Goal: Information Seeking & Learning: Learn about a topic

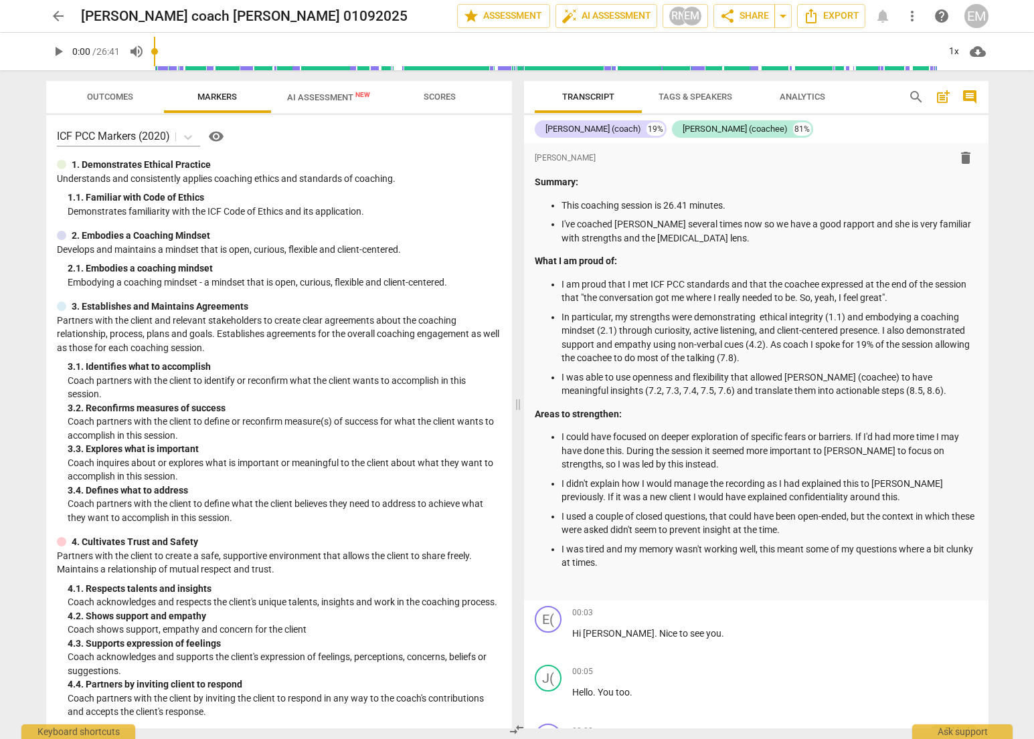
scroll to position [1494, 0]
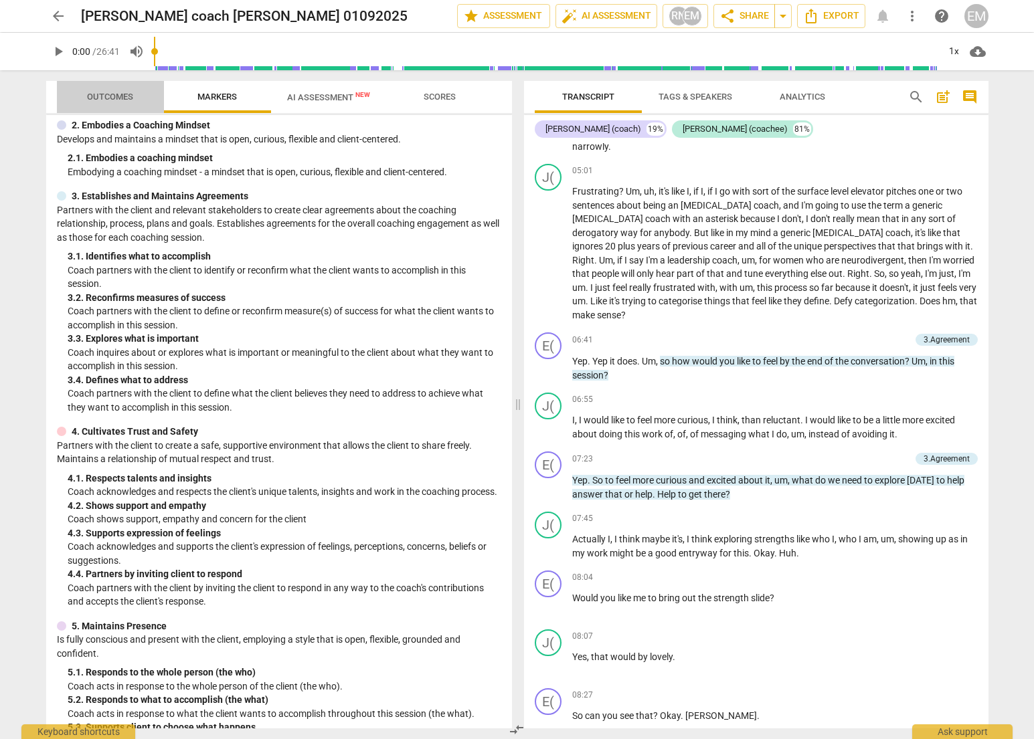
click at [123, 96] on span "Outcomes" at bounding box center [110, 97] width 46 height 10
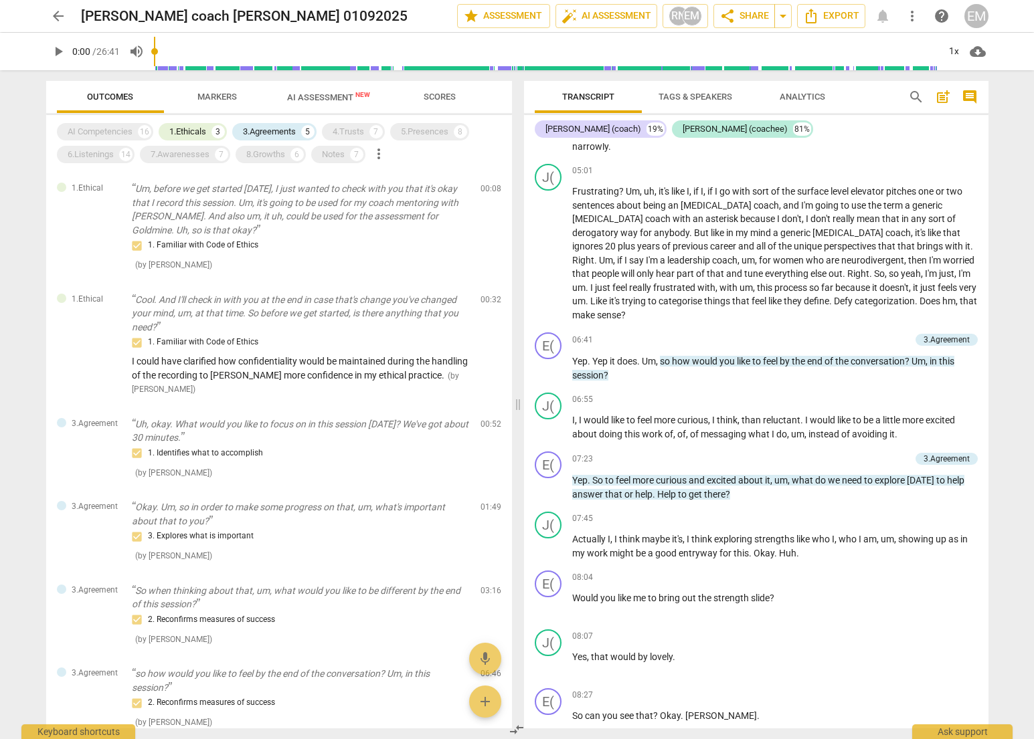
click at [325, 95] on span "AI Assessment New" at bounding box center [328, 97] width 83 height 10
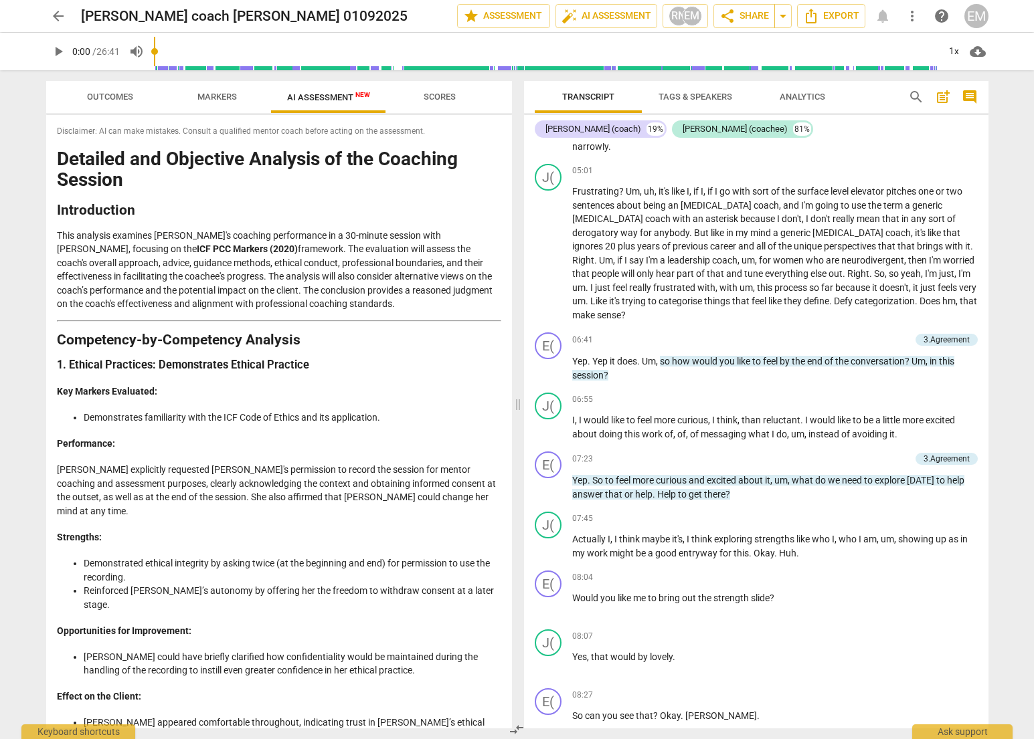
scroll to position [223, 0]
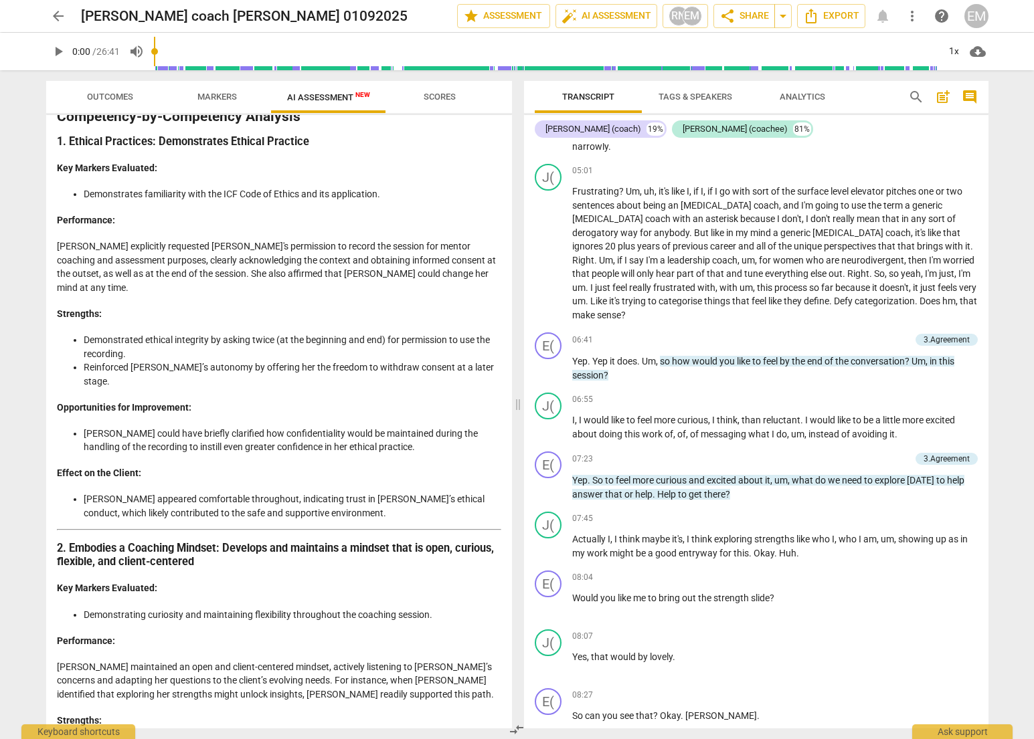
click at [189, 272] on p "[PERSON_NAME] explicitly requested [PERSON_NAME]'s permission to record the ses…" at bounding box center [279, 267] width 444 height 55
click at [177, 278] on p "[PERSON_NAME] explicitly requested [PERSON_NAME]'s permission to record the ses…" at bounding box center [279, 267] width 444 height 55
drag, startPoint x: 177, startPoint y: 278, endPoint x: 416, endPoint y: 276, distance: 239.6
click at [416, 276] on p "[PERSON_NAME] explicitly requested [PERSON_NAME]'s permission to record the ses…" at bounding box center [279, 267] width 444 height 55
copy p "also affirmed that [PERSON_NAME] could change her mind at any time."
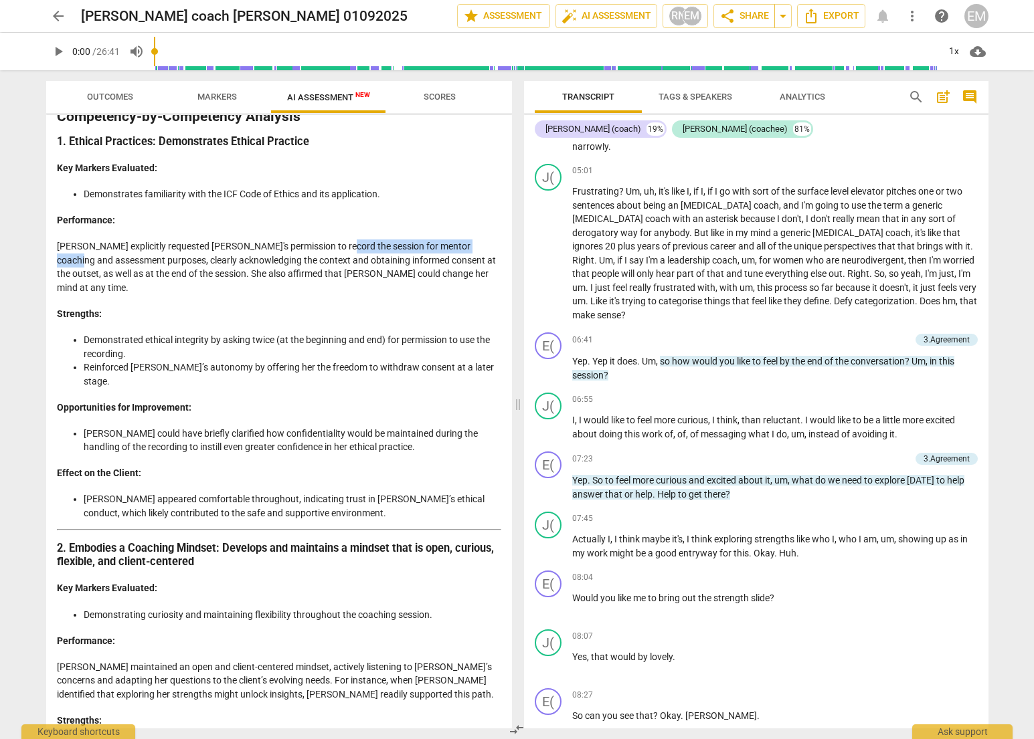
drag, startPoint x: 329, startPoint y: 245, endPoint x: 484, endPoint y: 242, distance: 155.9
click at [484, 242] on p "[PERSON_NAME] explicitly requested [PERSON_NAME]'s permission to record the ses…" at bounding box center [279, 267] width 444 height 55
copy p "for mentor coaching and assessment"
click at [288, 271] on p "[PERSON_NAME] explicitly requested [PERSON_NAME]'s permission to record the ses…" at bounding box center [279, 267] width 444 height 55
click at [216, 276] on p "[PERSON_NAME] explicitly requested [PERSON_NAME]'s permission to record the ses…" at bounding box center [279, 267] width 444 height 55
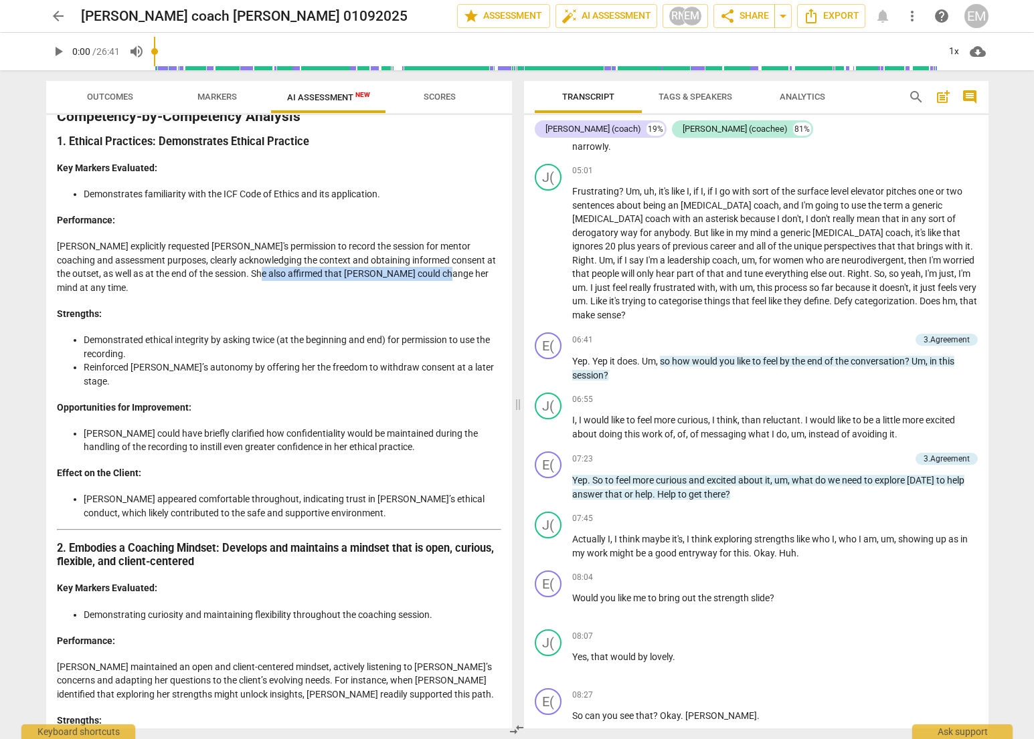
drag, startPoint x: 230, startPoint y: 276, endPoint x: 420, endPoint y: 276, distance: 190.0
click at [420, 276] on p "[PERSON_NAME] explicitly requested [PERSON_NAME]'s permission to record the ses…" at bounding box center [279, 267] width 444 height 55
copy p "hat [PERSON_NAME] could change her mind at any time."
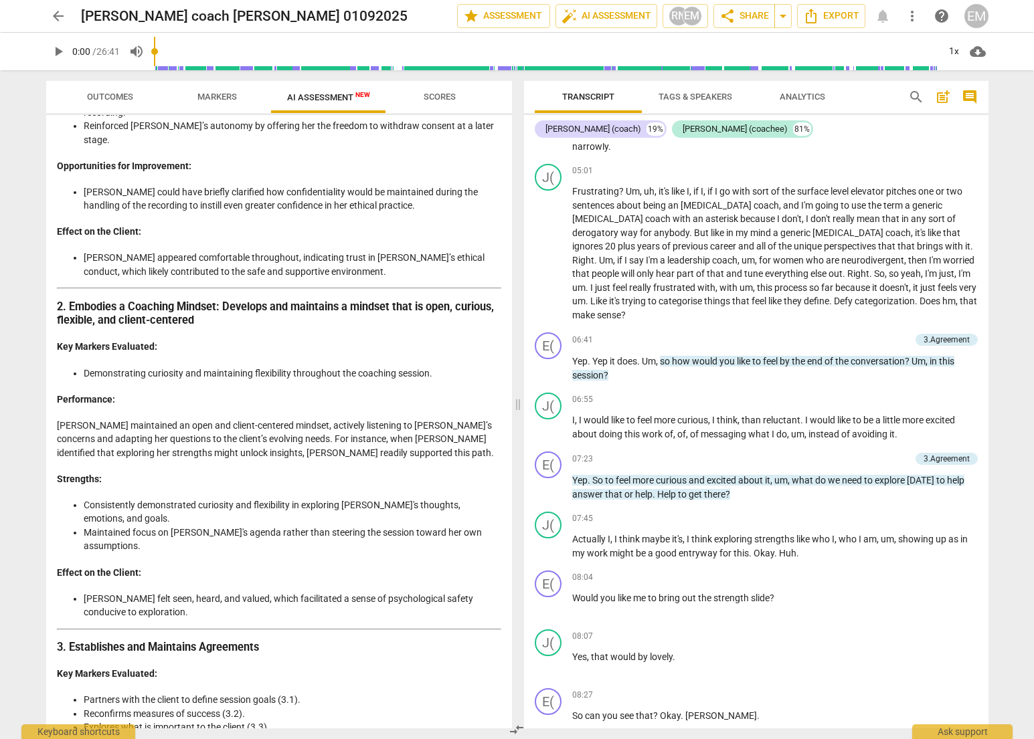
scroll to position [615, 0]
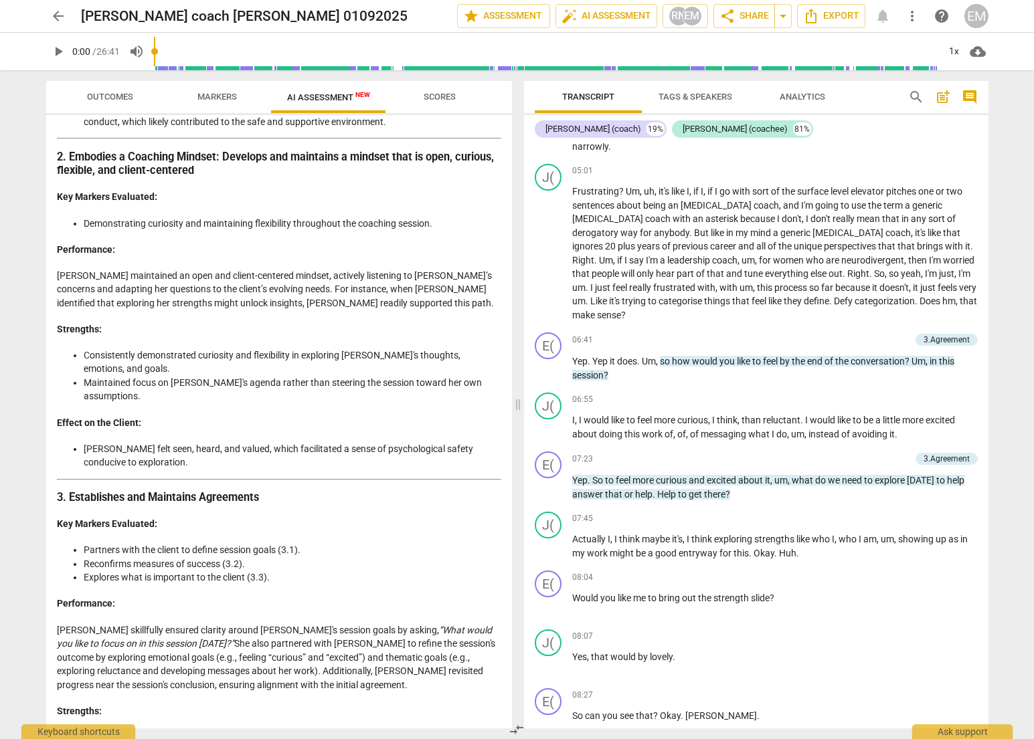
click at [219, 274] on p "[PERSON_NAME] maintained an open and client-centered mindset, actively listenin…" at bounding box center [279, 289] width 444 height 41
click at [96, 269] on p "[PERSON_NAME] maintained an open and client-centered mindset, actively listenin…" at bounding box center [279, 289] width 444 height 41
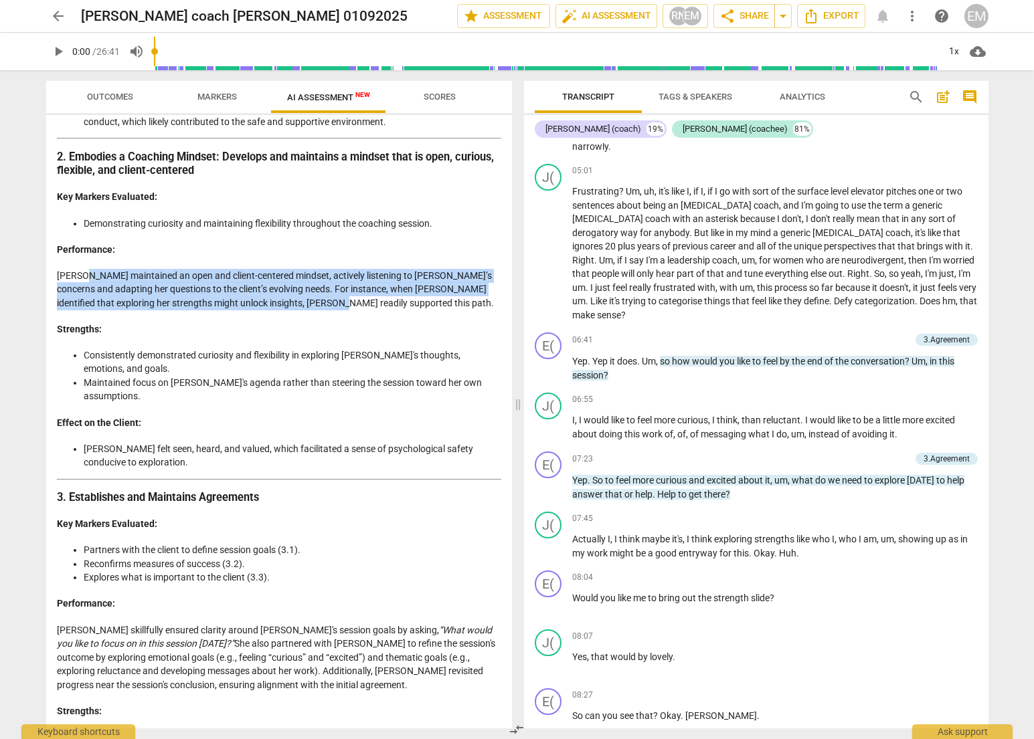
drag, startPoint x: 96, startPoint y: 250, endPoint x: 327, endPoint y: 274, distance: 231.4
click at [327, 274] on p "[PERSON_NAME] maintained an open and client-centered mindset, actively listenin…" at bounding box center [279, 289] width 444 height 41
copy p "maintained an open and client-centered mindset, actively listening to [PERSON_N…"
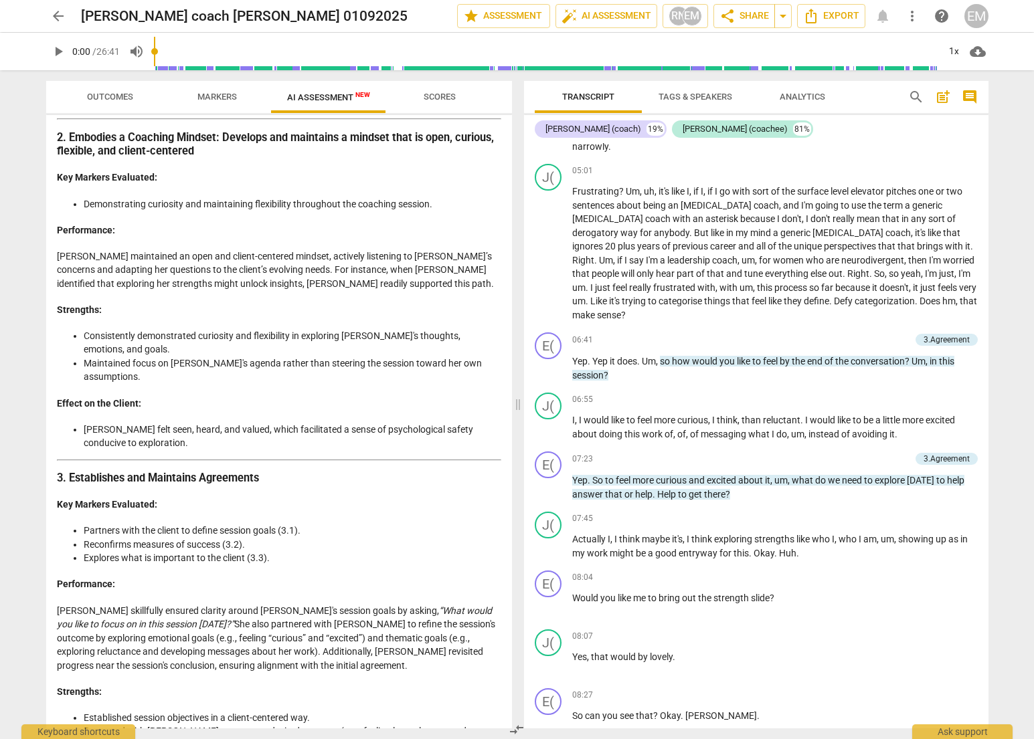
scroll to position [643, 0]
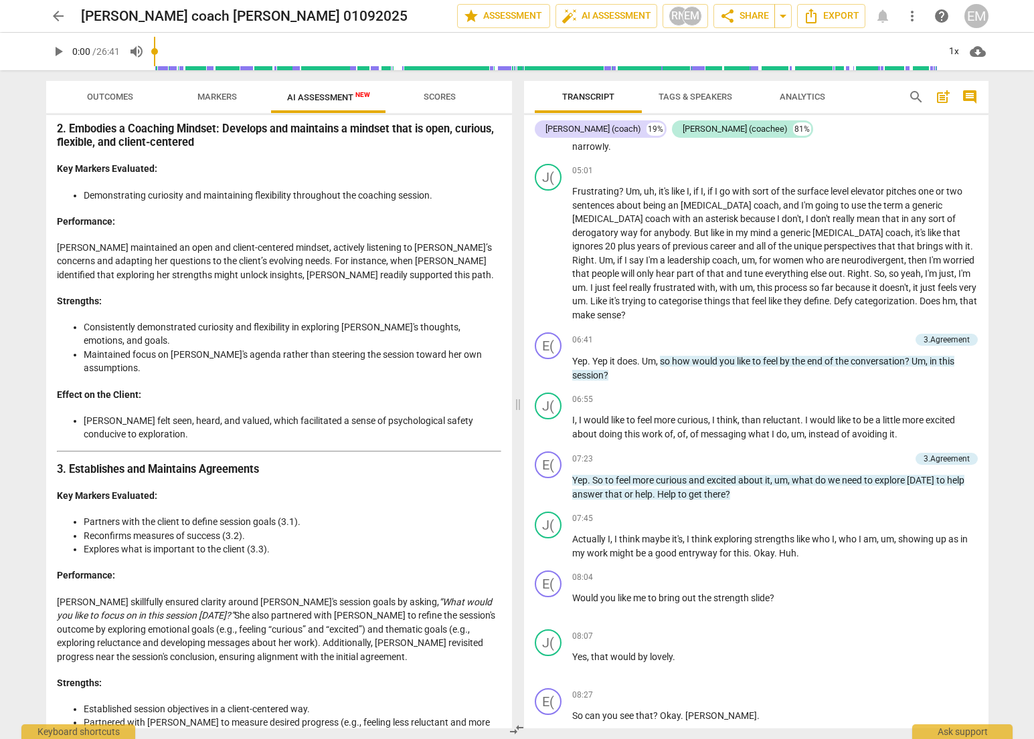
click at [130, 414] on li "[PERSON_NAME] felt seen, heard, and valued, which facilitated a sense of psycho…" at bounding box center [293, 427] width 418 height 27
drag, startPoint x: 106, startPoint y: 379, endPoint x: 132, endPoint y: 392, distance: 29.6
click at [132, 414] on li "[PERSON_NAME] felt seen, heard, and valued, which facilitated a sense of psycho…" at bounding box center [293, 427] width 418 height 27
copy li "felt seen, heard, and valued, which facilitated a sense of psychological safety…"
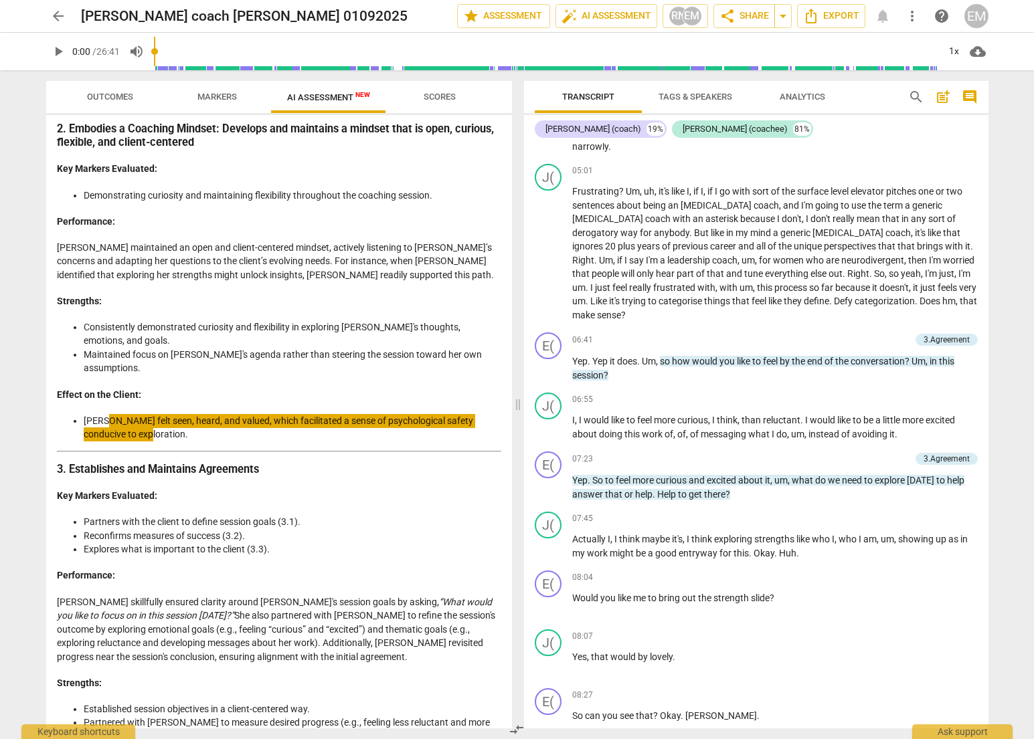
scroll to position [729, 0]
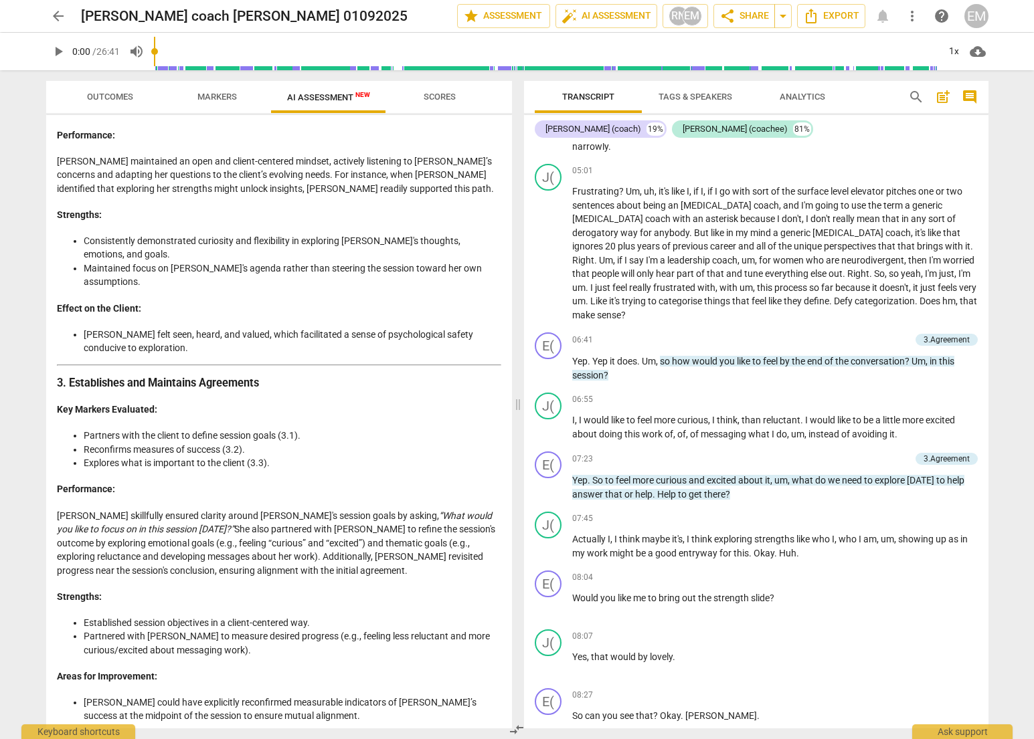
click at [309, 509] on p "[PERSON_NAME] skillfully ensured clarity around [PERSON_NAME]'s session goals b…" at bounding box center [279, 543] width 444 height 69
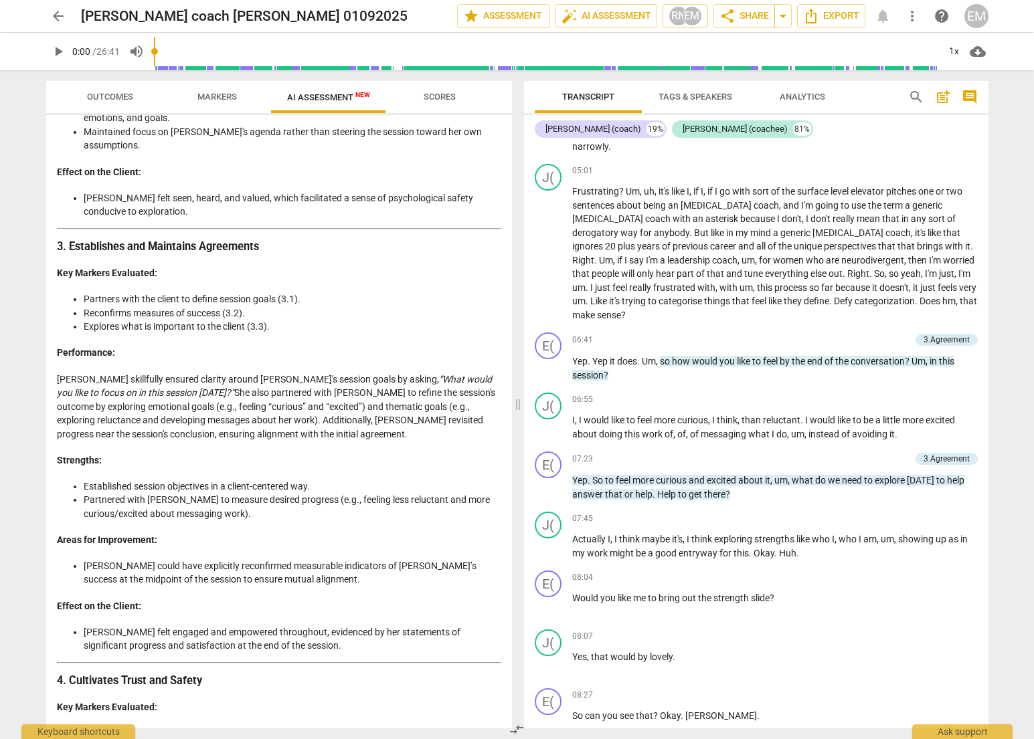
scroll to position [928, 0]
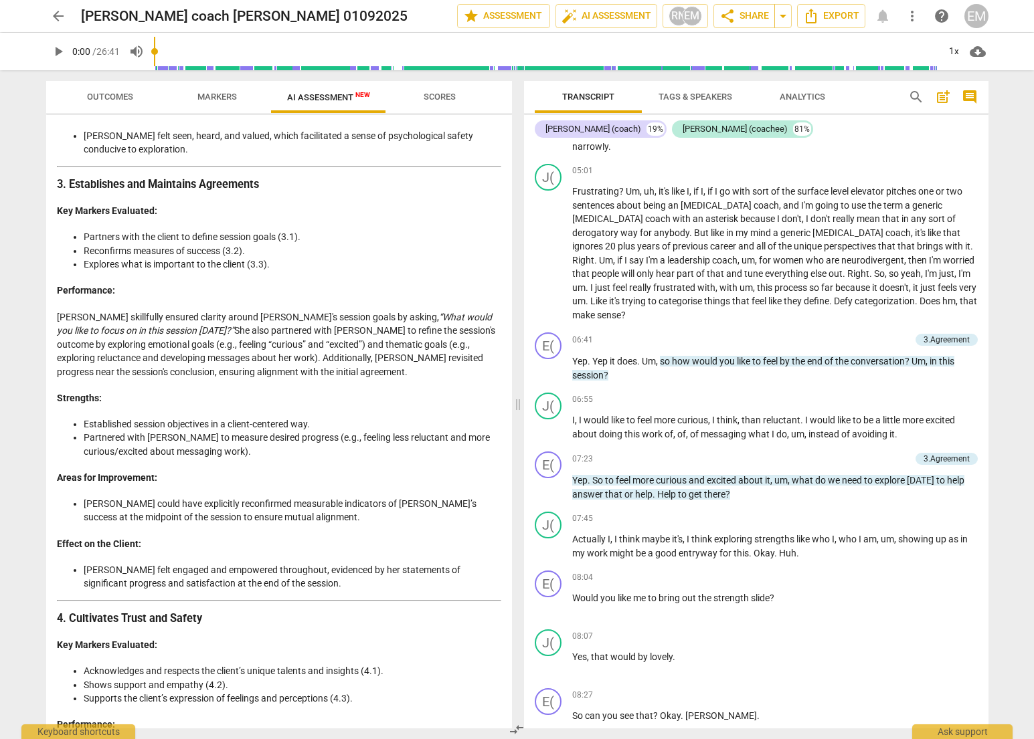
click at [207, 93] on span "Markers" at bounding box center [216, 97] width 39 height 10
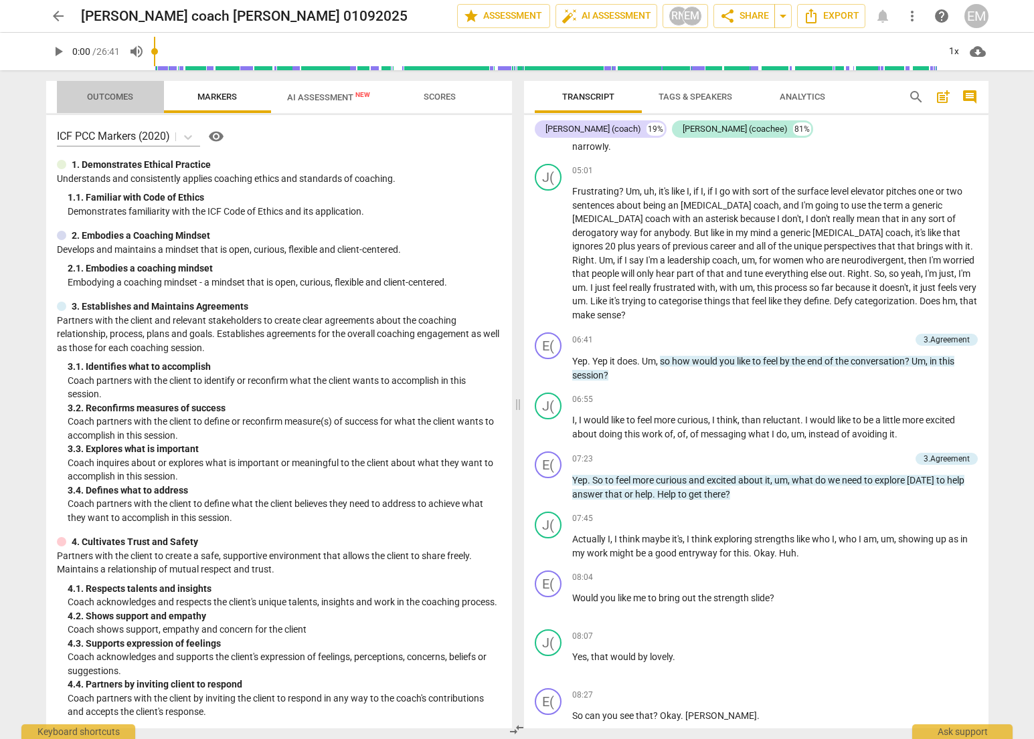
click at [88, 100] on span "Outcomes" at bounding box center [110, 97] width 46 height 10
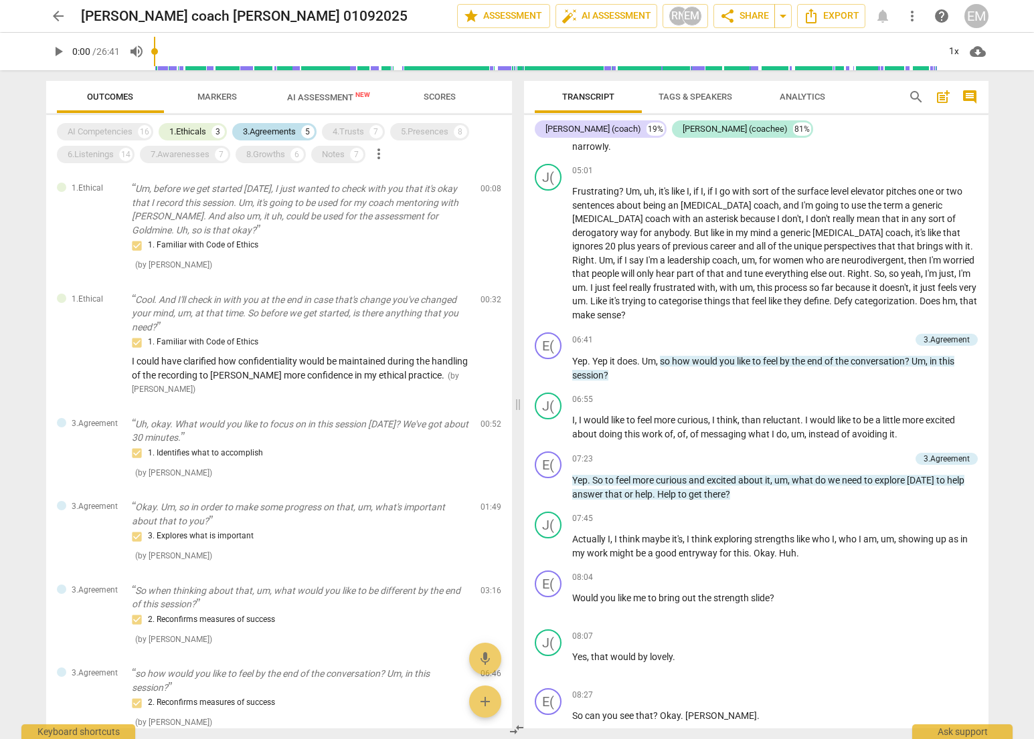
click at [278, 132] on div "3.Agreements" at bounding box center [269, 131] width 53 height 13
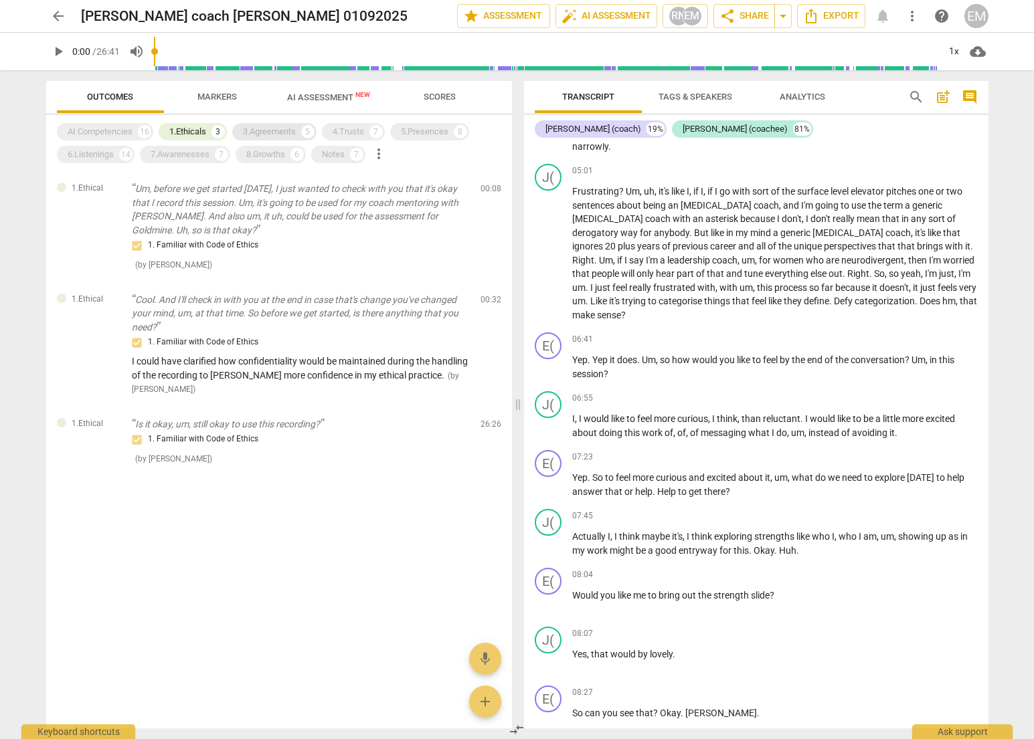
click at [278, 132] on div "3.Agreements" at bounding box center [269, 131] width 53 height 13
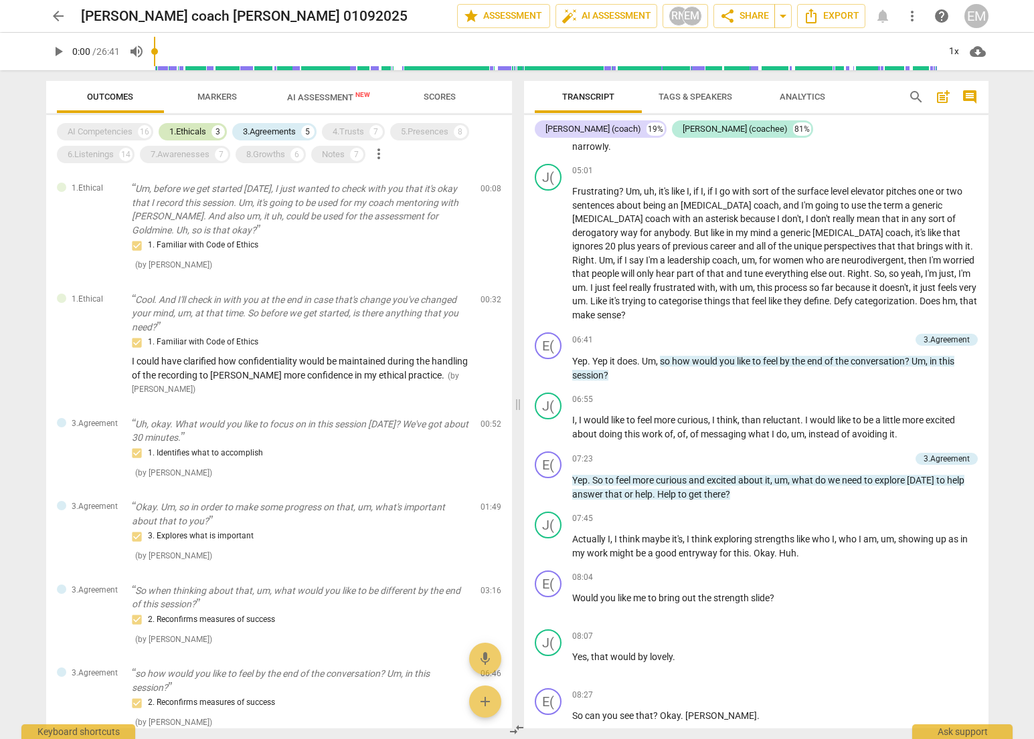
click at [198, 128] on div "1.Ethicals" at bounding box center [187, 131] width 37 height 13
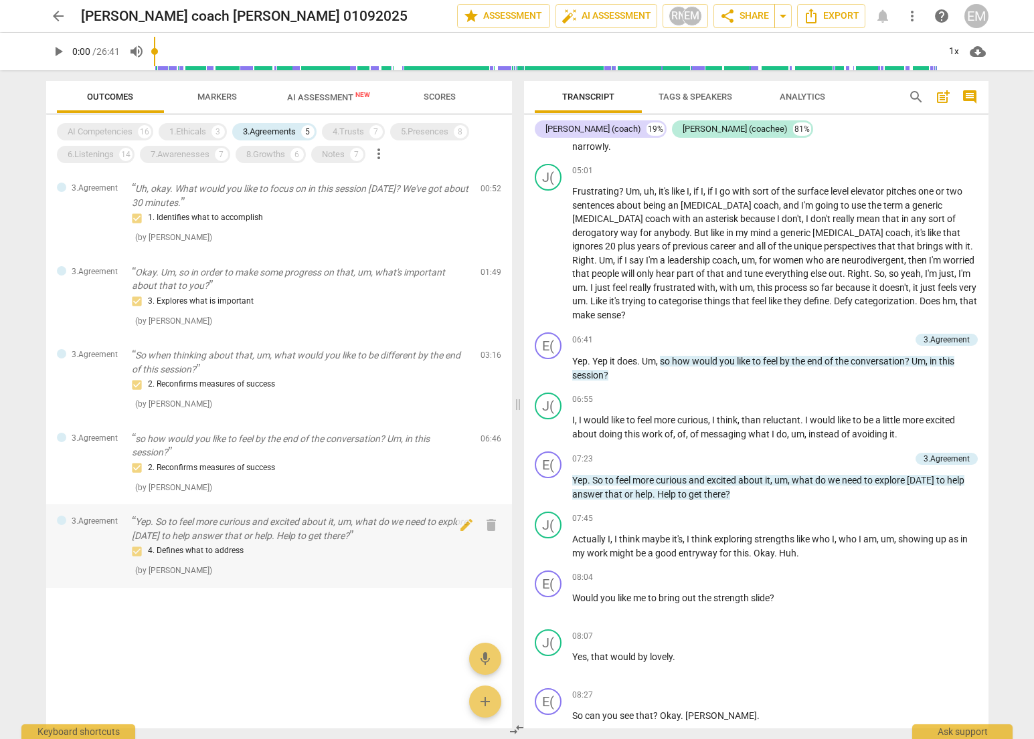
click at [251, 567] on div "4. Defines what to address ( by [PERSON_NAME] )" at bounding box center [301, 560] width 338 height 34
click at [757, 491] on p "Yep . So to feel more curious and excited about it , um , what do we need to ex…" at bounding box center [775, 487] width 406 height 27
drag, startPoint x: 796, startPoint y: 482, endPoint x: 729, endPoint y: 491, distance: 67.6
click at [729, 491] on p "Yep . So to feel more curious and excited about it , um , what do we need to ex…" at bounding box center [775, 487] width 406 height 27
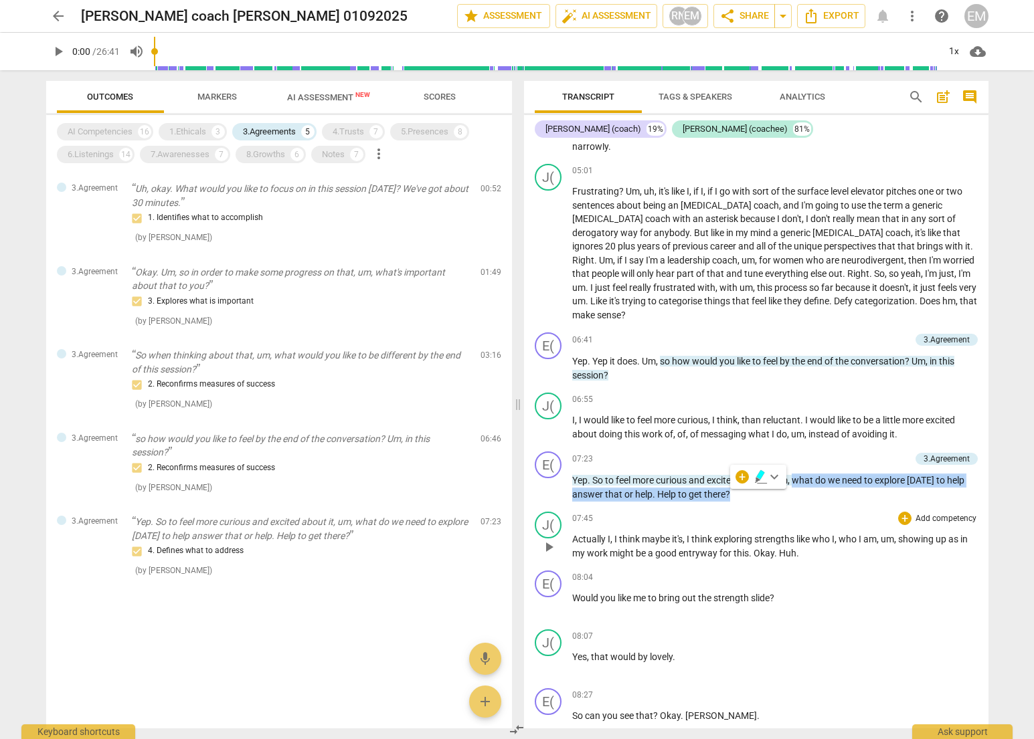
copy p "what do we need to explore [DATE] to help answer that or help . Help to get the…"
click at [790, 525] on div "07:45 + Add competency keyboard_arrow_right Actually I , I think maybe it's , I…" at bounding box center [775, 536] width 406 height 48
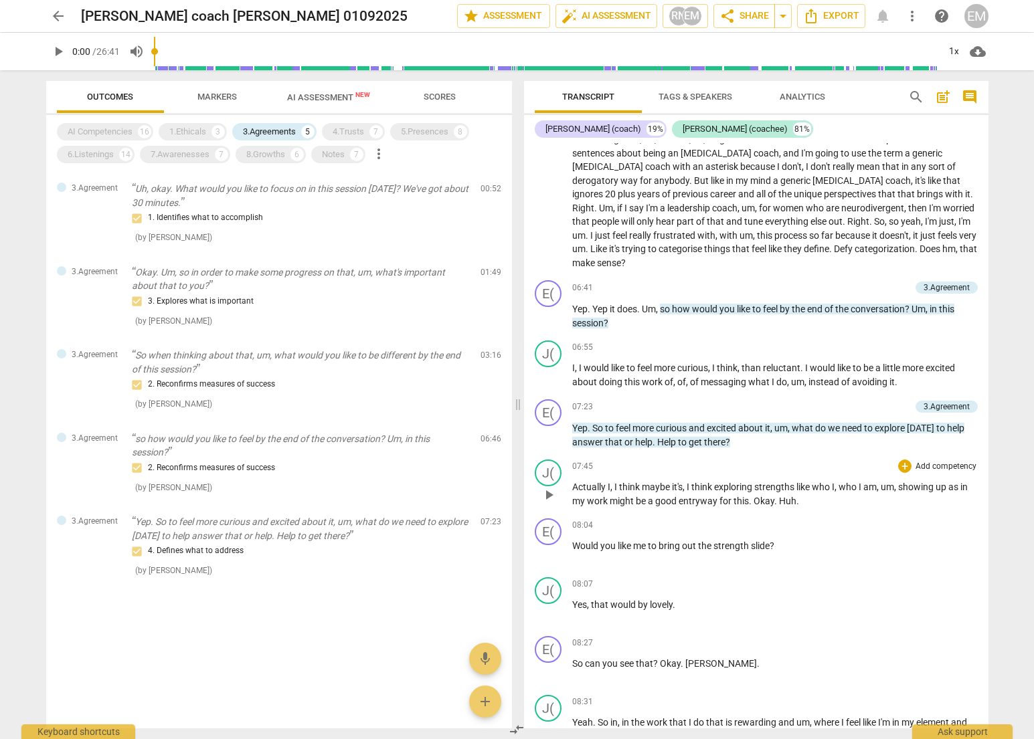
scroll to position [1552, 0]
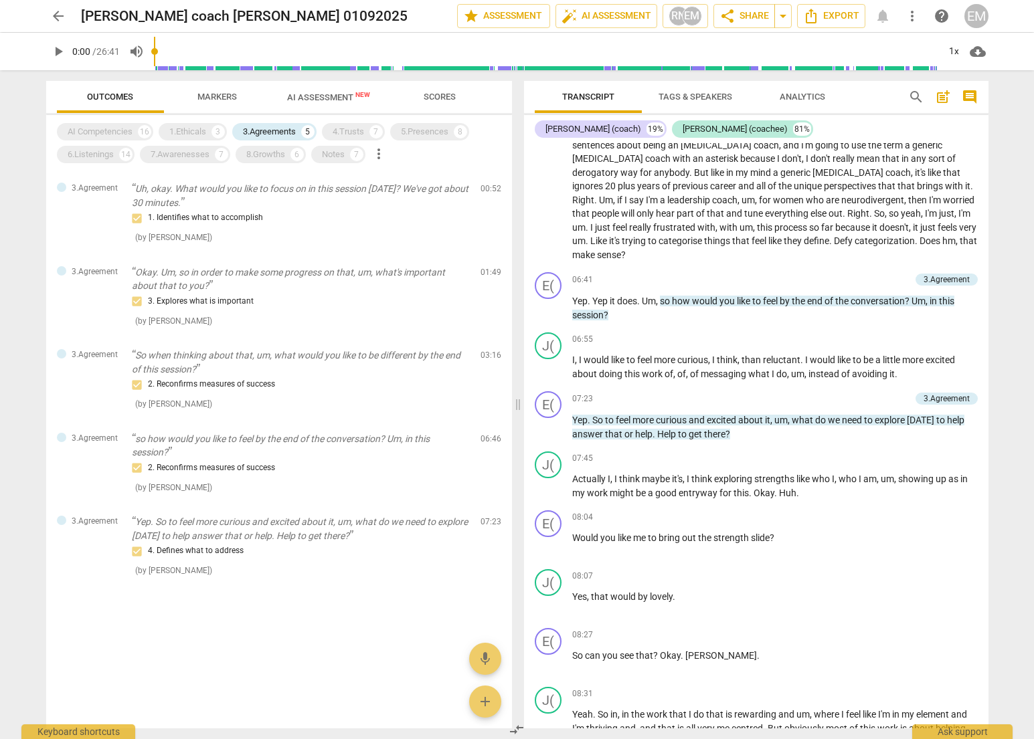
click at [353, 94] on span "AI Assessment New" at bounding box center [328, 97] width 83 height 10
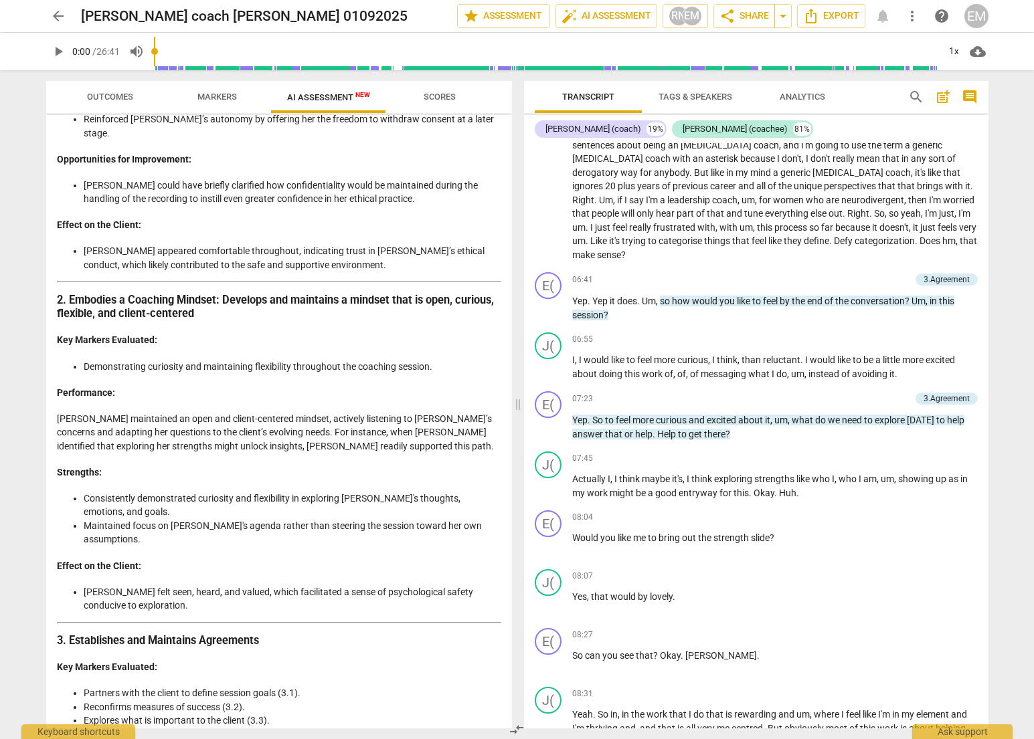
scroll to position [489, 0]
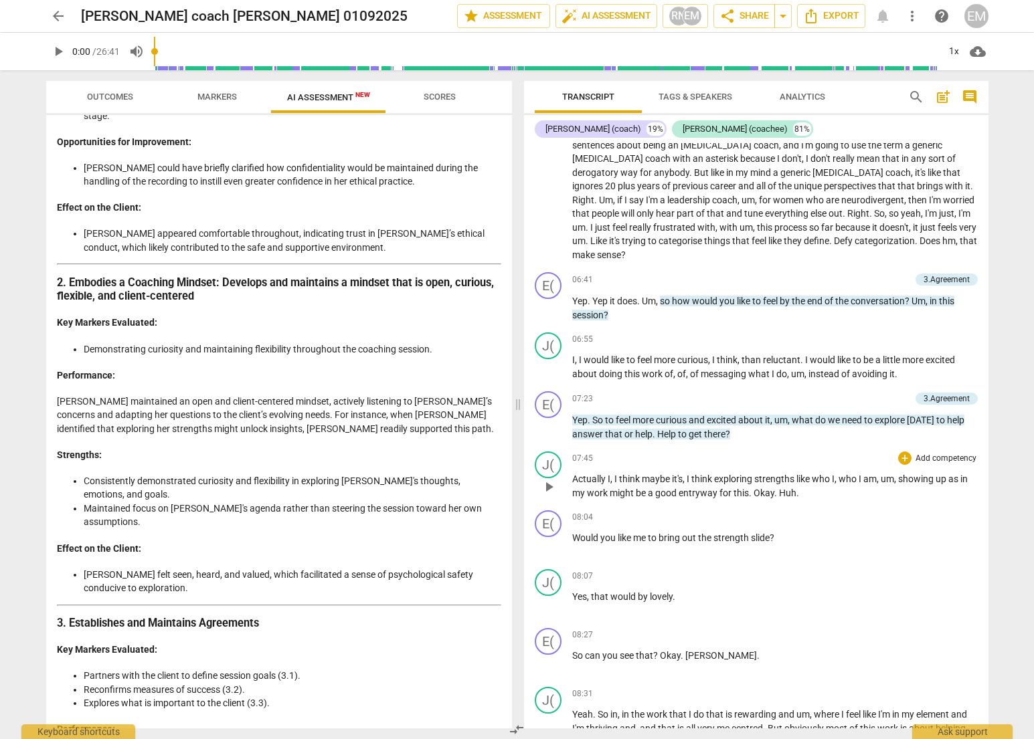
click at [749, 496] on span "." at bounding box center [751, 493] width 5 height 11
click at [852, 482] on span "who" at bounding box center [848, 479] width 20 height 11
drag, startPoint x: 715, startPoint y: 480, endPoint x: 747, endPoint y: 492, distance: 34.3
click at [747, 492] on p "Actually I , I think maybe it's , I think exploring strengths like who I , who …" at bounding box center [775, 485] width 406 height 27
click at [862, 508] on div "E( play_arrow pause 08:04 + Add competency keyboard_arrow_right Would you like …" at bounding box center [756, 534] width 464 height 59
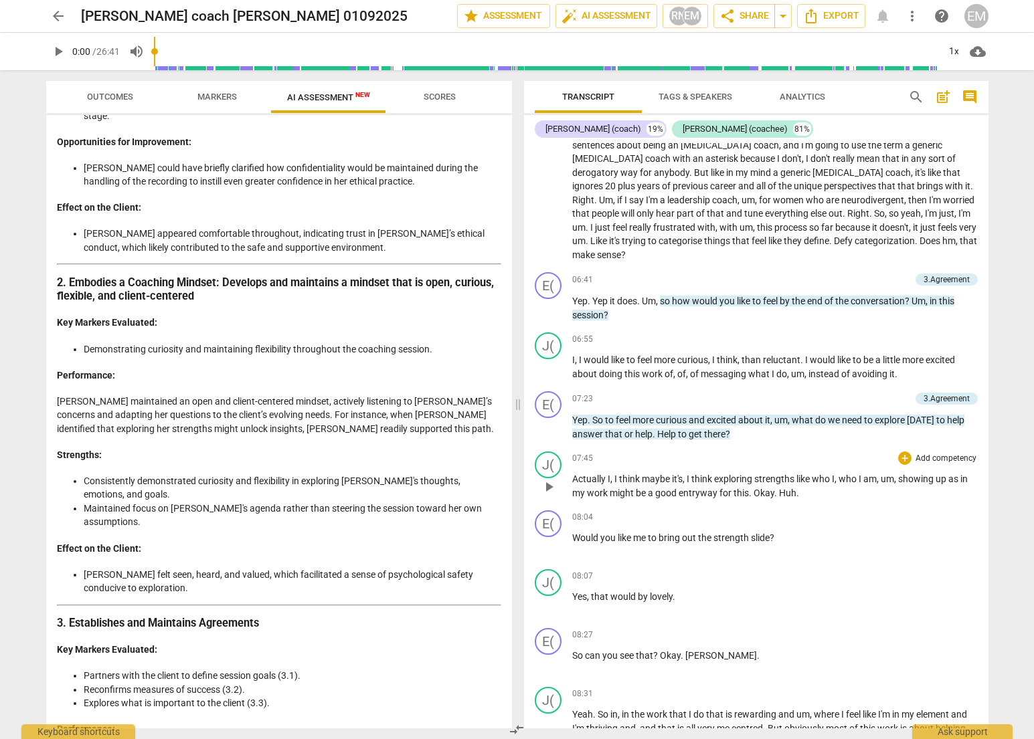
click at [756, 469] on div "07:45 + Add competency keyboard_arrow_right Actually I , I think maybe it's , I…" at bounding box center [775, 476] width 406 height 48
click at [772, 497] on span "Okay" at bounding box center [763, 493] width 21 height 11
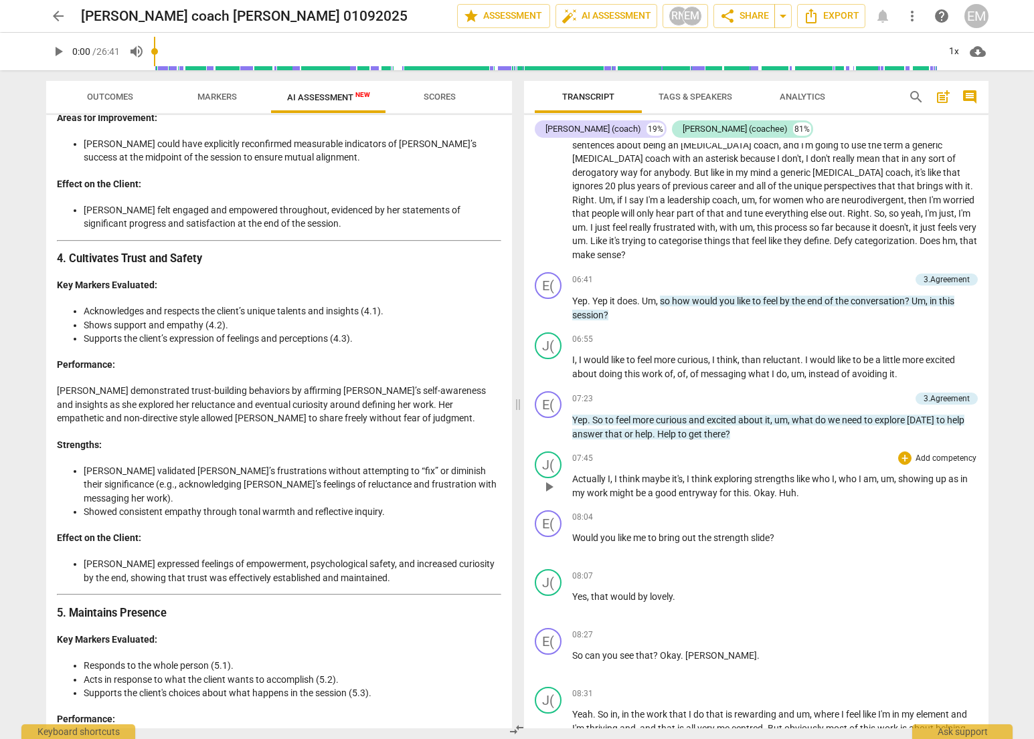
scroll to position [1350, 0]
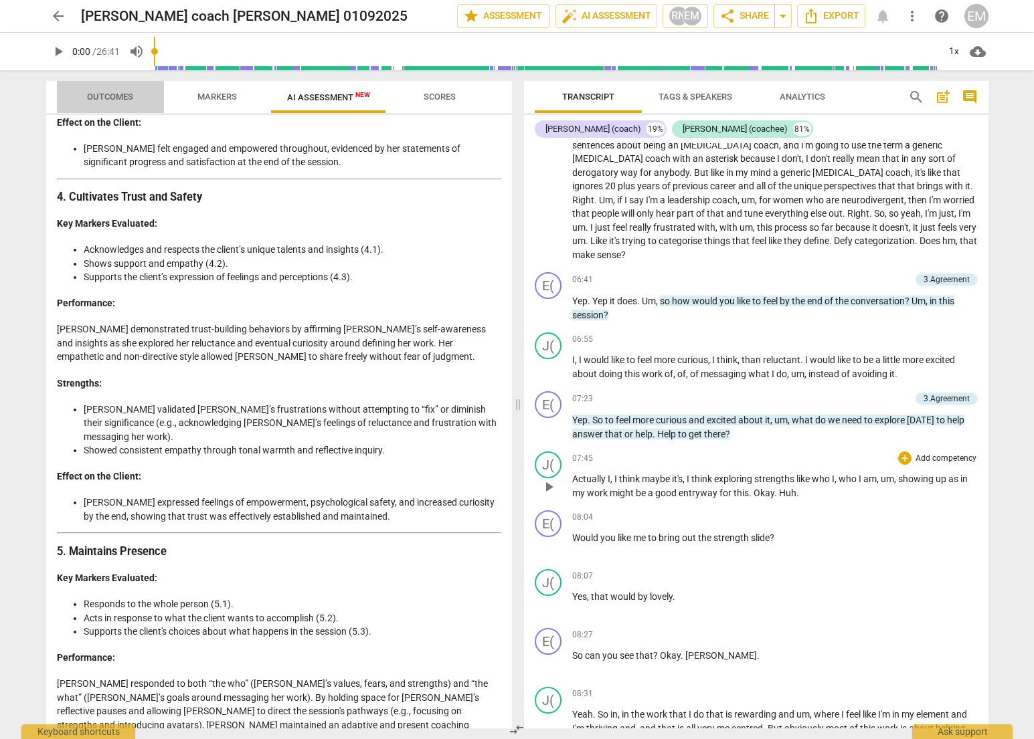
click at [102, 96] on span "Outcomes" at bounding box center [110, 97] width 46 height 10
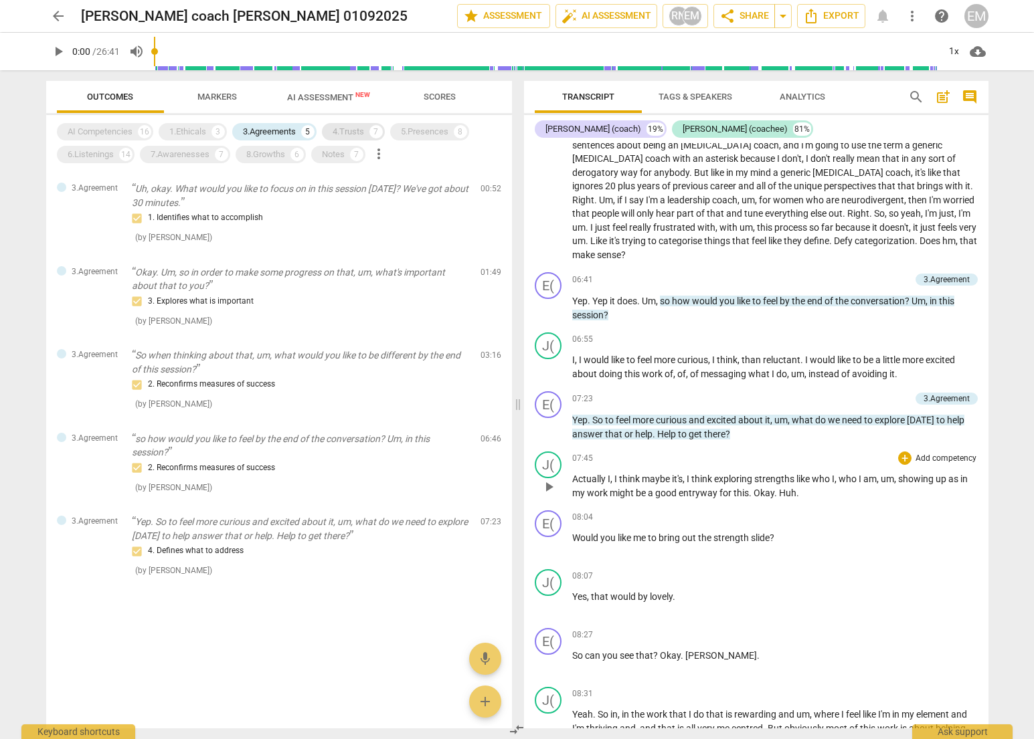
click at [367, 133] on div "4.Trusts 7" at bounding box center [353, 131] width 63 height 17
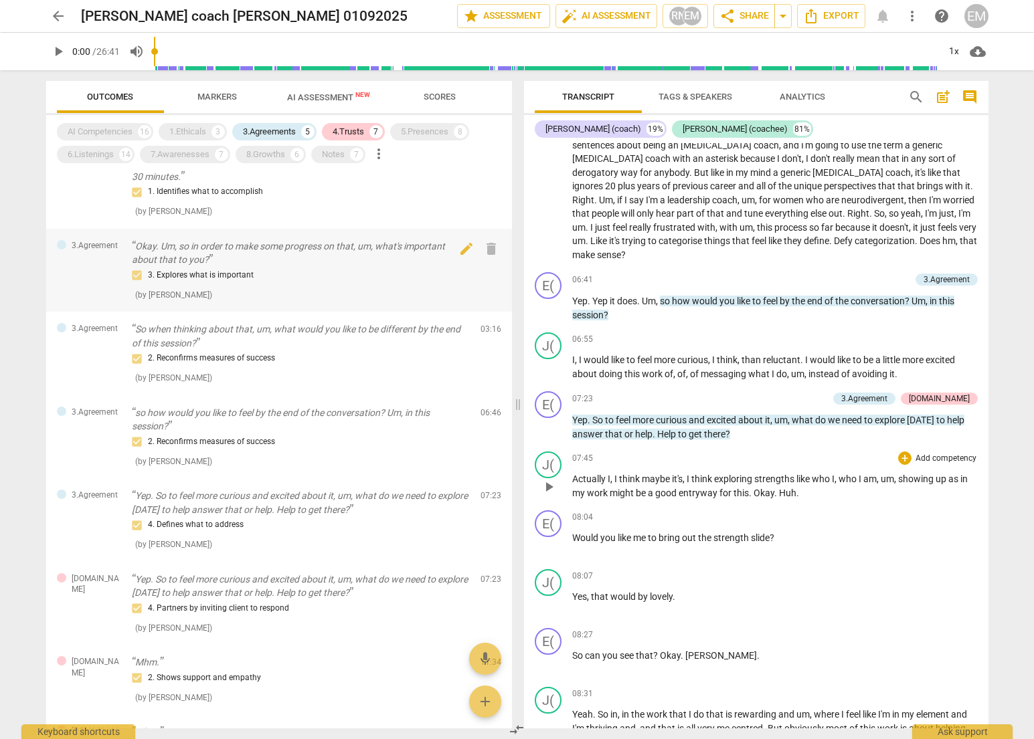
scroll to position [227, 0]
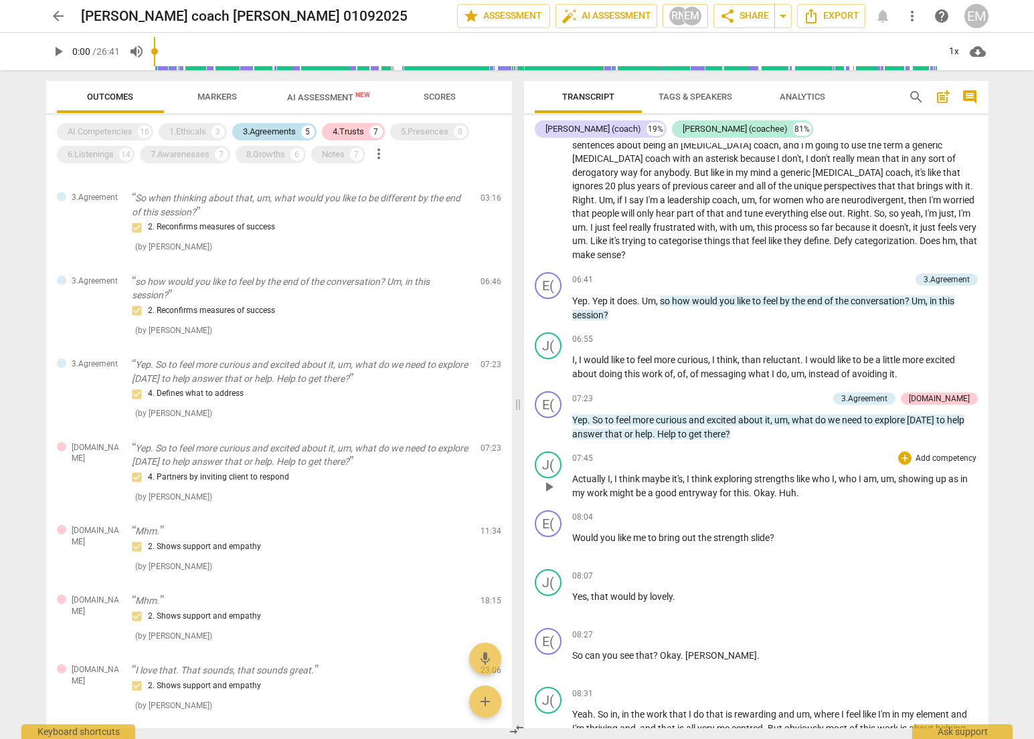
click at [247, 134] on div "3.Agreements" at bounding box center [269, 131] width 53 height 13
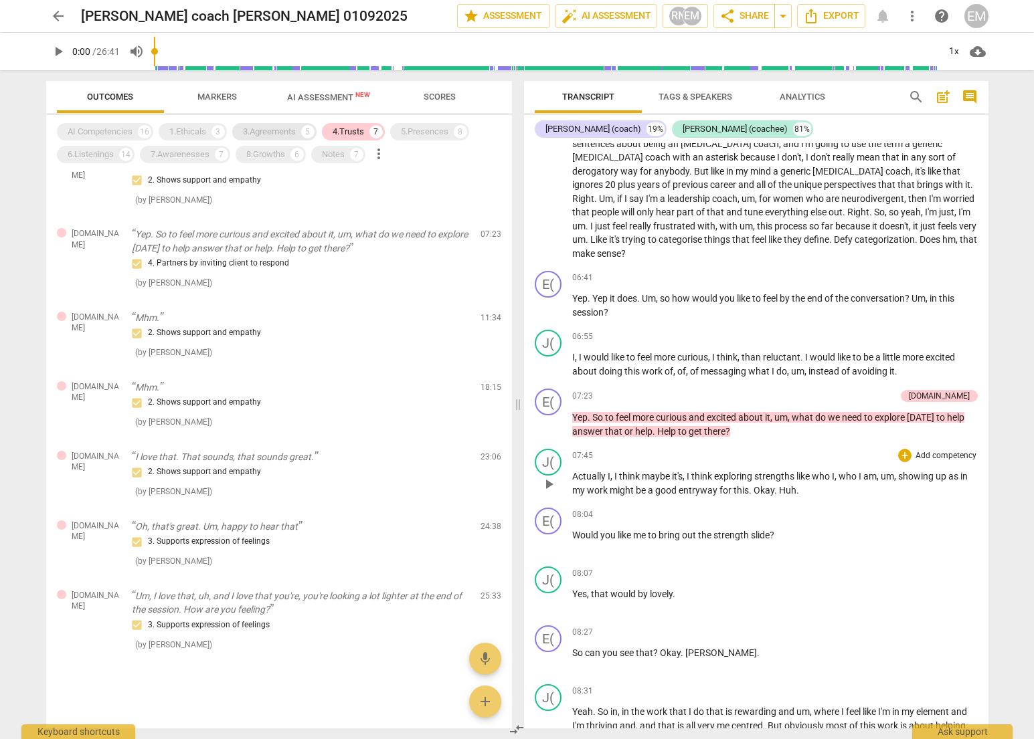
scroll to position [1552, 0]
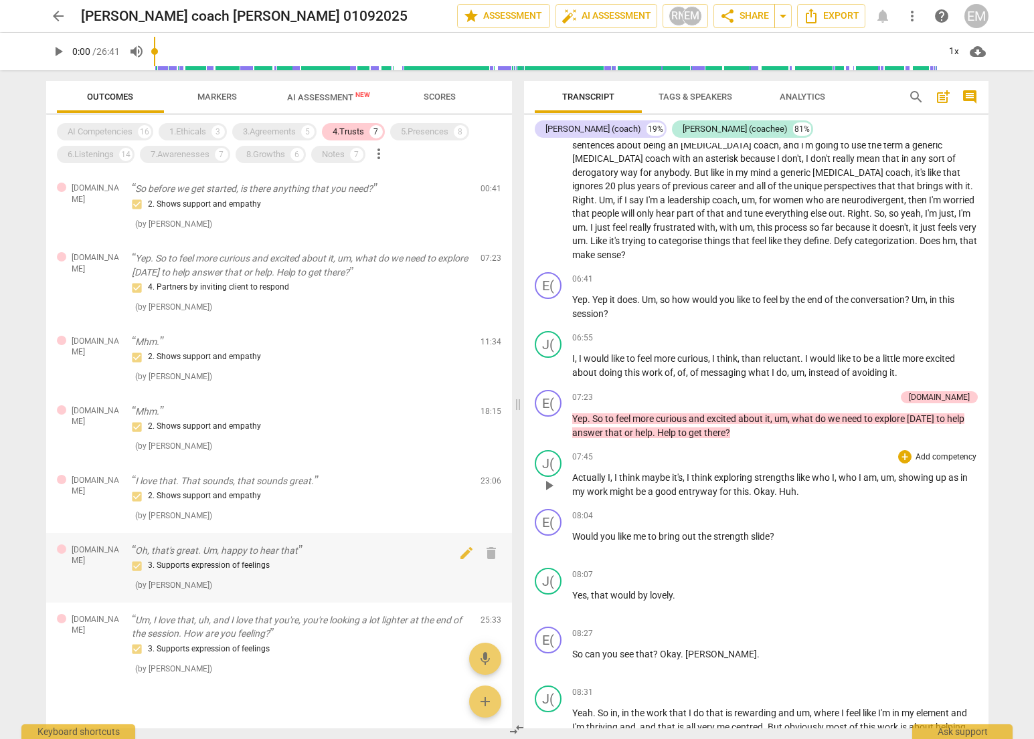
click at [235, 563] on div "3. Supports expression of feelings" at bounding box center [301, 566] width 338 height 16
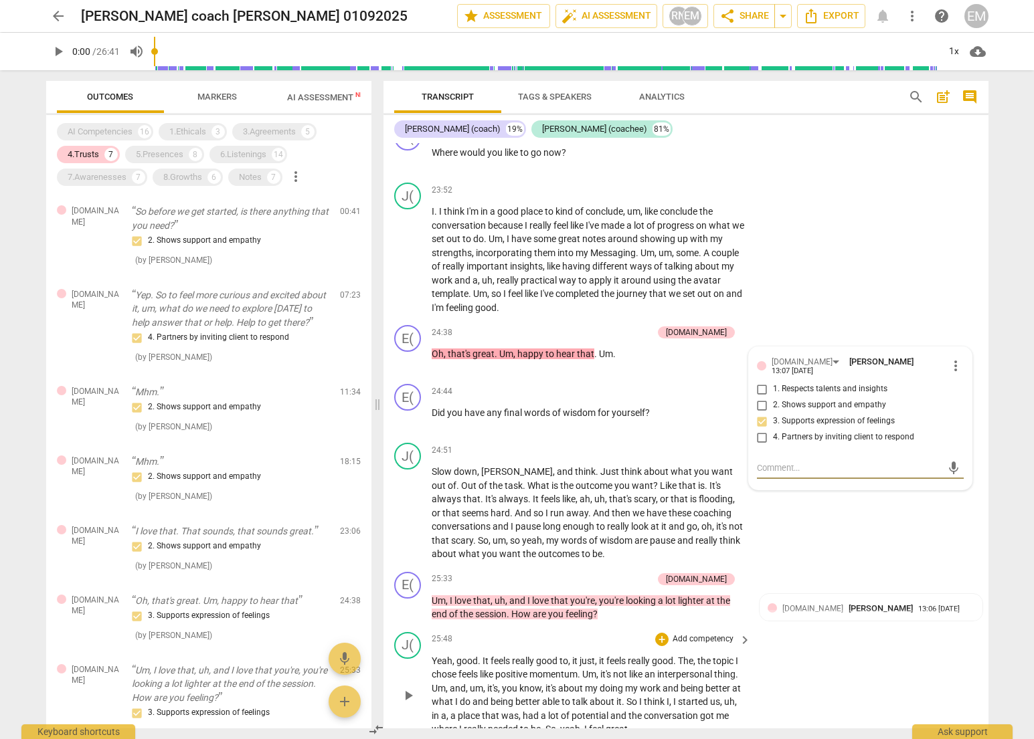
scroll to position [5369, 0]
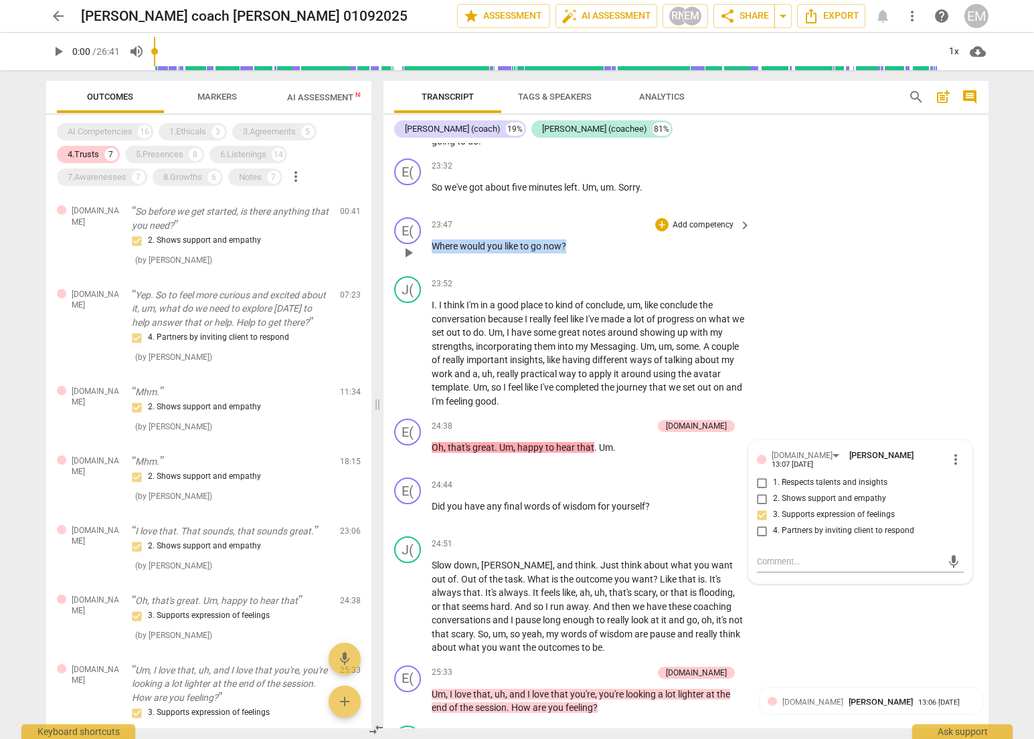
drag, startPoint x: 432, startPoint y: 244, endPoint x: 571, endPoint y: 245, distance: 139.9
click at [571, 245] on p "Where would you like to go now ?" at bounding box center [588, 247] width 313 height 14
copy p "Where would you like to go now ?"
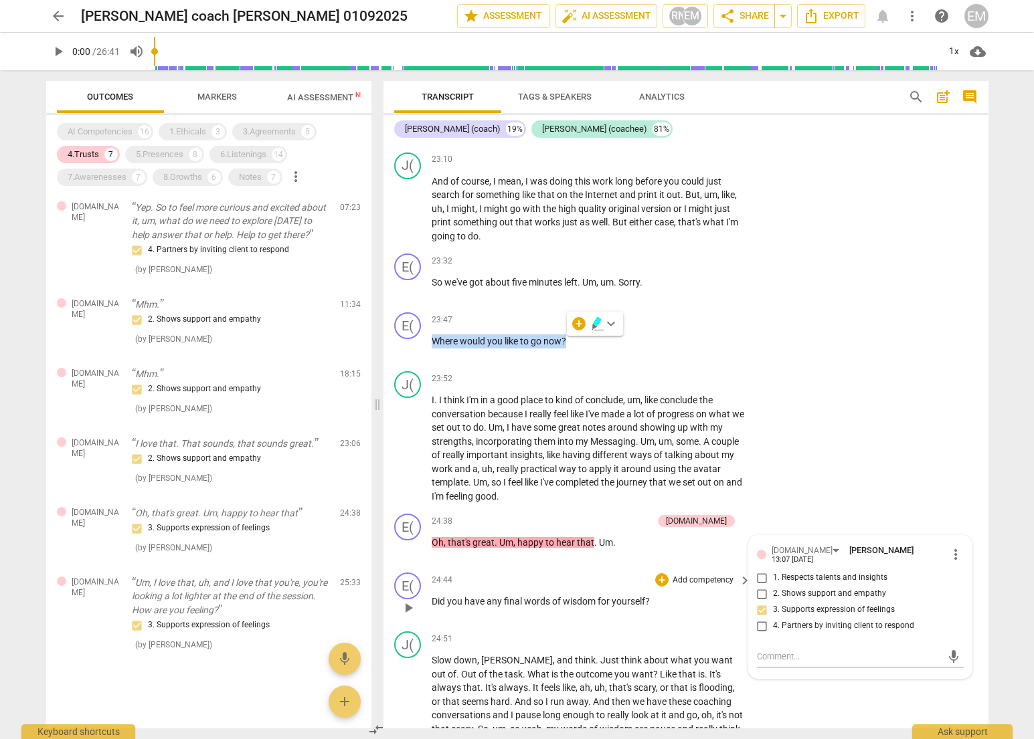
scroll to position [5265, 0]
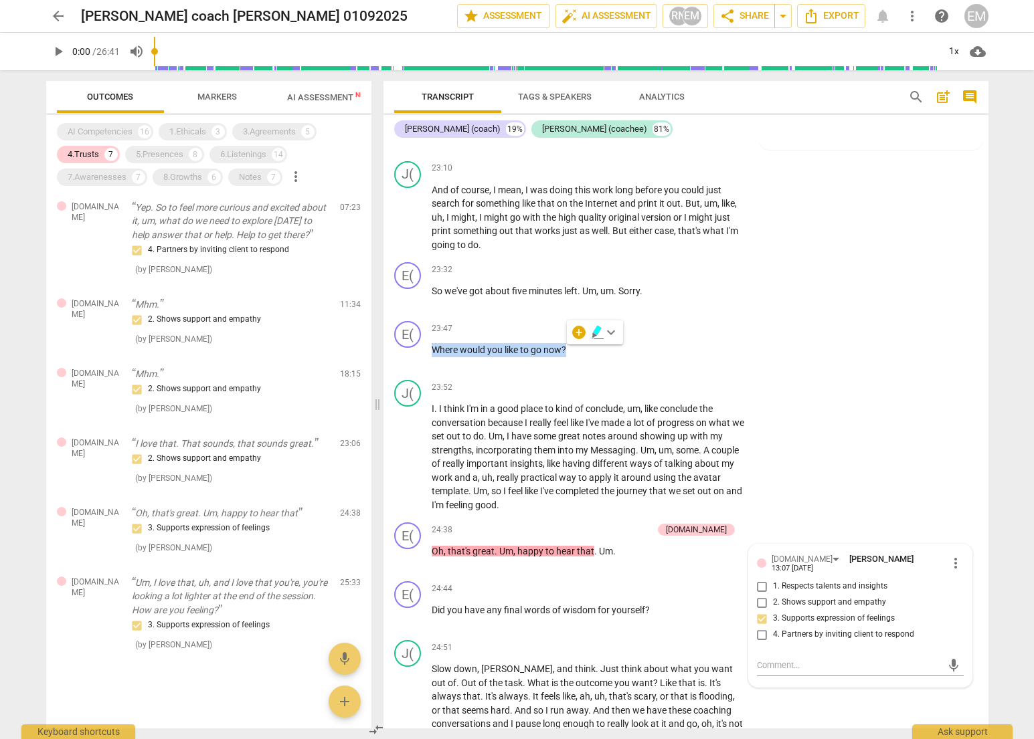
click at [727, 52] on input "range" at bounding box center [546, 51] width 785 height 43
click at [61, 49] on span "play_arrow" at bounding box center [58, 51] width 16 height 16
click at [954, 49] on div "1x" at bounding box center [953, 51] width 25 height 21
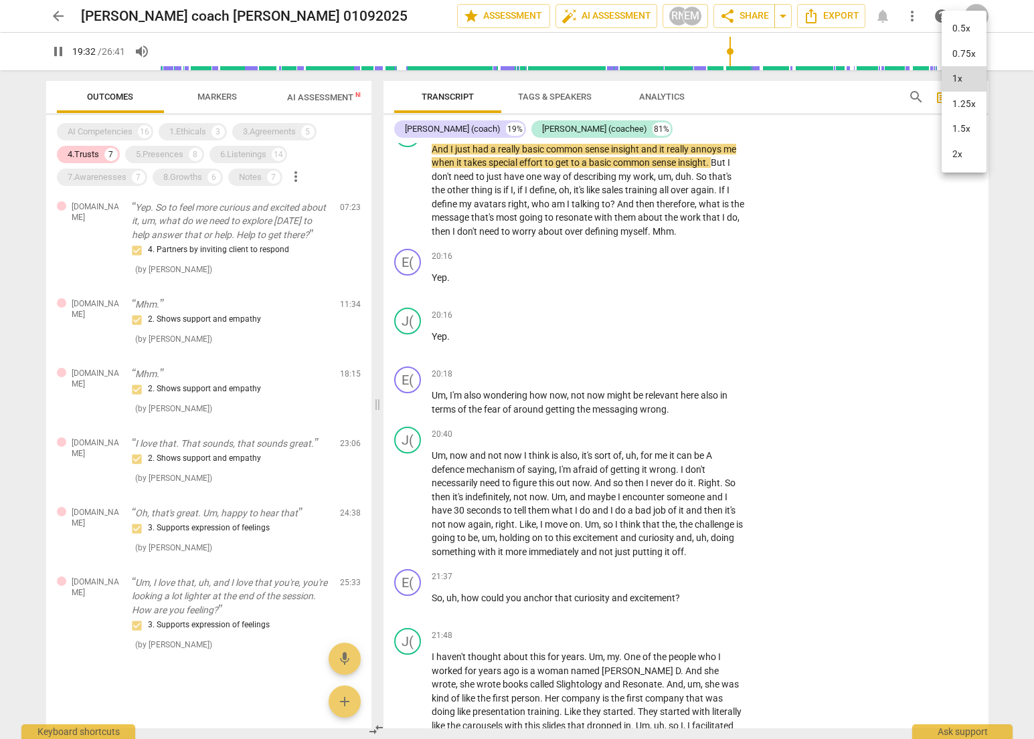
click at [971, 153] on li "2x" at bounding box center [963, 154] width 45 height 25
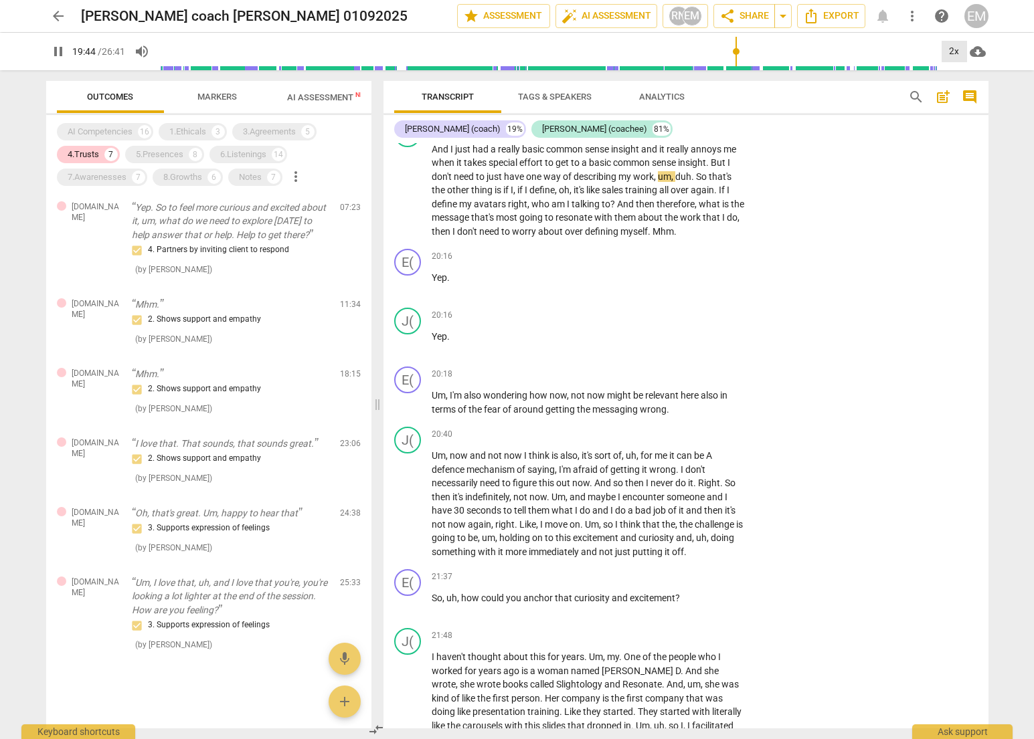
click at [954, 50] on div "2x" at bounding box center [953, 51] width 25 height 21
click at [59, 51] on div at bounding box center [517, 369] width 1034 height 739
click at [52, 52] on span "pause" at bounding box center [58, 51] width 16 height 16
click at [662, 178] on span "um" at bounding box center [664, 176] width 13 height 11
click at [751, 167] on div "J( play_arrow pause 19:24 + Add competency keyboard_arrow_right And I just had …" at bounding box center [685, 179] width 605 height 129
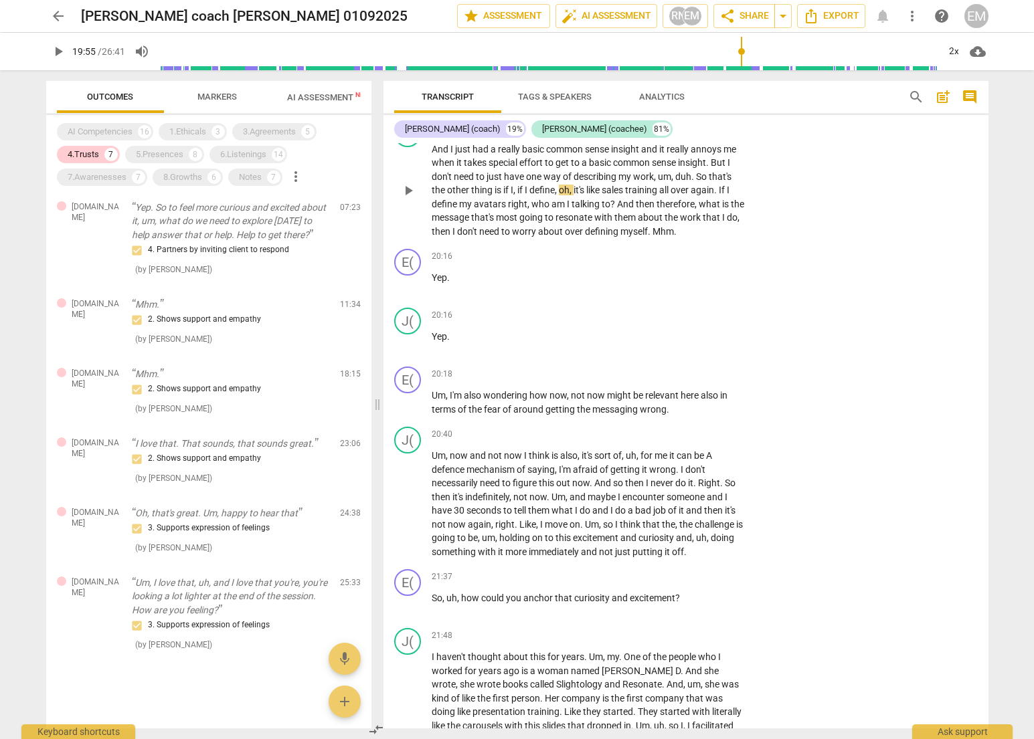
click at [654, 199] on span "then" at bounding box center [646, 204] width 21 height 11
click at [763, 219] on div "J( play_arrow pause 19:24 + Add competency keyboard_arrow_right And I just had …" at bounding box center [685, 179] width 605 height 129
click at [686, 183] on p "And I just had a really basic common sense insight and it really annoys me when…" at bounding box center [588, 191] width 313 height 96
click at [411, 189] on span "play_arrow" at bounding box center [408, 191] width 16 height 16
click at [409, 191] on span "pause" at bounding box center [408, 191] width 16 height 16
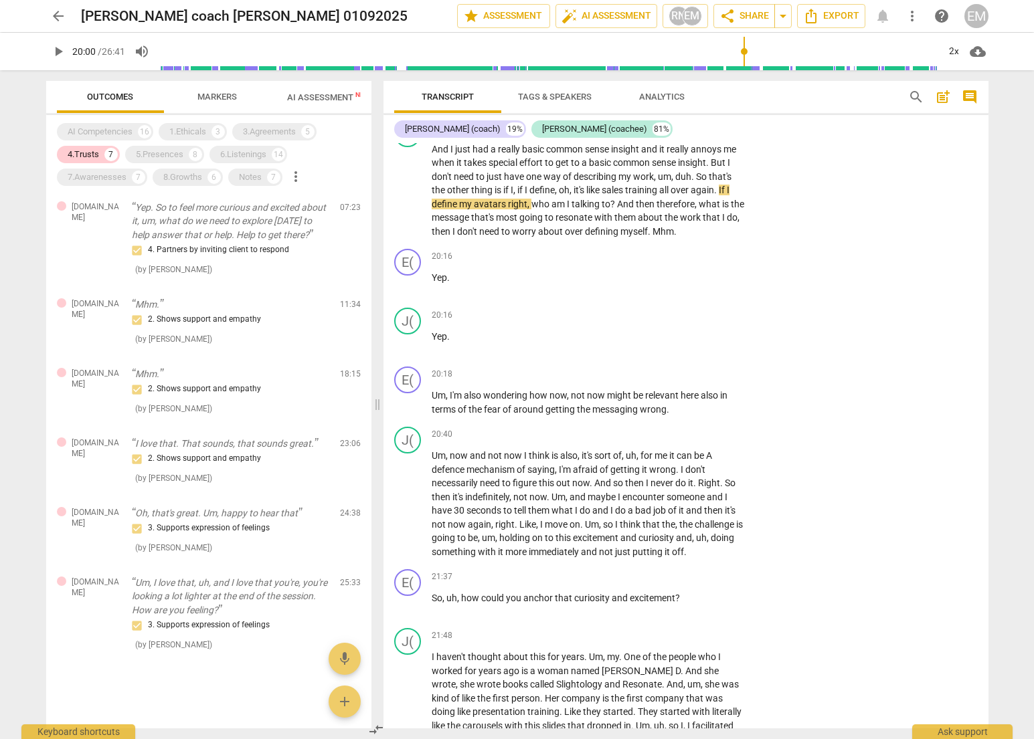
click at [448, 164] on span "when" at bounding box center [444, 162] width 25 height 11
click at [432, 151] on span "And" at bounding box center [441, 149] width 19 height 11
click at [408, 190] on span "play_arrow" at bounding box center [408, 191] width 16 height 16
click at [408, 190] on span "pause" at bounding box center [408, 191] width 16 height 16
drag, startPoint x: 460, startPoint y: 183, endPoint x: 458, endPoint y: 176, distance: 7.6
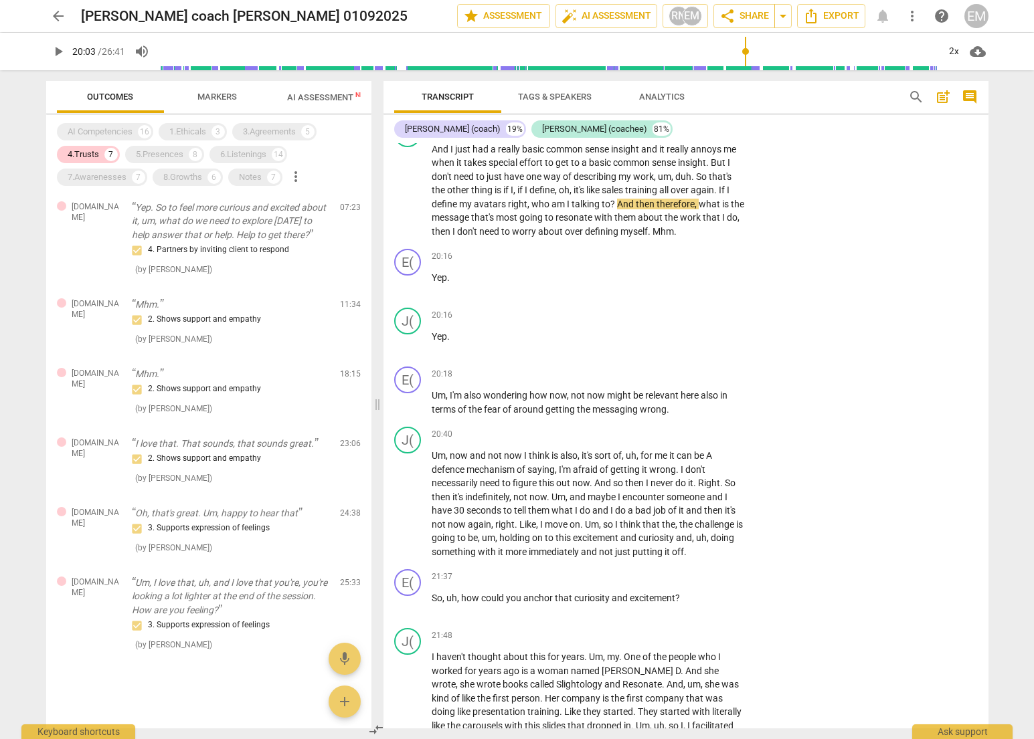
click at [460, 183] on p "And I just had a really basic common sense insight and it really annoys me when…" at bounding box center [588, 191] width 313 height 96
click at [448, 153] on span "And" at bounding box center [441, 149] width 19 height 11
click at [442, 150] on span "And" at bounding box center [441, 149] width 19 height 11
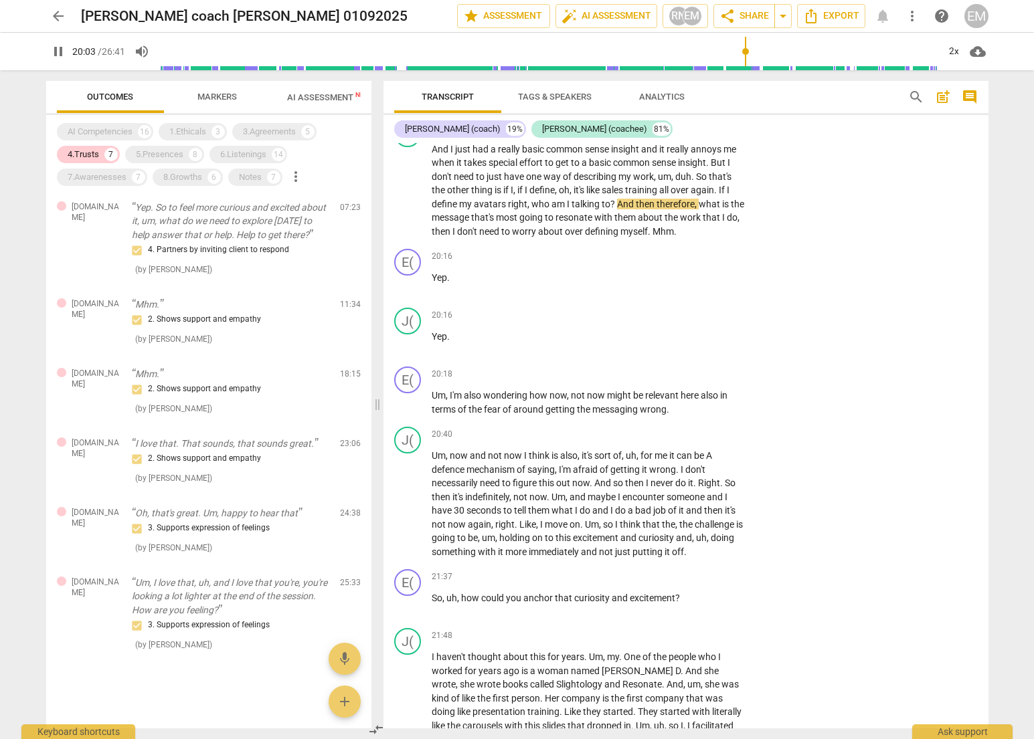
click at [411, 187] on span "pause" at bounding box center [408, 191] width 16 height 16
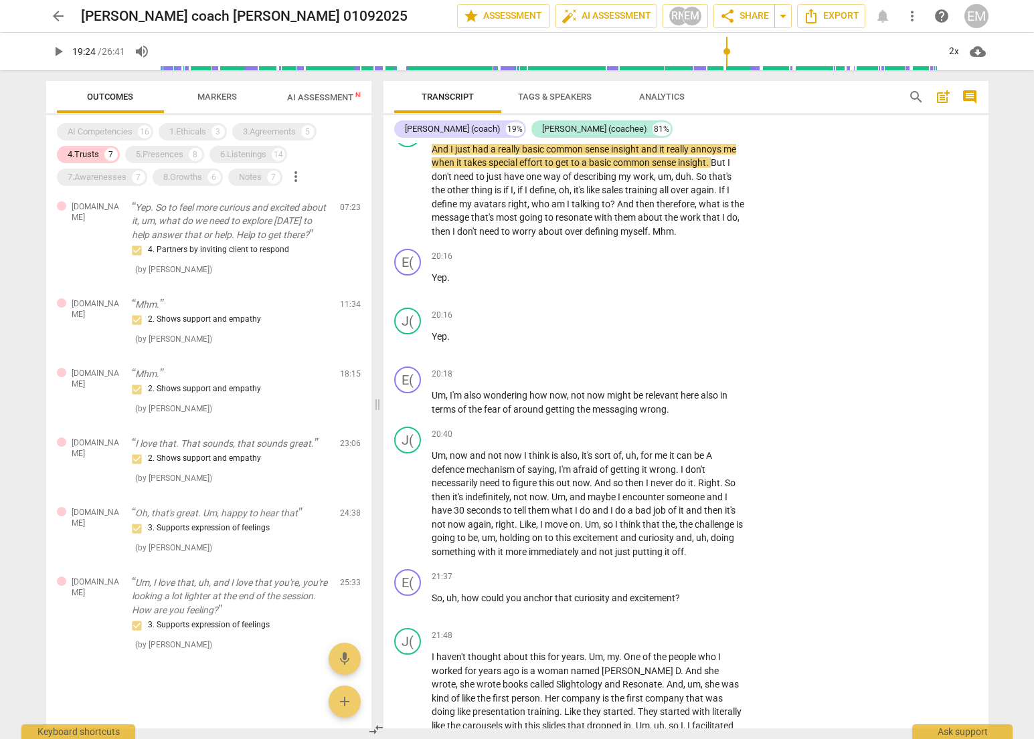
click at [414, 190] on span "play_arrow" at bounding box center [408, 191] width 16 height 16
click at [404, 191] on span "pause" at bounding box center [408, 191] width 16 height 16
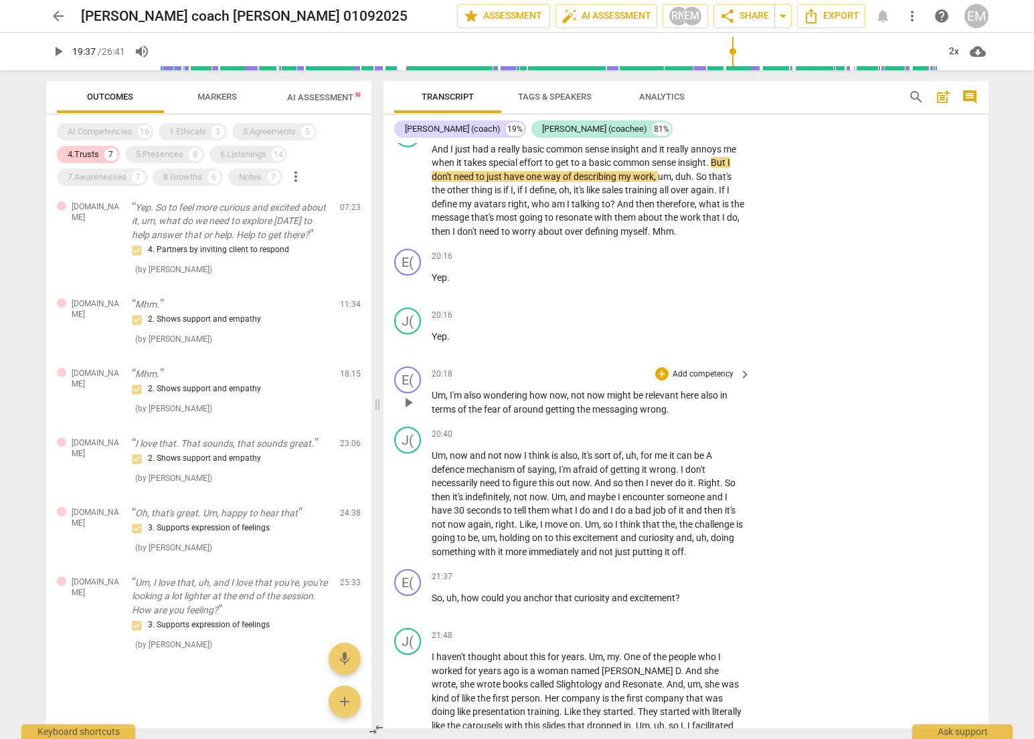
scroll to position [4468, 0]
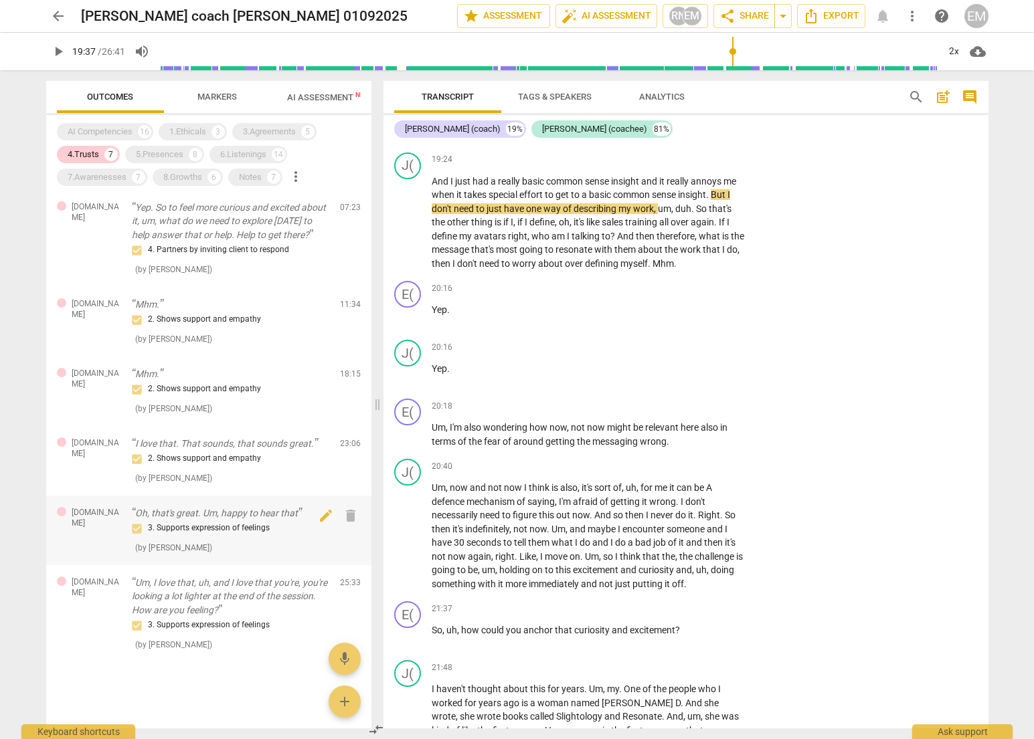
click at [193, 525] on div "3. Supports expression of feelings" at bounding box center [230, 529] width 197 height 16
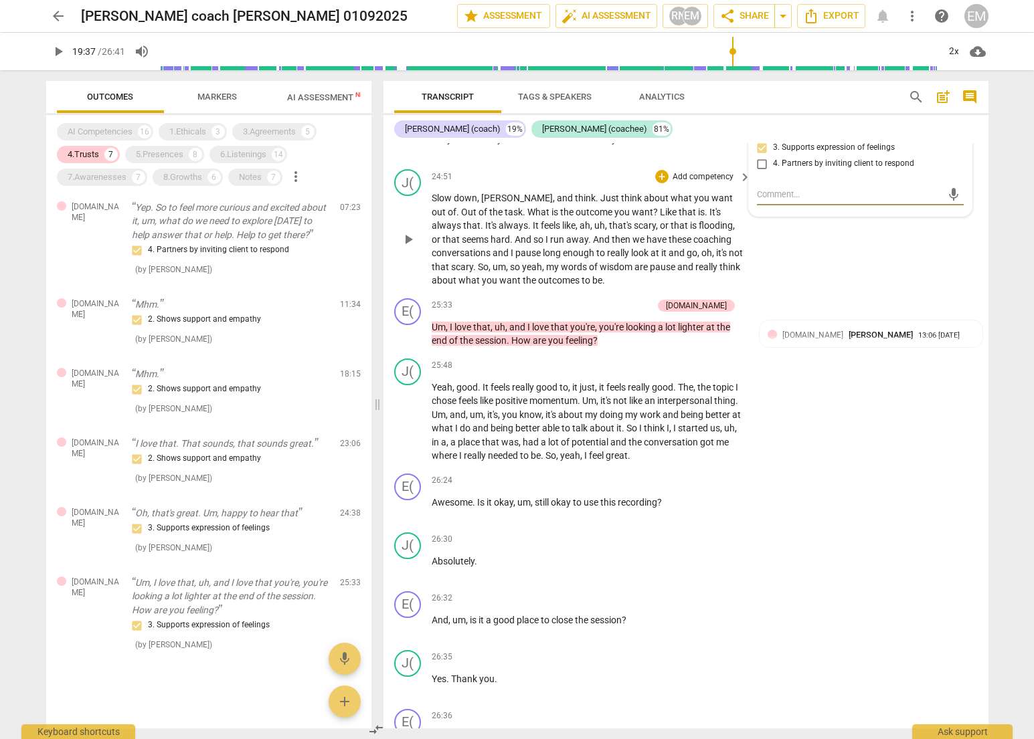
scroll to position [5745, 0]
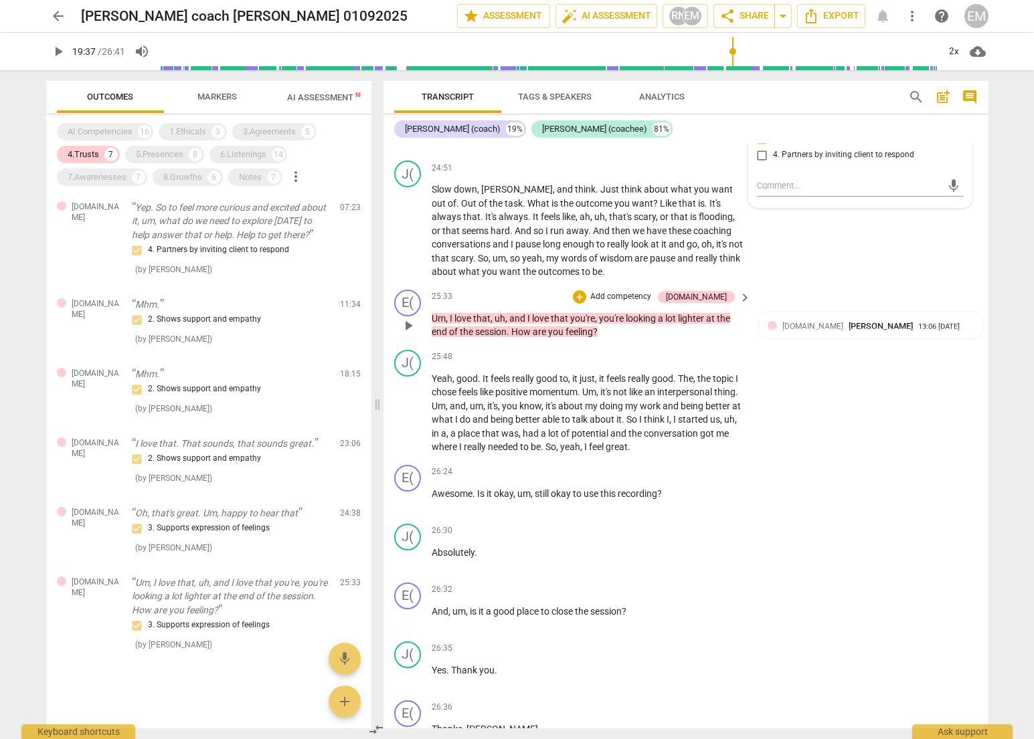
click at [623, 337] on p "Um , I love that , uh , and I love that you're , you're looking a lot lighter a…" at bounding box center [588, 325] width 313 height 27
drag, startPoint x: 450, startPoint y: 317, endPoint x: 598, endPoint y: 327, distance: 147.6
click at [598, 327] on p "Um , I love that , uh , and I love that you're , you're looking a lot lighter a…" at bounding box center [588, 325] width 313 height 27
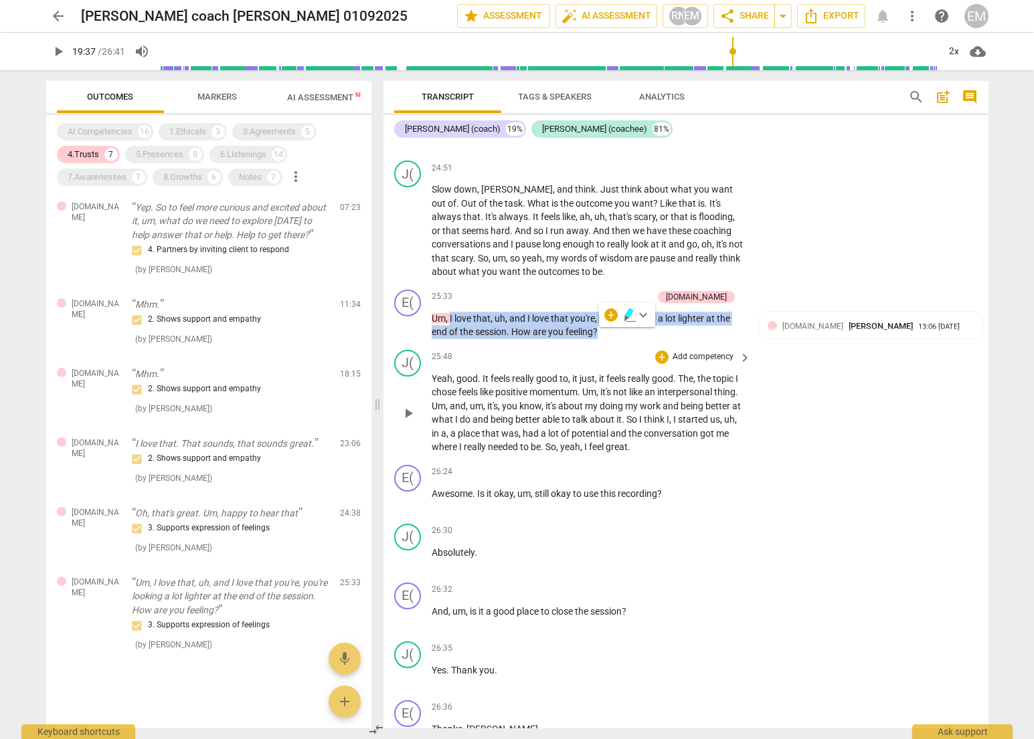
copy p "I love that , uh , and I love that you're , you're looking a lot lighter at the…"
click at [646, 233] on span "have" at bounding box center [657, 231] width 22 height 11
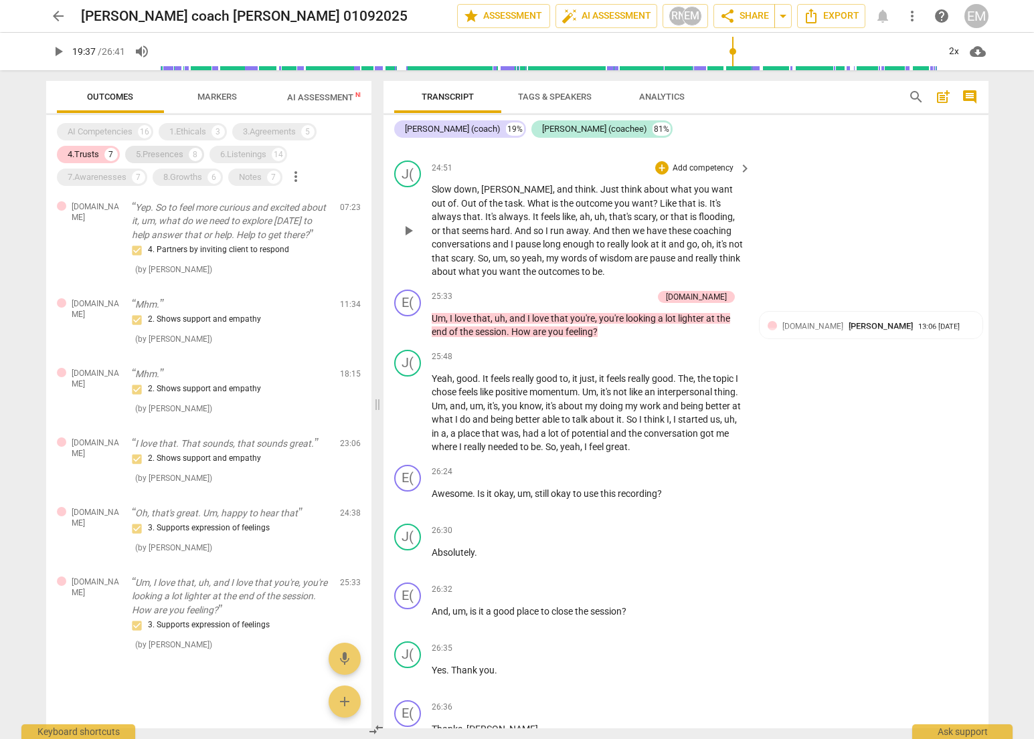
click at [151, 150] on div "5.Presences" at bounding box center [160, 154] width 48 height 13
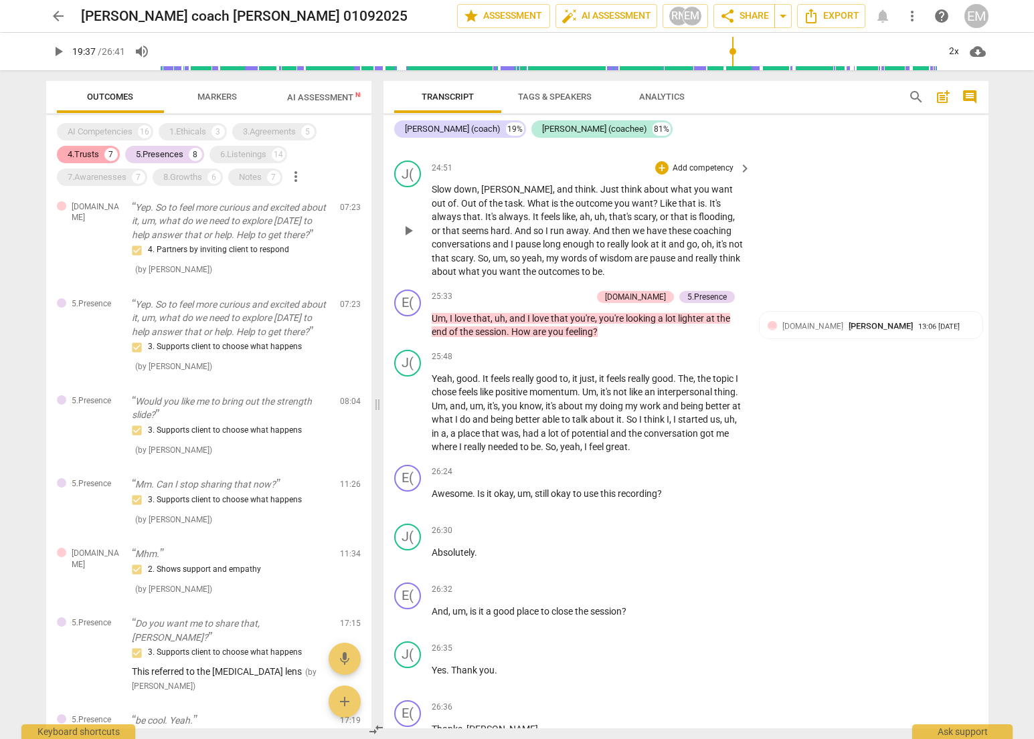
click at [83, 152] on div "4.Trusts" at bounding box center [83, 154] width 31 height 13
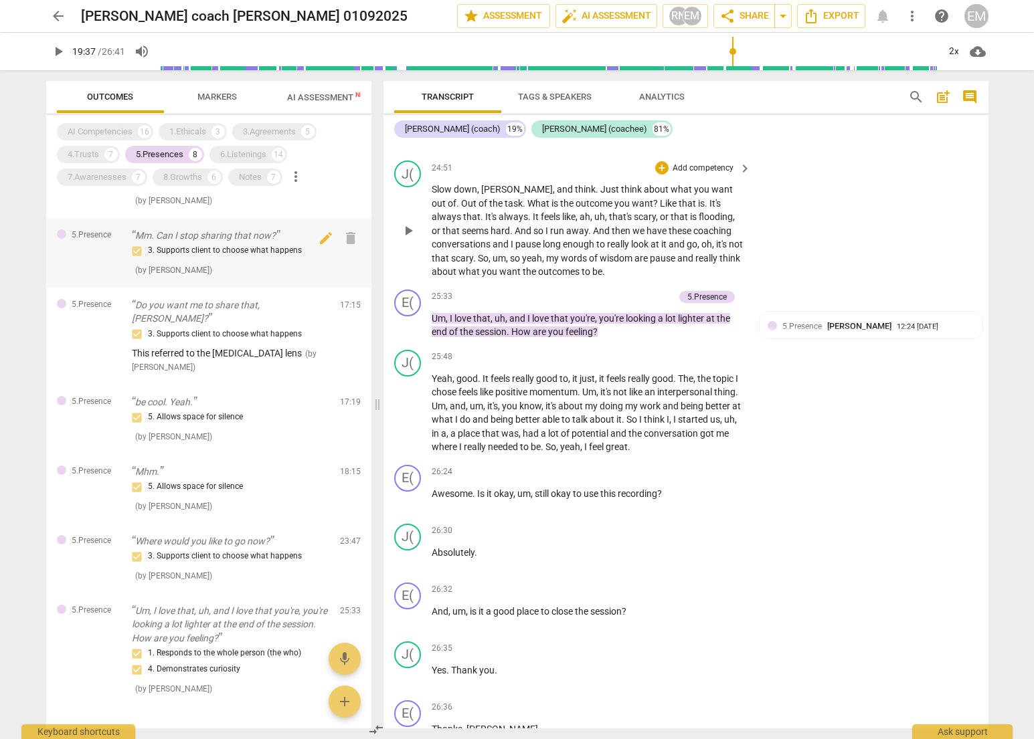
scroll to position [187, 0]
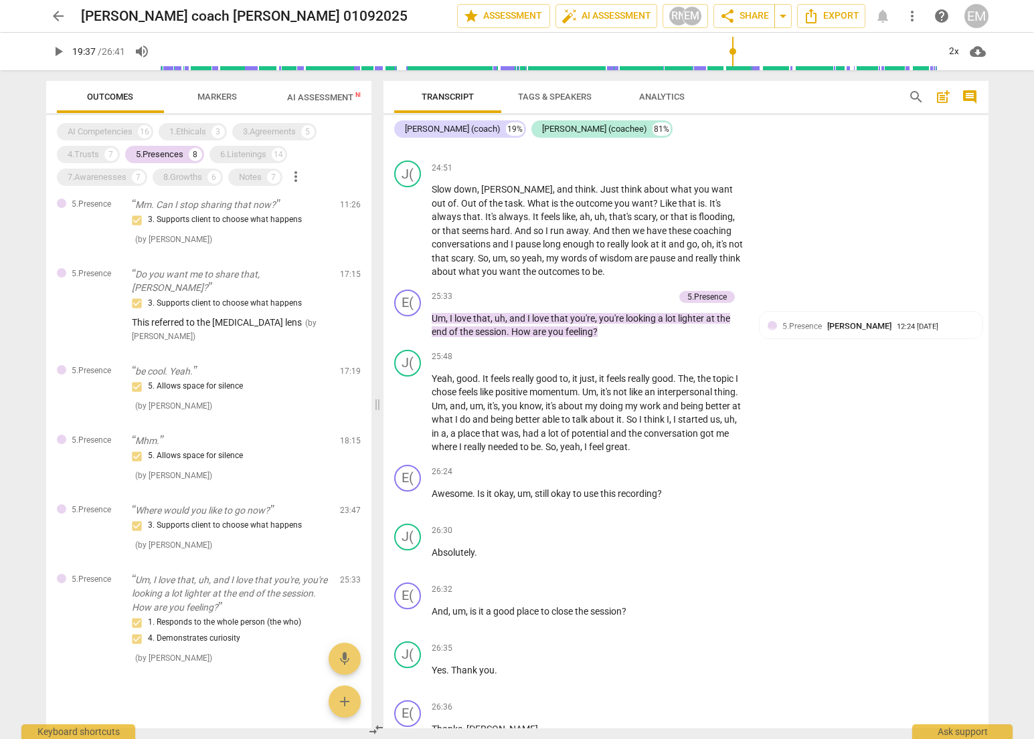
click at [315, 101] on span "AI Assessment New" at bounding box center [328, 97] width 83 height 10
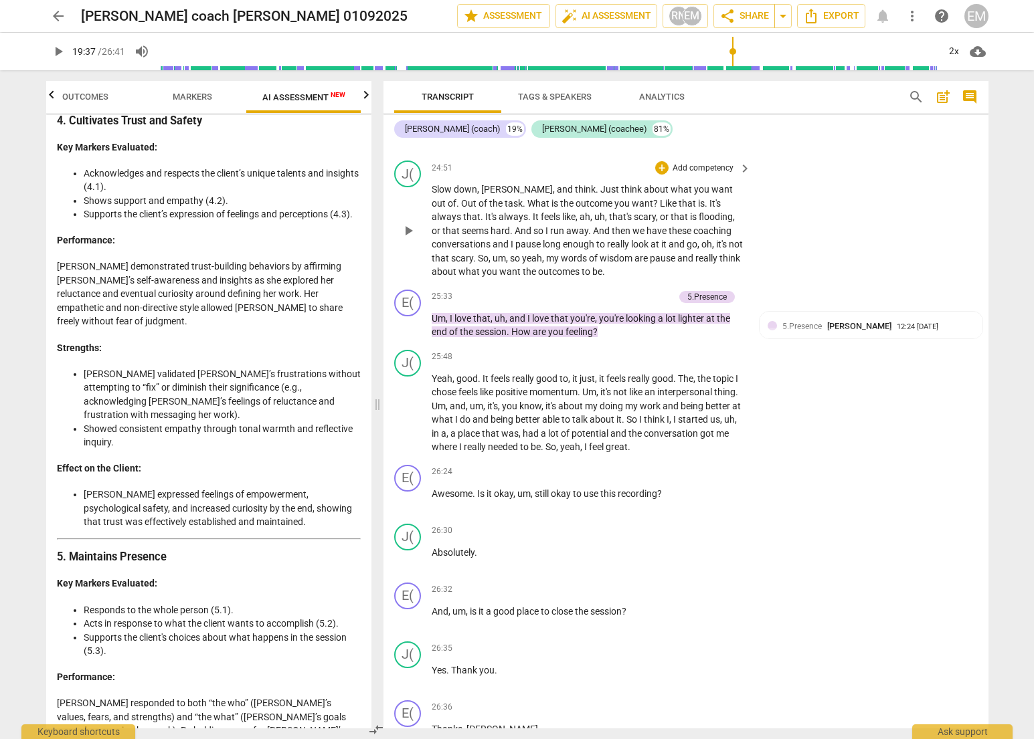
scroll to position [1871, 0]
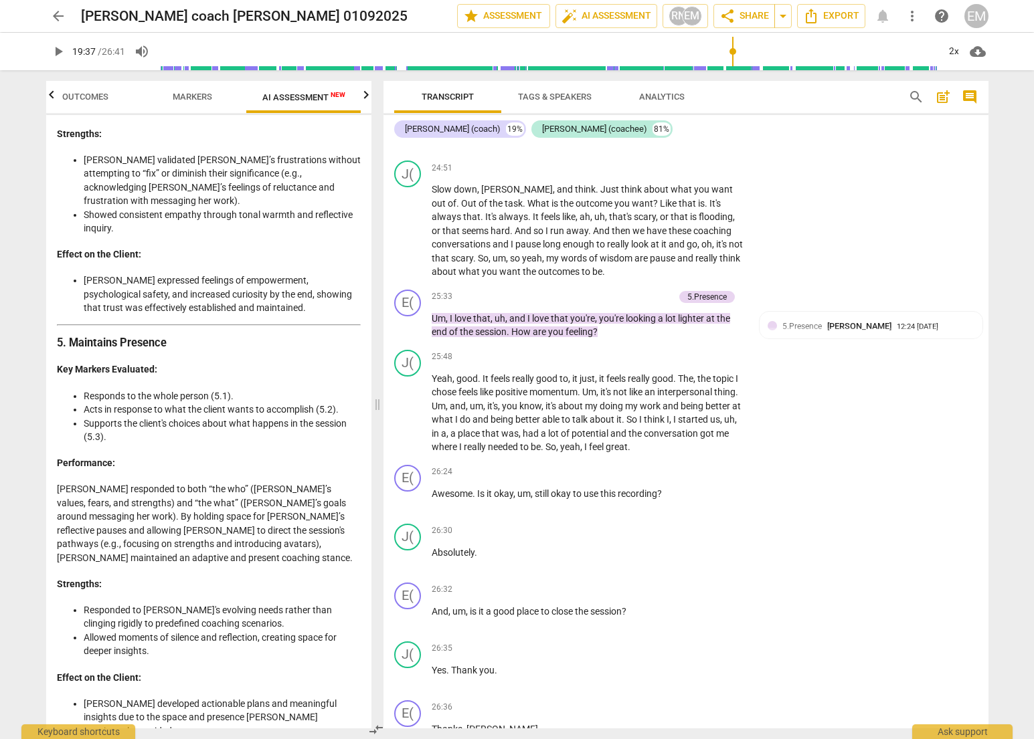
click at [239, 389] on li "Responds to the whole person (5.1)." at bounding box center [222, 396] width 277 height 14
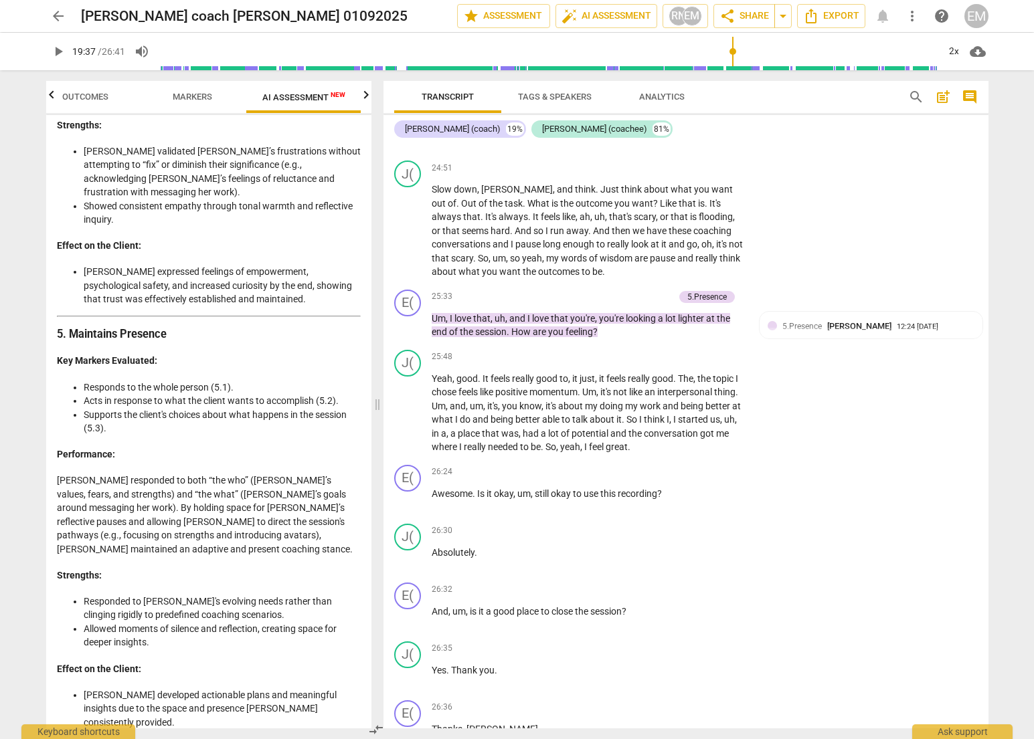
scroll to position [1888, 0]
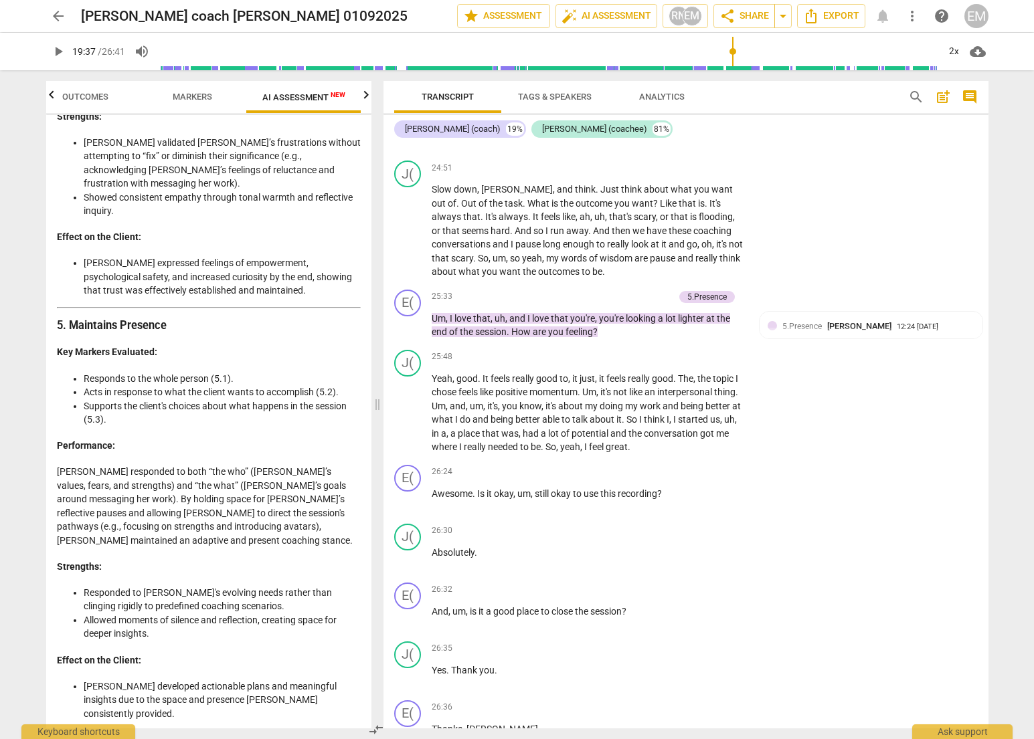
click at [298, 100] on span "AI Assessment New" at bounding box center [303, 97] width 83 height 10
click at [82, 98] on span "Outcomes" at bounding box center [85, 97] width 46 height 10
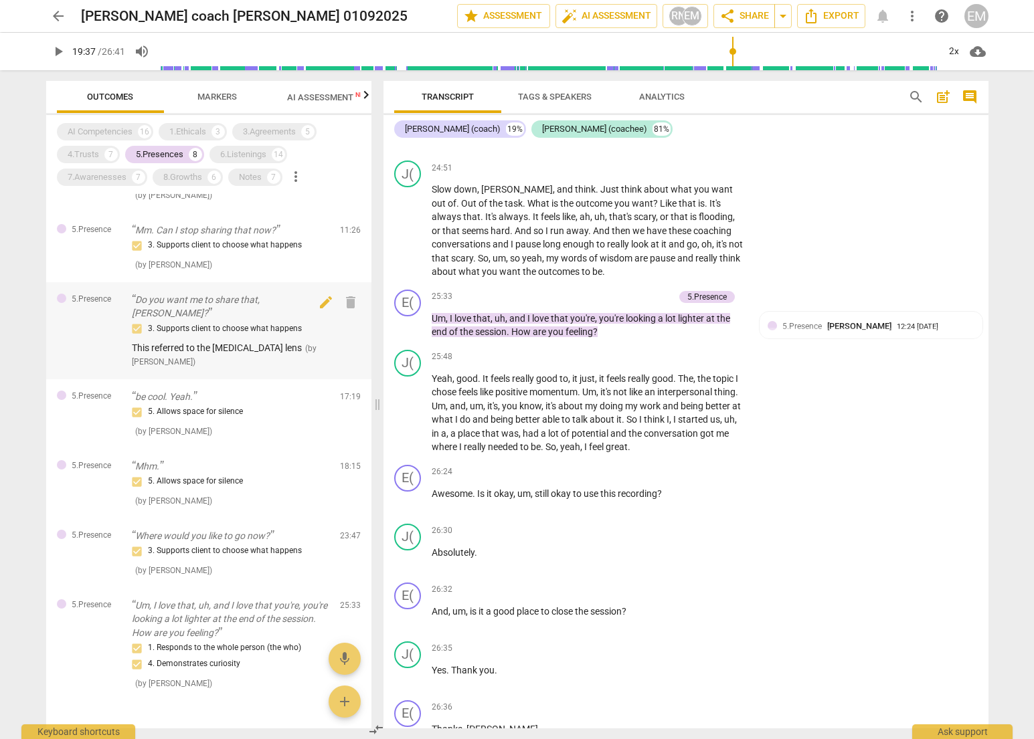
scroll to position [153, 0]
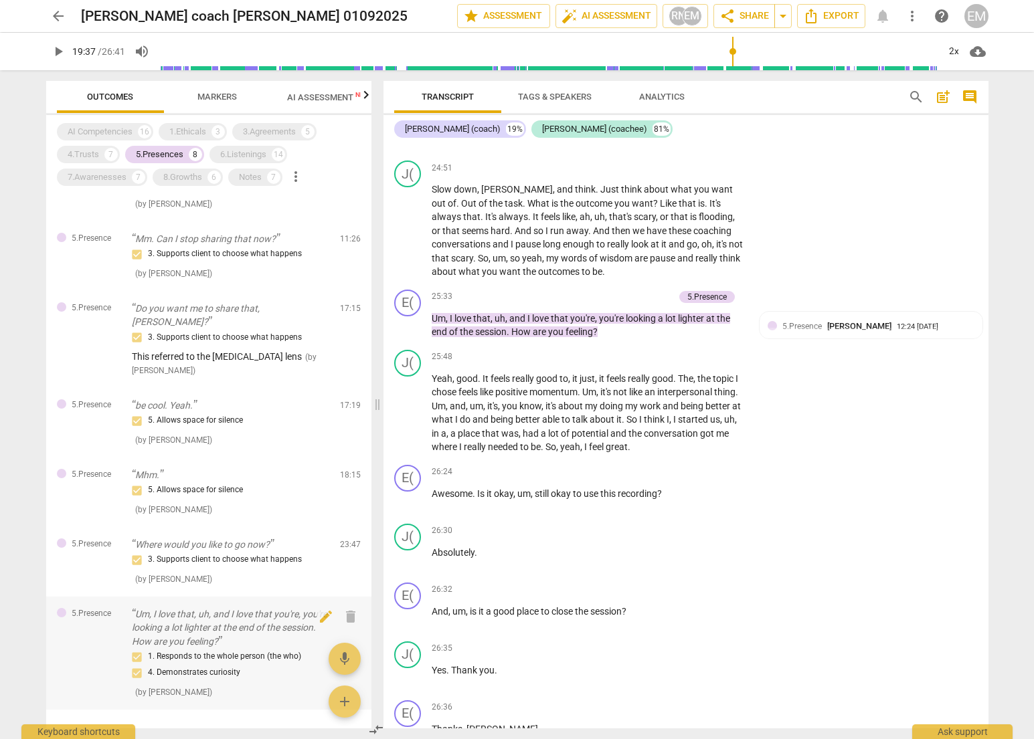
click at [165, 623] on p "Um, I love that, uh, and I love that you're, you're looking a lot lighter at th…" at bounding box center [230, 628] width 197 height 41
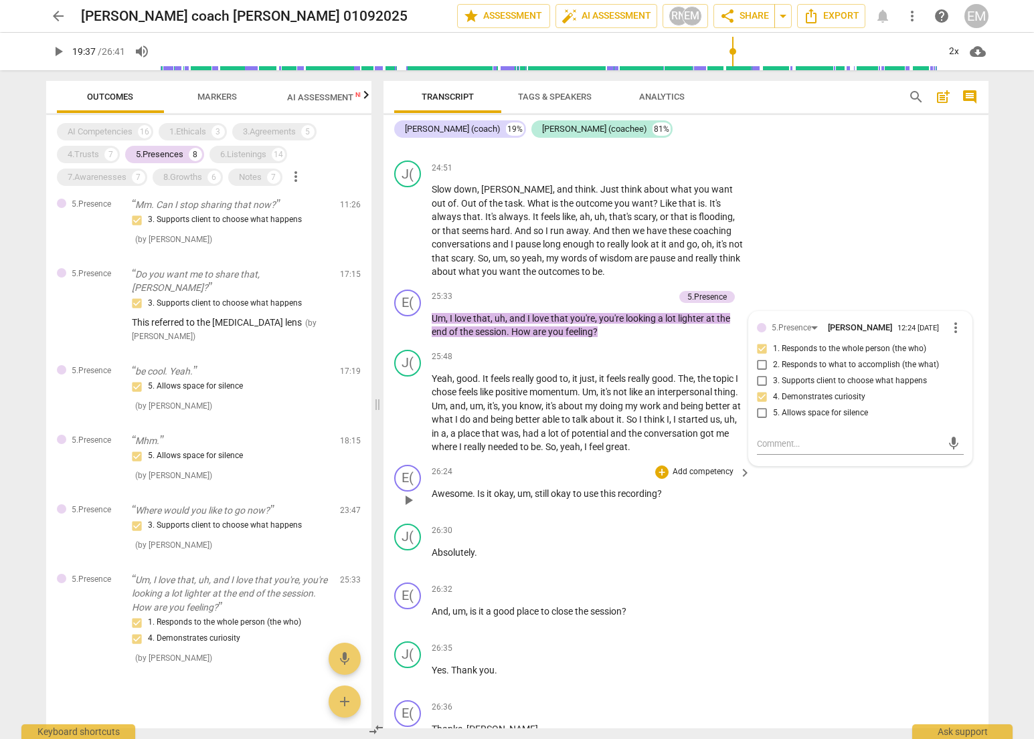
scroll to position [0, 0]
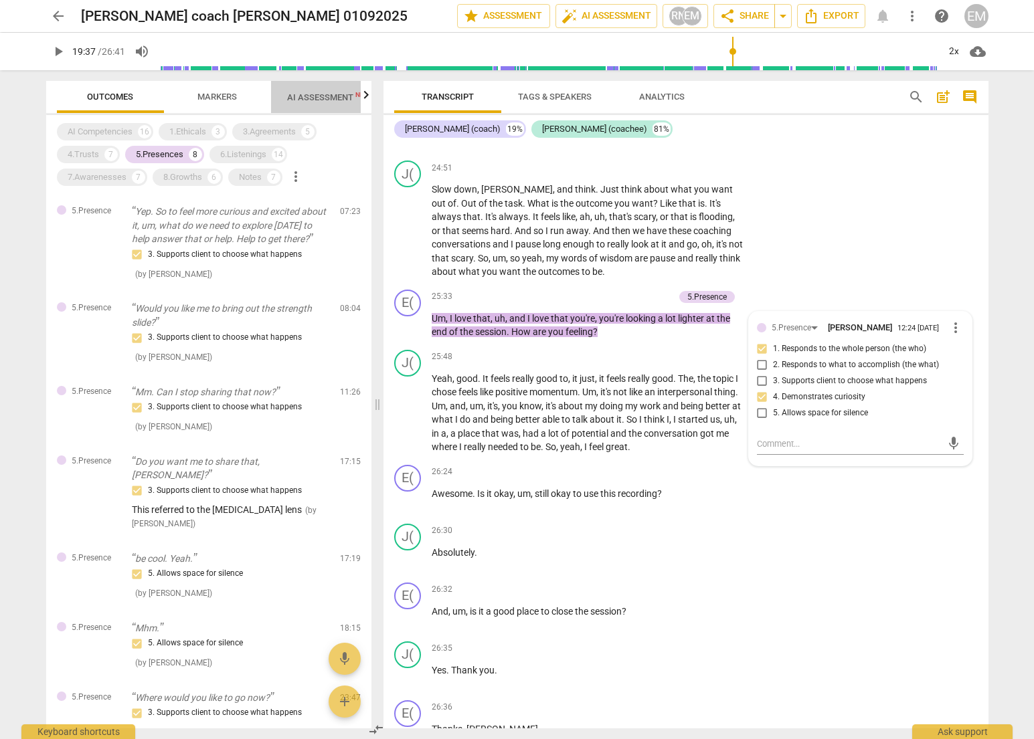
click at [282, 98] on span "AI Assessment New" at bounding box center [328, 97] width 115 height 20
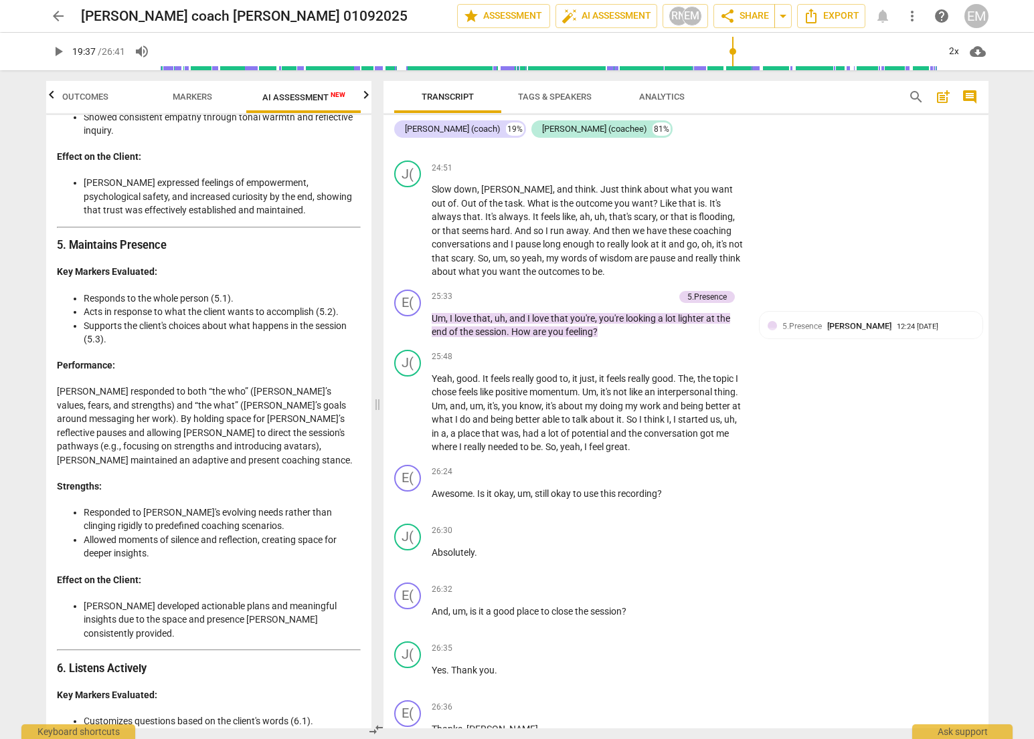
scroll to position [2018, 0]
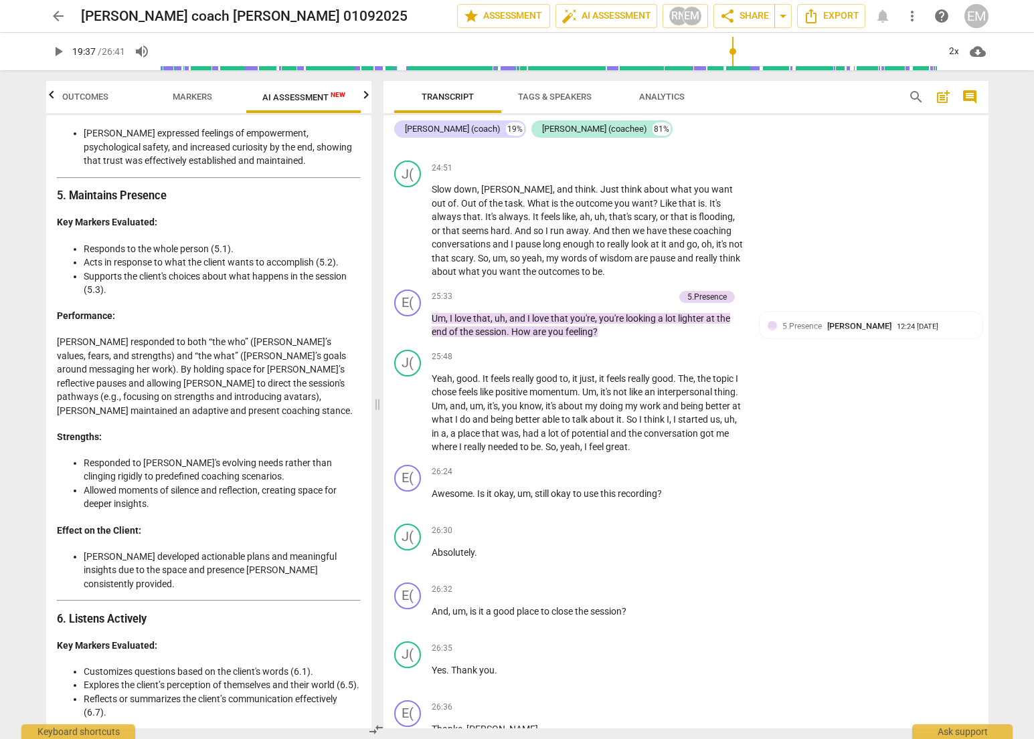
click at [129, 335] on p "[PERSON_NAME] responded to both “the who” ([PERSON_NAME]’s values, fears, and s…" at bounding box center [209, 376] width 304 height 82
click at [126, 335] on p "[PERSON_NAME] responded to both “the who” ([PERSON_NAME]’s values, fears, and s…" at bounding box center [209, 376] width 304 height 82
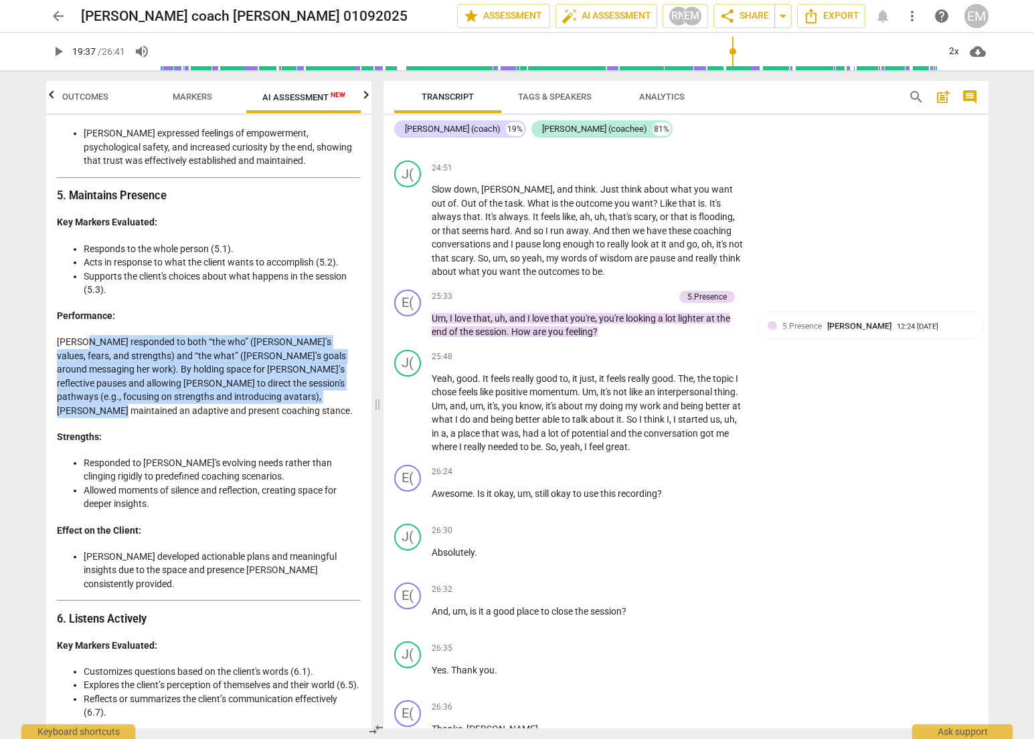
drag, startPoint x: 79, startPoint y: 274, endPoint x: 343, endPoint y: 329, distance: 269.9
click at [343, 335] on p "[PERSON_NAME] responded to both “the who” ([PERSON_NAME]’s values, fears, and s…" at bounding box center [209, 376] width 304 height 82
copy p "responded to both “the who” ([PERSON_NAME]’s values, fears, and strengths) and …"
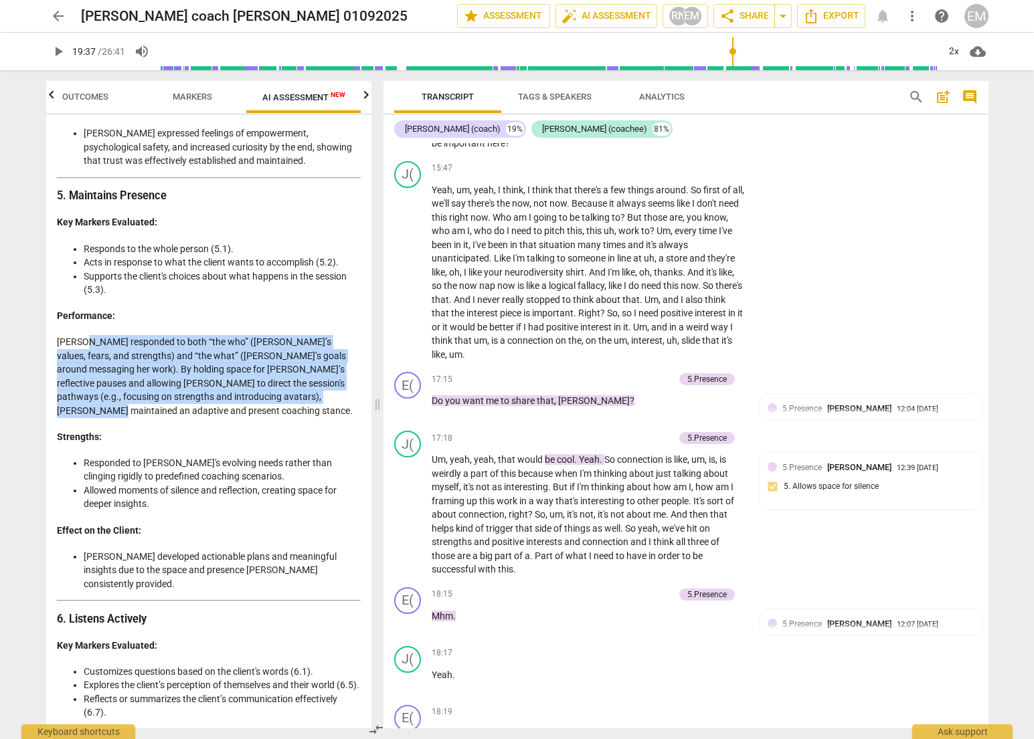
scroll to position [4065, 0]
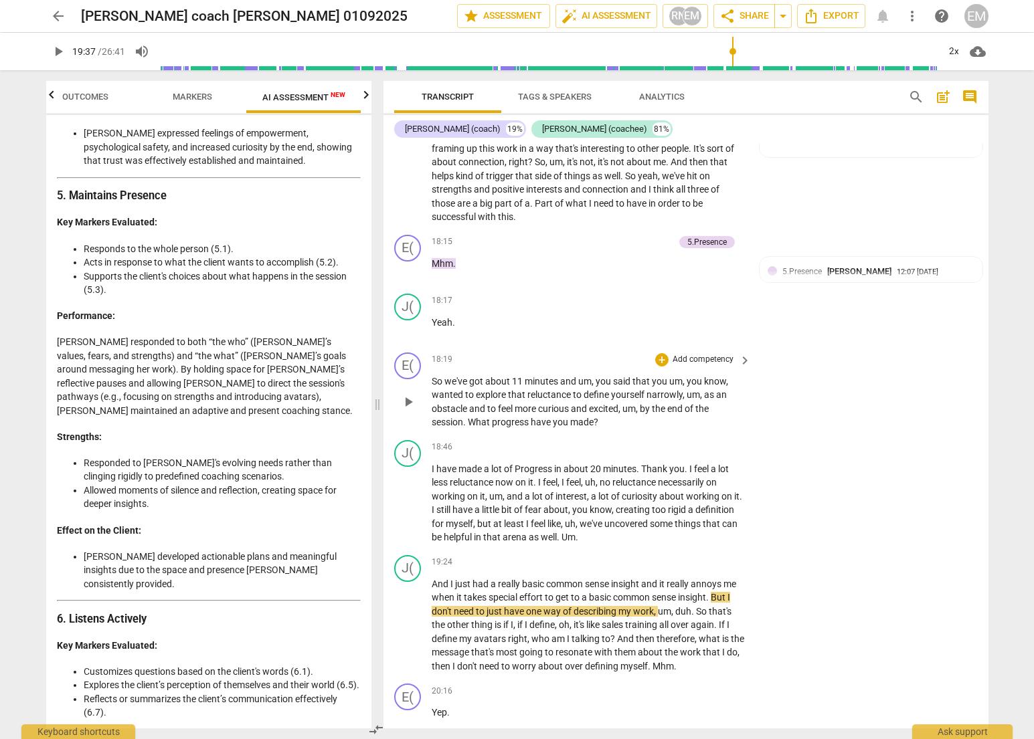
click at [478, 389] on span "explore" at bounding box center [492, 394] width 32 height 11
click at [587, 405] on span "and" at bounding box center [580, 408] width 18 height 11
click at [719, 430] on div "E( play_arrow pause 18:19 + Add competency keyboard_arrow_right So we've got ab…" at bounding box center [685, 391] width 605 height 88
drag, startPoint x: 119, startPoint y: 410, endPoint x: 146, endPoint y: 426, distance: 31.2
click at [146, 484] on li "Allowed moments of silence and reflection, creating space for deeper insights." at bounding box center [222, 497] width 277 height 27
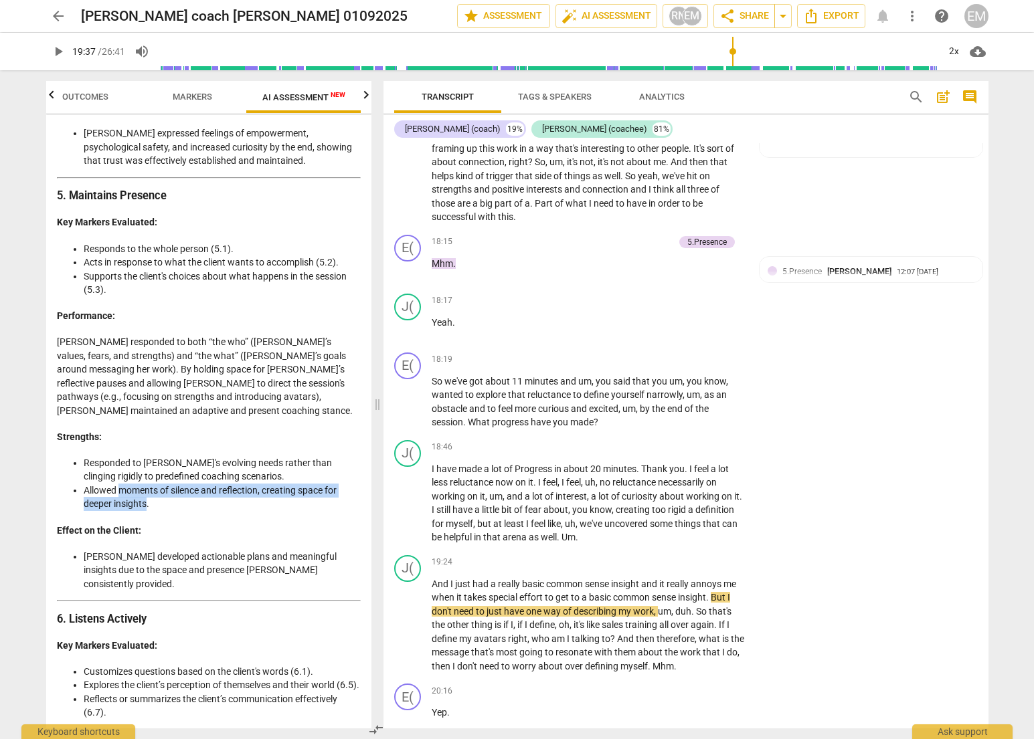
copy li "moments of silence and reflection, creating space for deeper insights"
click at [203, 431] on div "Detailed and Objective Analysis of the Coaching Session Introduction This analy…" at bounding box center [209, 208] width 304 height 4132
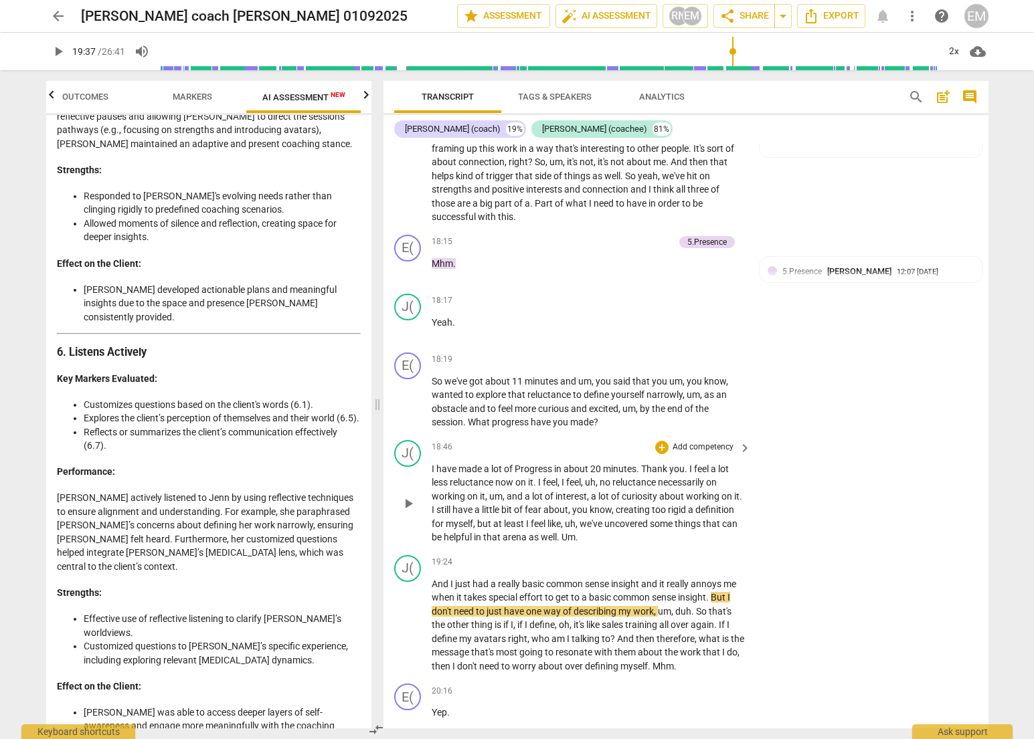
scroll to position [2294, 0]
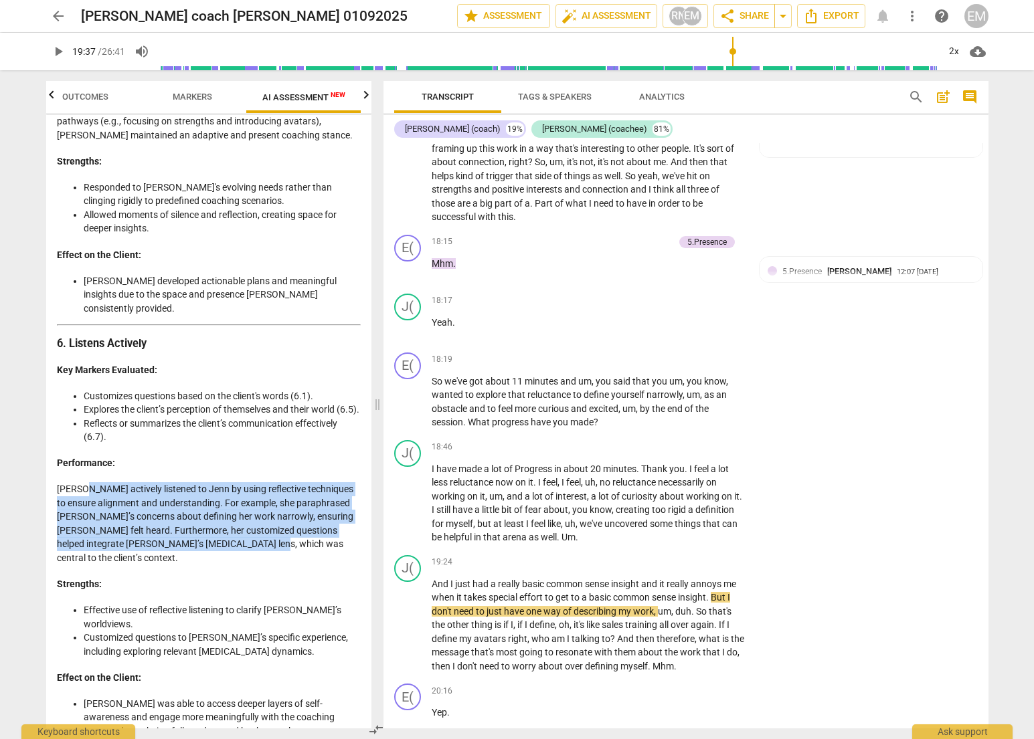
drag, startPoint x: 81, startPoint y: 410, endPoint x: 253, endPoint y: 462, distance: 179.7
click at [253, 482] on p "[PERSON_NAME] actively listened to Jenn by using reflective techniques to ensur…" at bounding box center [209, 523] width 304 height 82
click at [256, 482] on p "[PERSON_NAME] actively listened to Jenn by using reflective techniques to ensur…" at bounding box center [209, 523] width 304 height 82
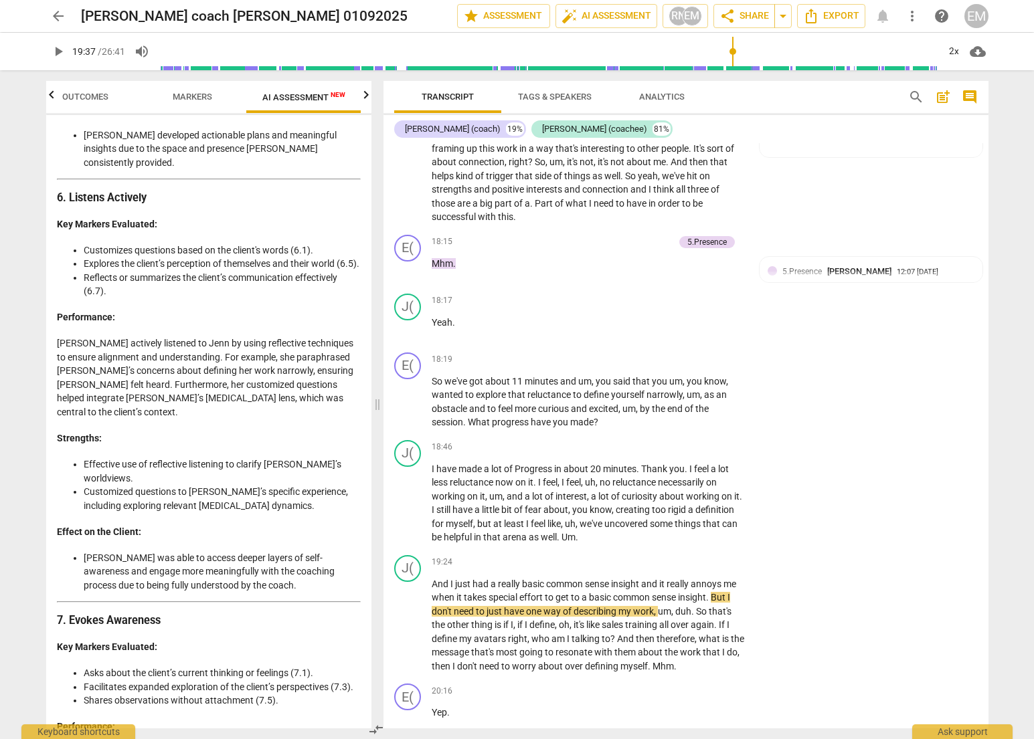
scroll to position [2448, 0]
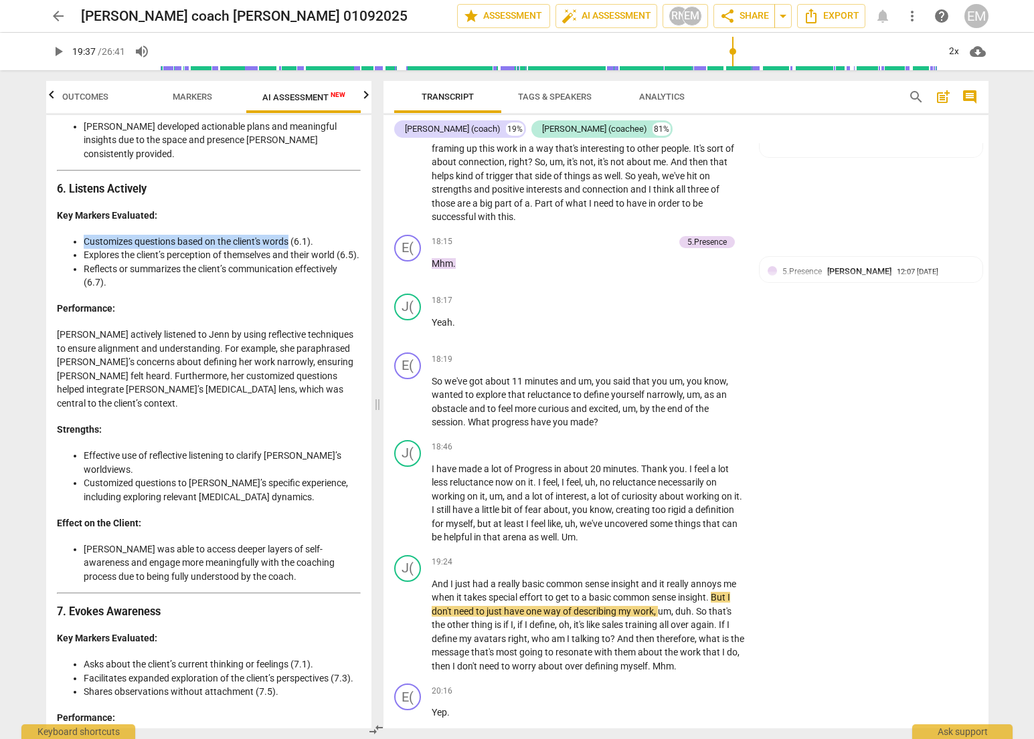
drag, startPoint x: 84, startPoint y: 145, endPoint x: 291, endPoint y: 145, distance: 207.4
click at [291, 235] on li "Customizes questions based on the client's words (6.1)." at bounding box center [222, 242] width 277 height 14
click at [79, 101] on span "Outcomes" at bounding box center [85, 97] width 46 height 10
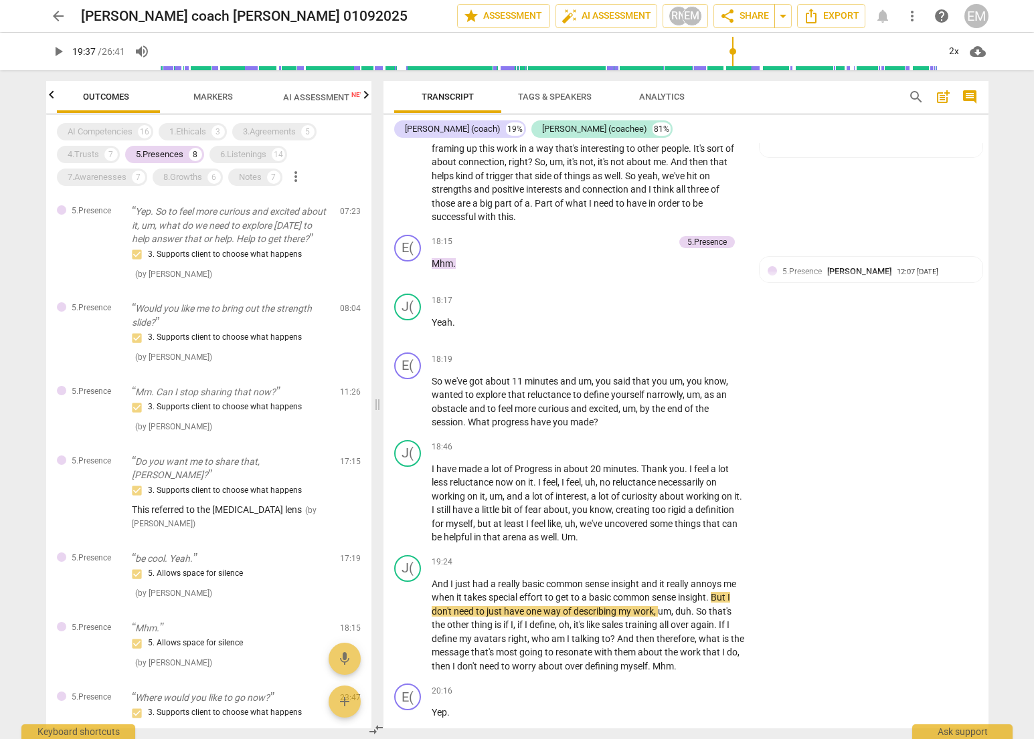
scroll to position [0, 0]
drag, startPoint x: 253, startPoint y: 159, endPoint x: 204, endPoint y: 157, distance: 48.9
click at [253, 159] on div "6.Listenings" at bounding box center [243, 154] width 46 height 13
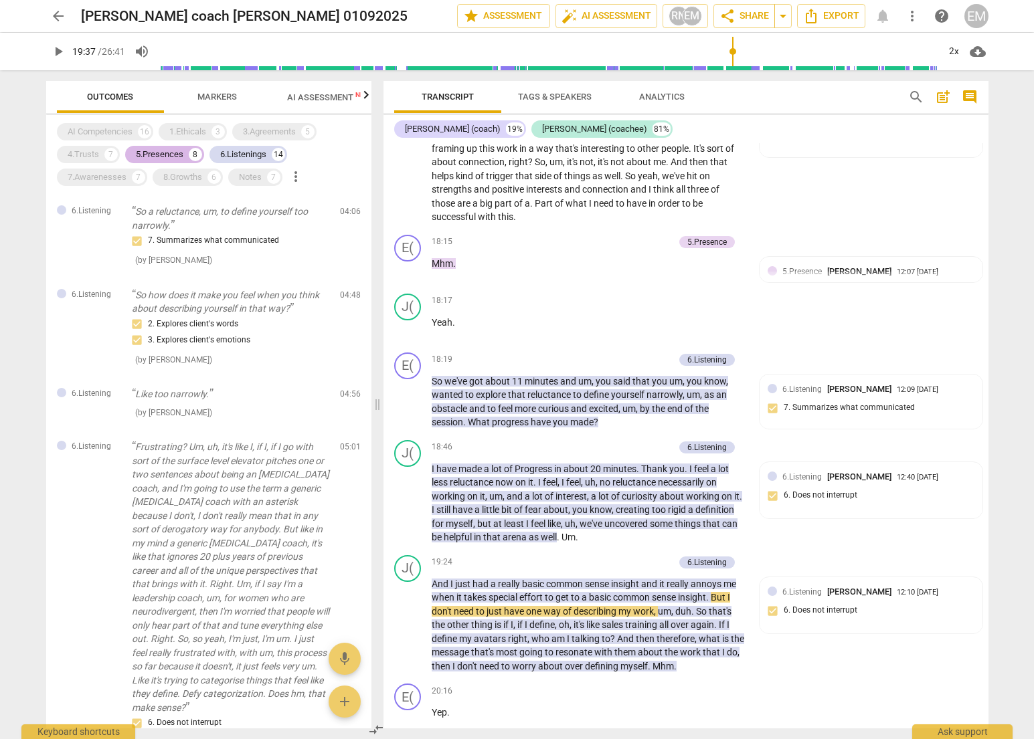
click at [151, 155] on div "5.Presences" at bounding box center [160, 154] width 48 height 13
click at [228, 314] on p "So how does it make you feel when you think about describing yourself in that w…" at bounding box center [230, 301] width 197 height 27
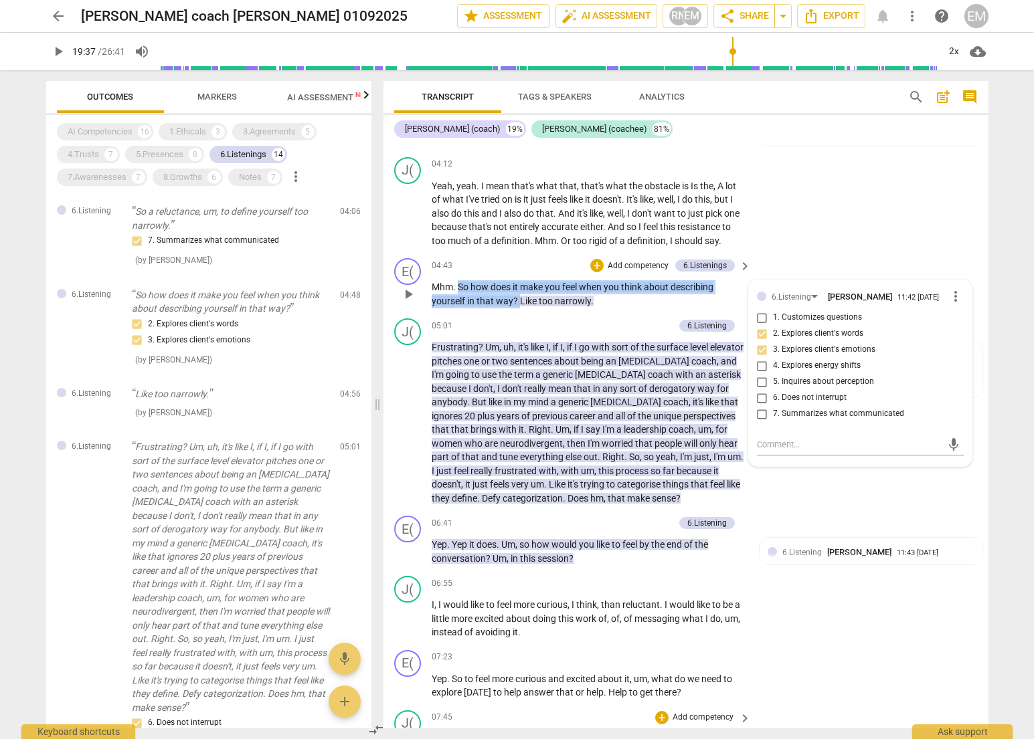
drag, startPoint x: 457, startPoint y: 270, endPoint x: 518, endPoint y: 288, distance: 63.5
click at [518, 288] on p "Mhm . So how does it make you feel when you think about describing yourself in …" at bounding box center [588, 293] width 313 height 27
click at [832, 253] on div "E( play_arrow pause 04:43 + Add competency 6.Listenings keyboard_arrow_right Mh…" at bounding box center [685, 283] width 605 height 60
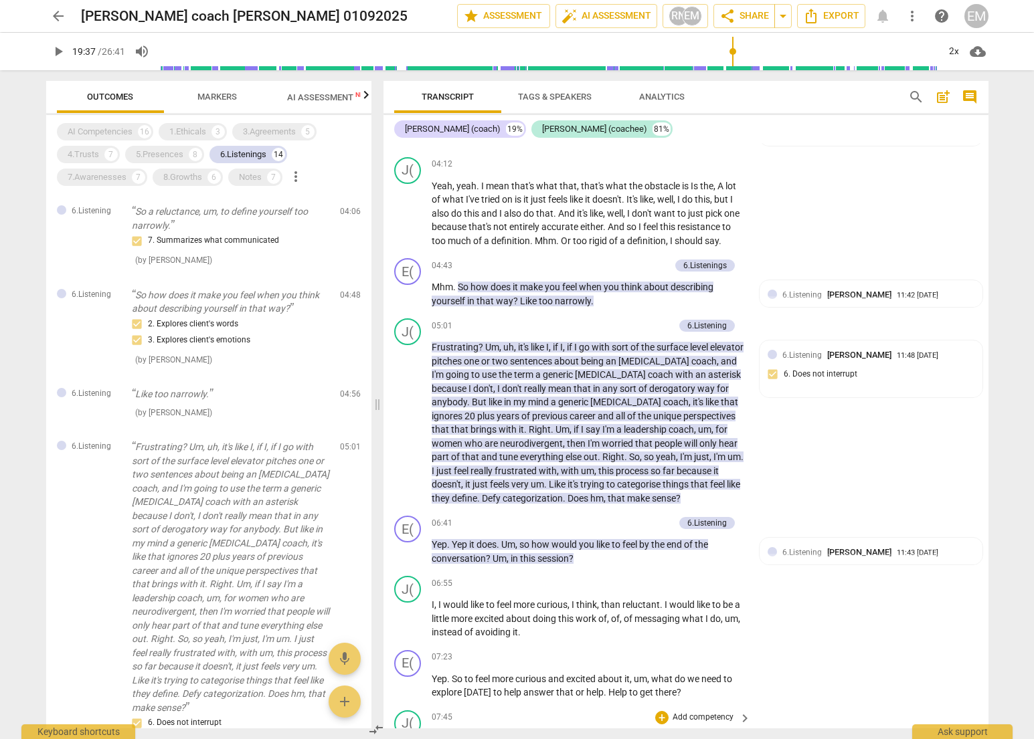
click at [229, 97] on span "Markers" at bounding box center [216, 97] width 39 height 10
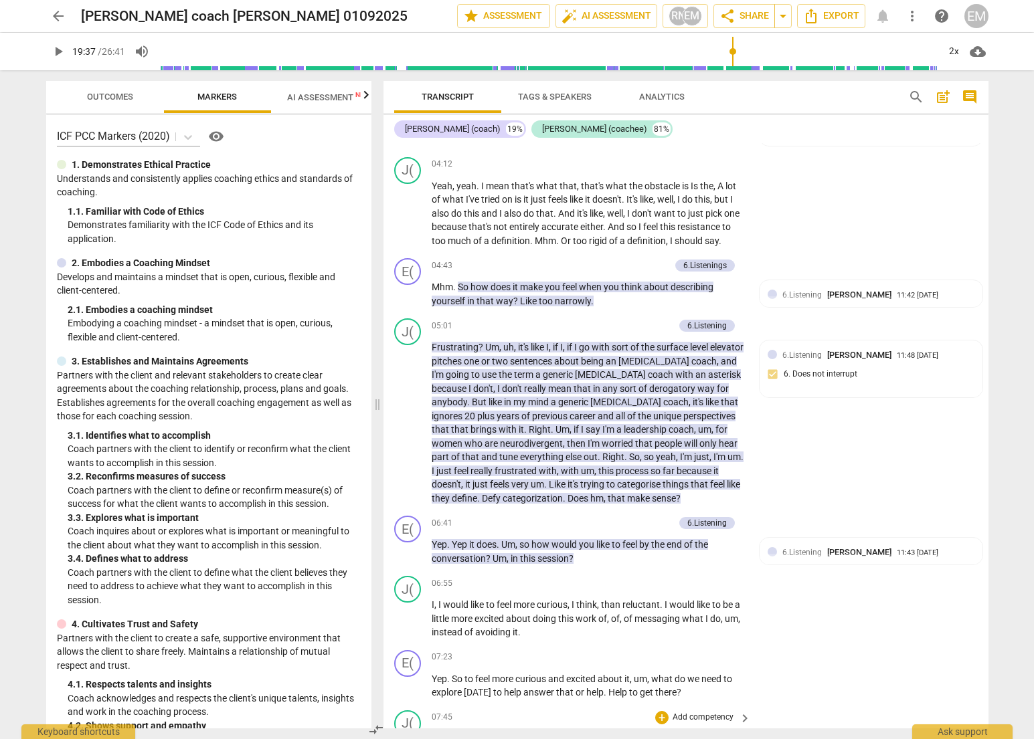
click at [302, 96] on span "AI Assessment New" at bounding box center [328, 97] width 83 height 10
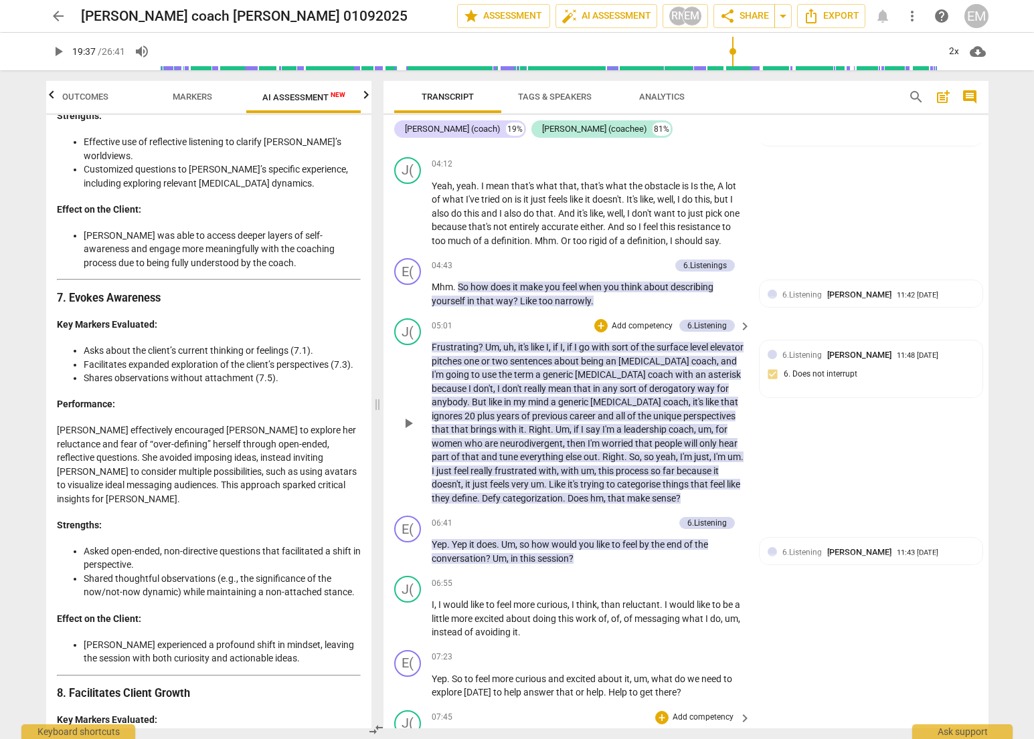
scroll to position [2823, 0]
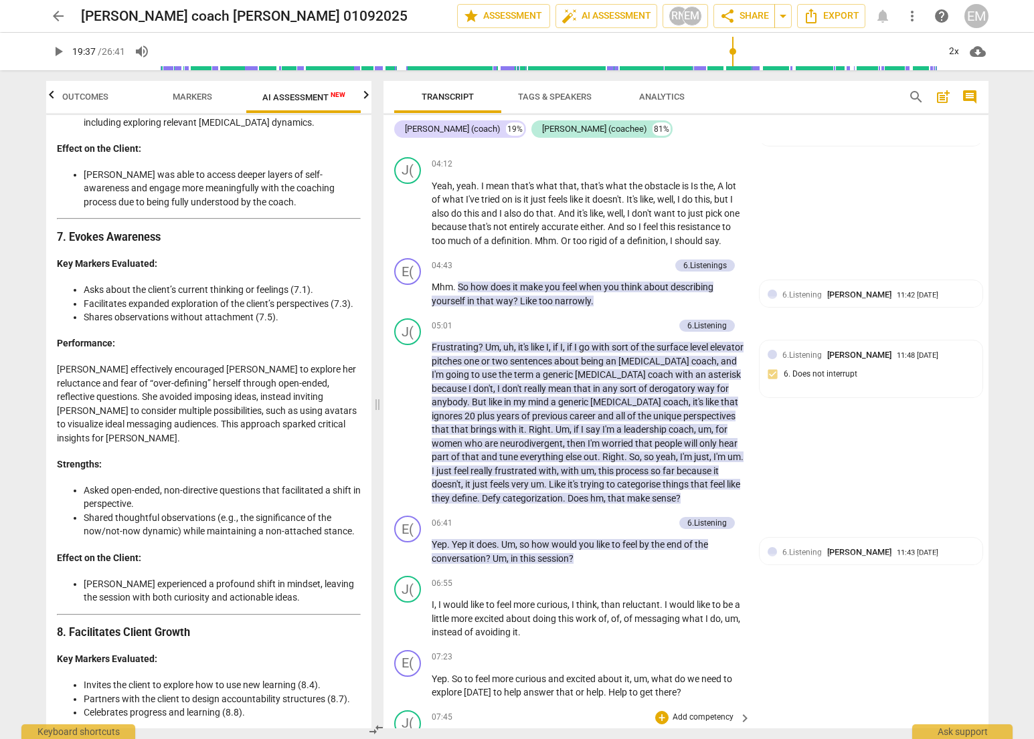
click at [309, 363] on p "[PERSON_NAME] effectively encouraged [PERSON_NAME] to explore her reluctance an…" at bounding box center [209, 404] width 304 height 82
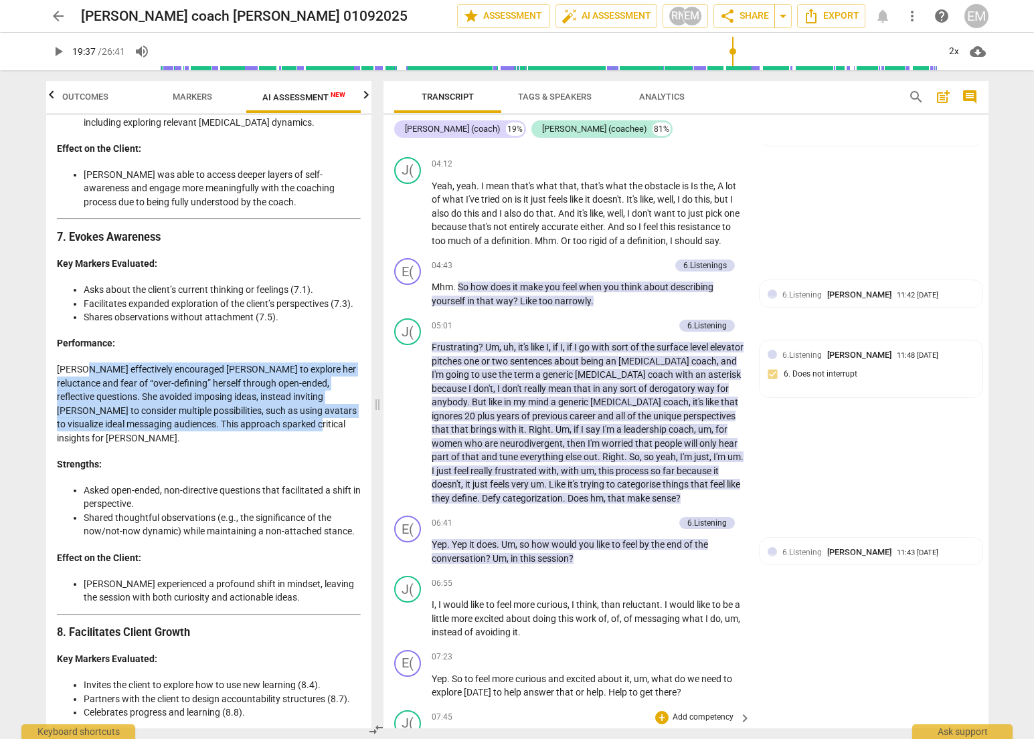
drag, startPoint x: 306, startPoint y: 317, endPoint x: 79, endPoint y: 263, distance: 233.7
click at [79, 363] on p "[PERSON_NAME] effectively encouraged [PERSON_NAME] to explore her reluctance an…" at bounding box center [209, 404] width 304 height 82
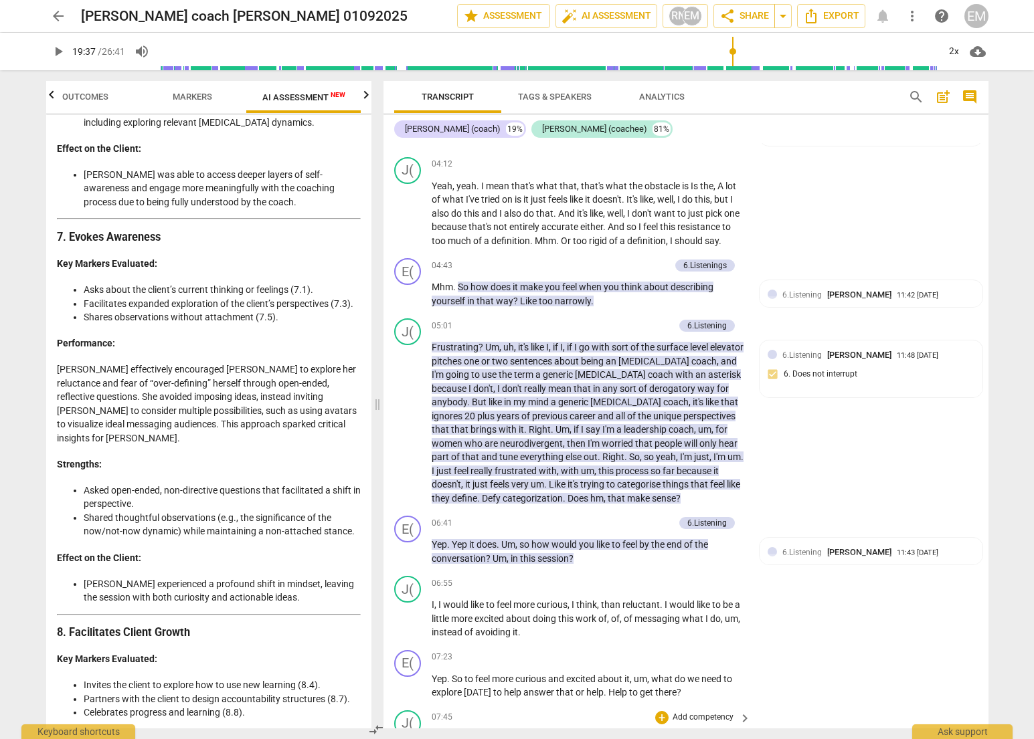
click at [251, 458] on h4 "Strengths:" at bounding box center [209, 465] width 304 height 14
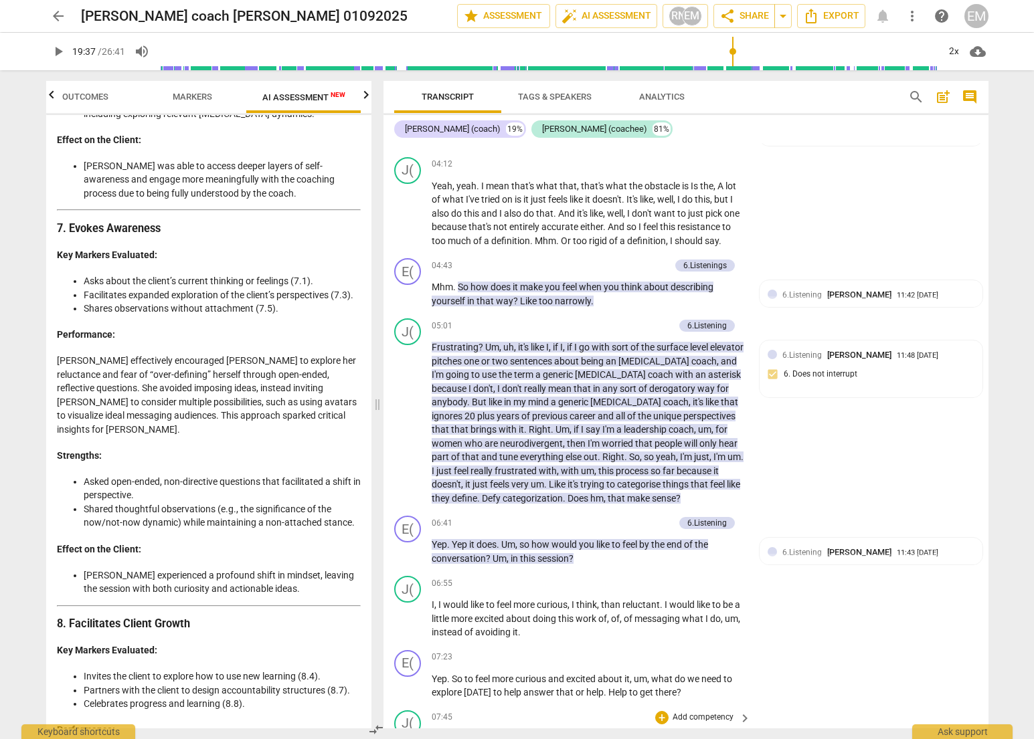
scroll to position [2841, 0]
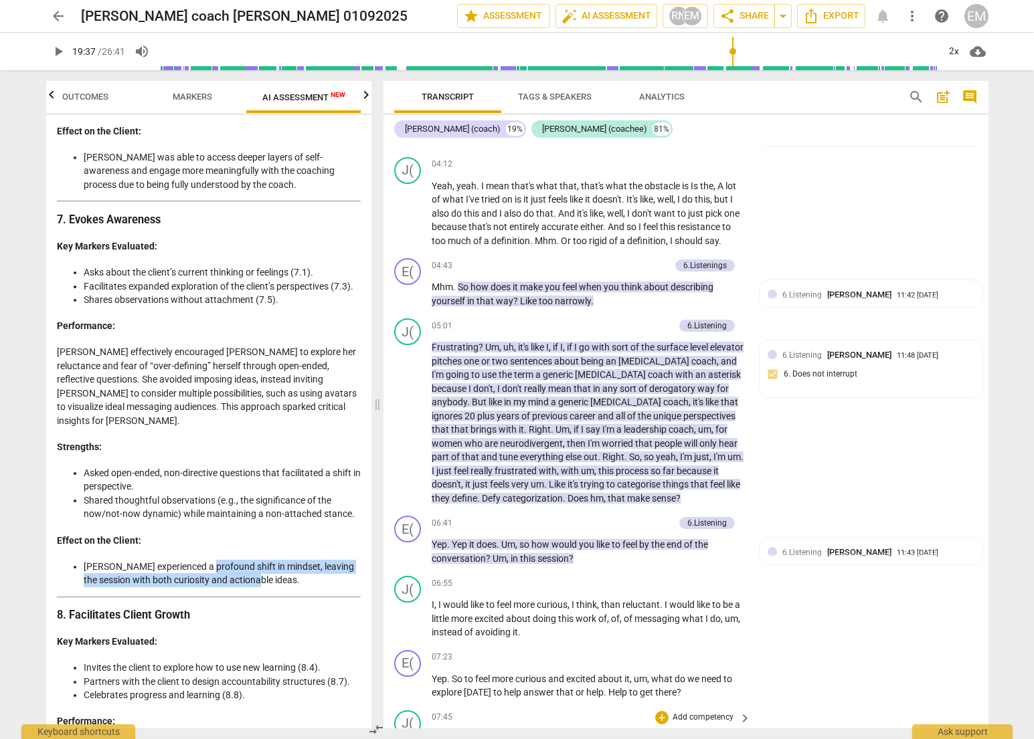
drag, startPoint x: 207, startPoint y: 445, endPoint x: 249, endPoint y: 456, distance: 42.8
click at [249, 560] on li "[PERSON_NAME] experienced a profound shift in mindset, leaving the session with…" at bounding box center [222, 573] width 277 height 27
click at [673, 94] on span "Analytics" at bounding box center [662, 97] width 46 height 10
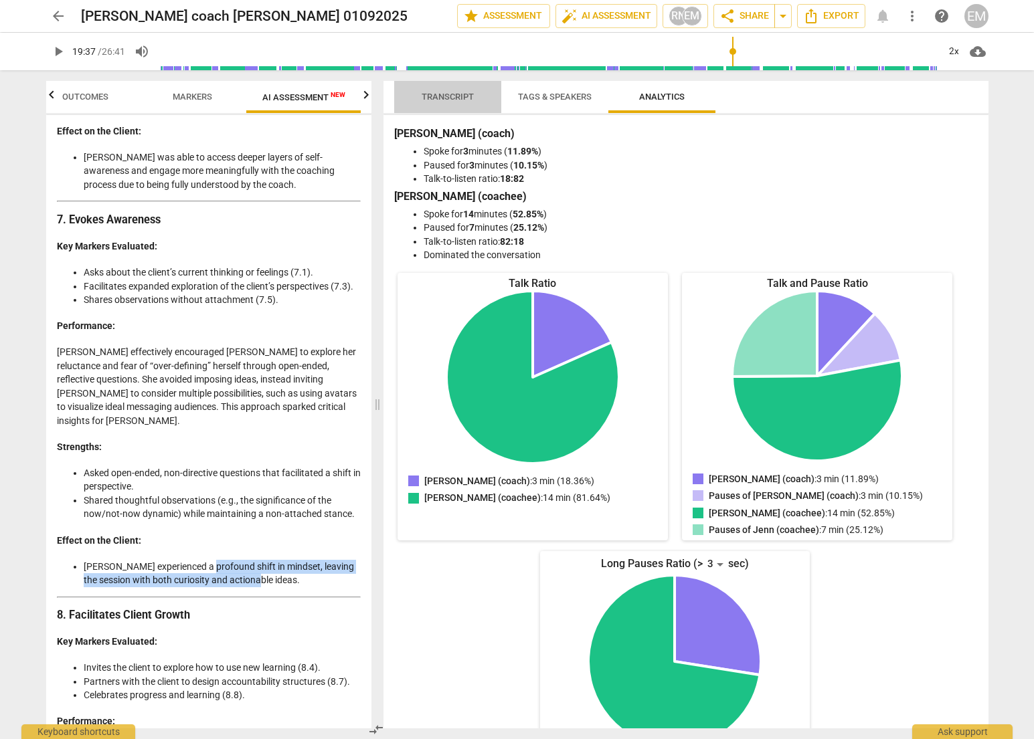
click at [443, 92] on span "Transcript" at bounding box center [448, 97] width 52 height 10
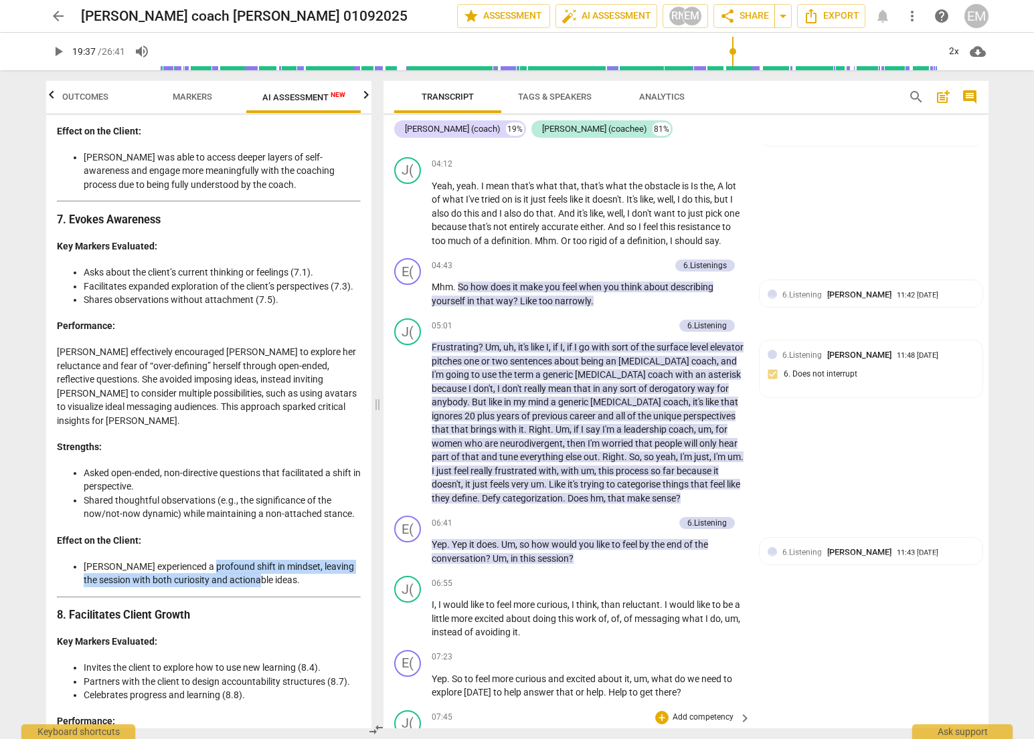
click at [540, 94] on span "Tags & Speakers" at bounding box center [555, 97] width 74 height 10
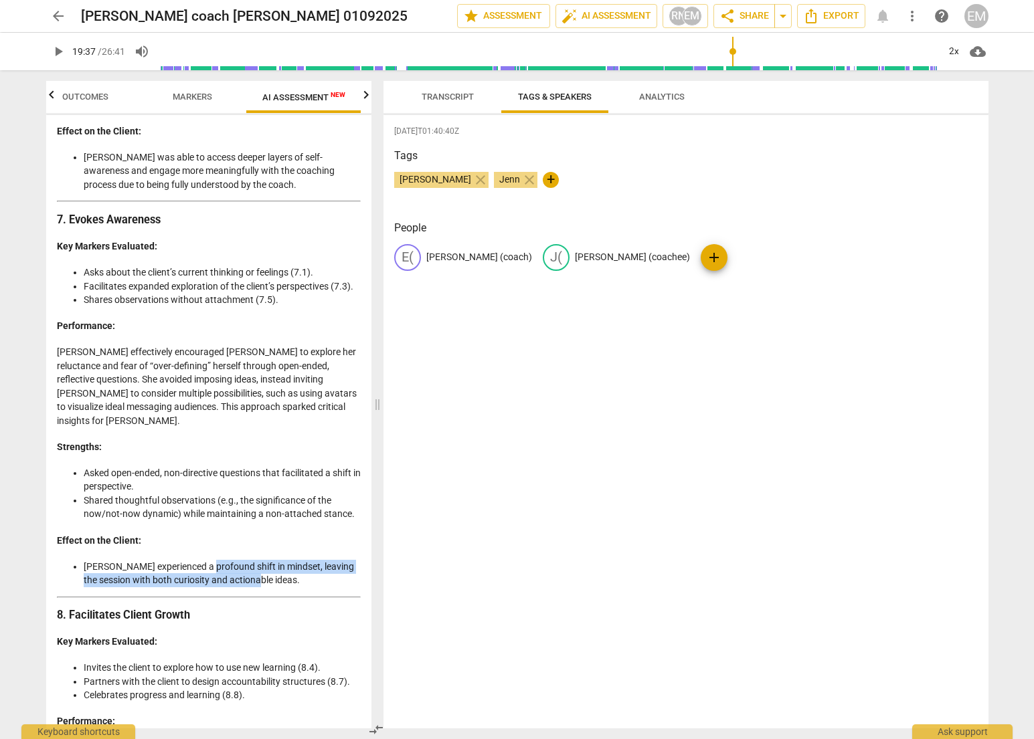
click at [460, 92] on span "Transcript" at bounding box center [448, 97] width 52 height 10
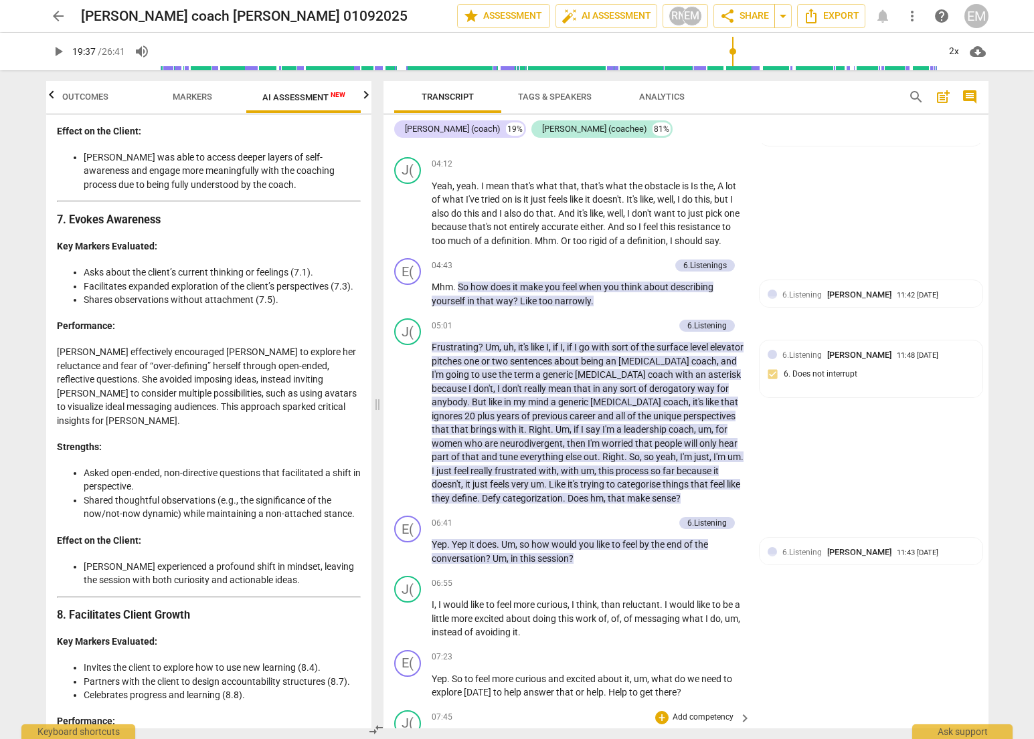
click at [166, 534] on h4 "Effect on the Client:" at bounding box center [209, 541] width 304 height 14
click at [234, 494] on li "Shared thoughtful observations (e.g., the significance of the now/not-now dynam…" at bounding box center [222, 507] width 277 height 27
drag, startPoint x: 86, startPoint y: 379, endPoint x: 351, endPoint y: 388, distance: 265.1
click at [351, 494] on li "Shared thoughtful observations (e.g., the significance of the now/not-now dynam…" at bounding box center [222, 507] width 277 height 27
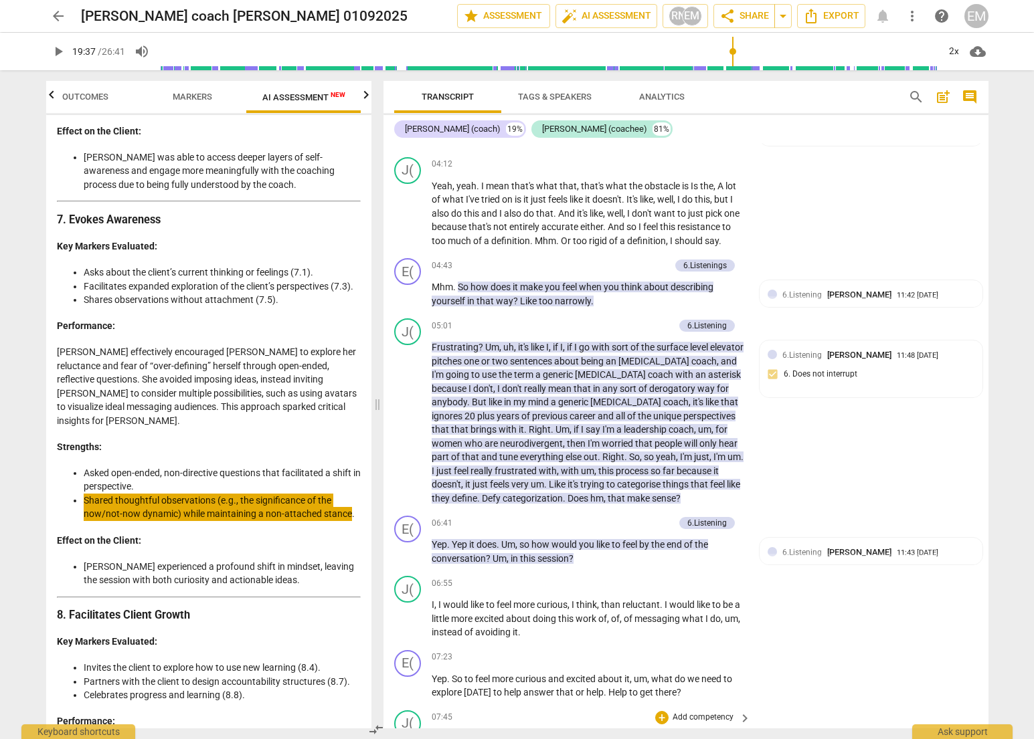
type input "1178"
